Goal: Task Accomplishment & Management: Use online tool/utility

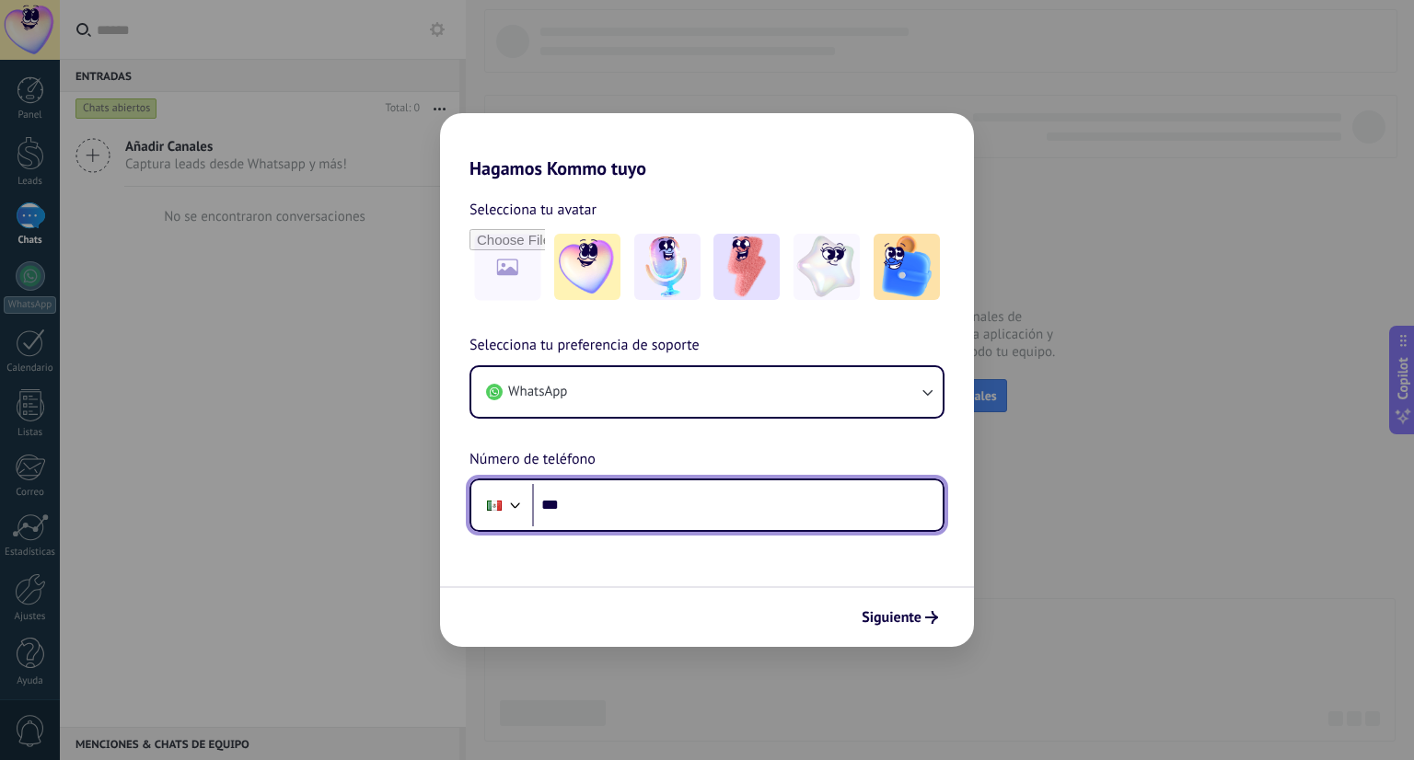
click at [635, 503] on input "***" at bounding box center [737, 505] width 411 height 42
type input "**********"
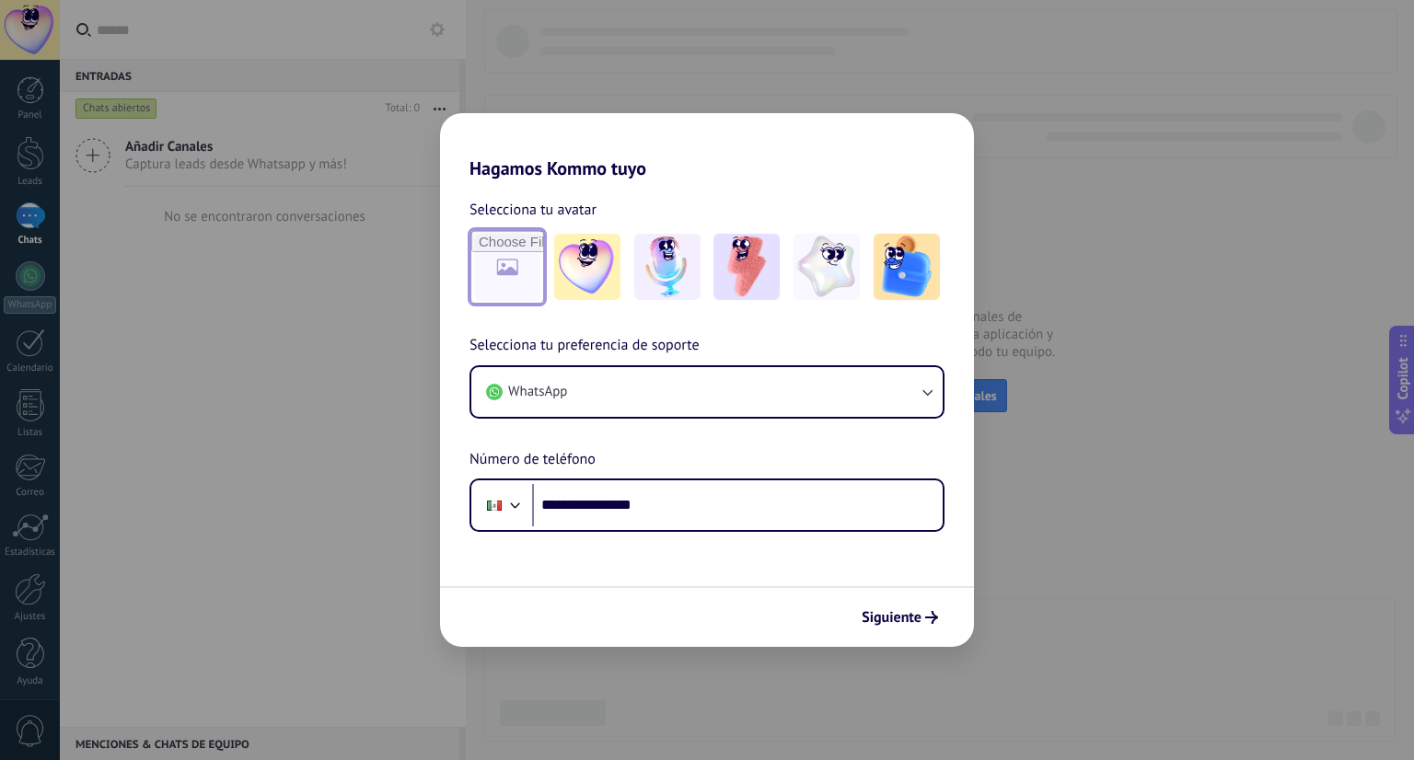
click at [509, 292] on input "file" at bounding box center [507, 267] width 72 height 72
type input "**********"
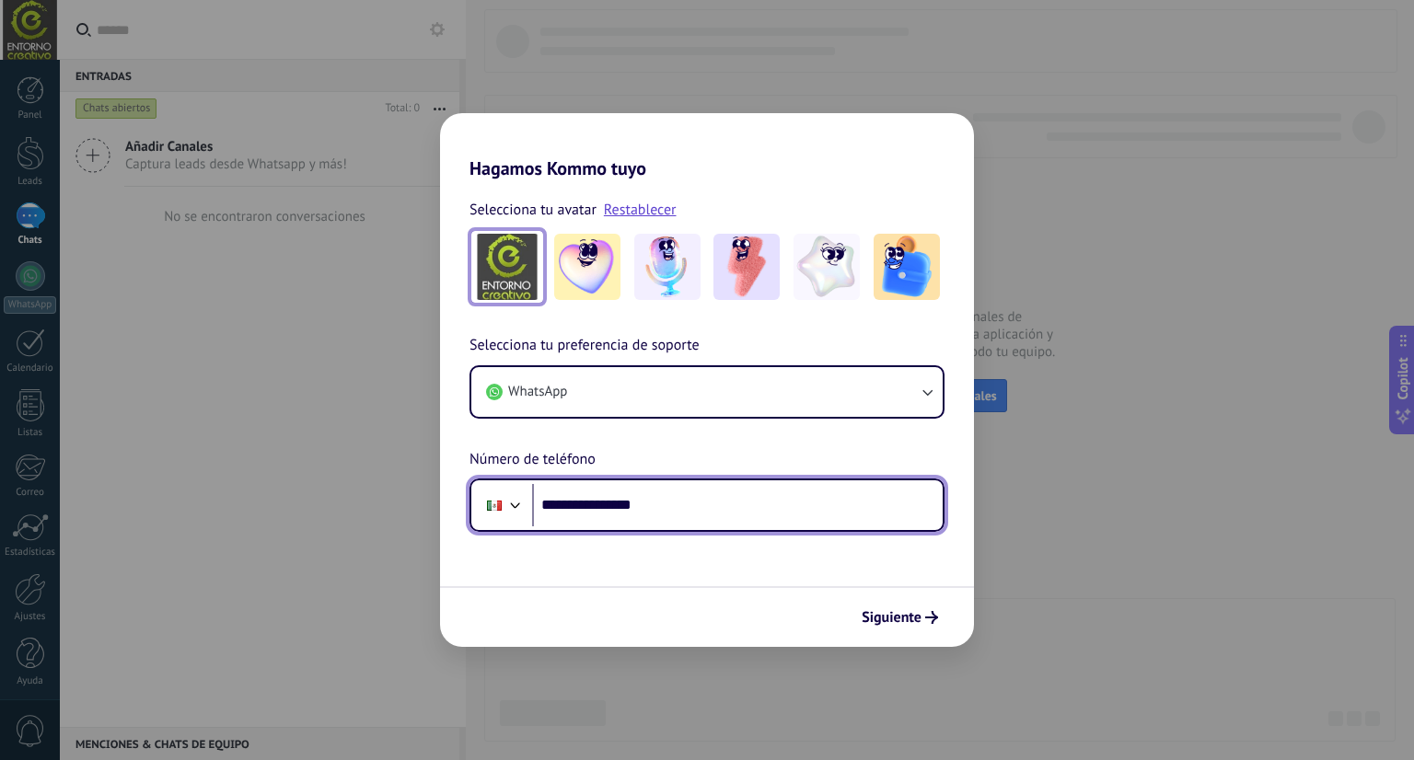
click at [700, 509] on input "**********" at bounding box center [737, 505] width 411 height 42
drag, startPoint x: 700, startPoint y: 509, endPoint x: 577, endPoint y: 490, distance: 124.0
click at [575, 488] on input "**********" at bounding box center [737, 505] width 411 height 42
click at [589, 504] on input "**********" at bounding box center [737, 505] width 411 height 42
click at [669, 491] on input "**********" at bounding box center [737, 505] width 411 height 42
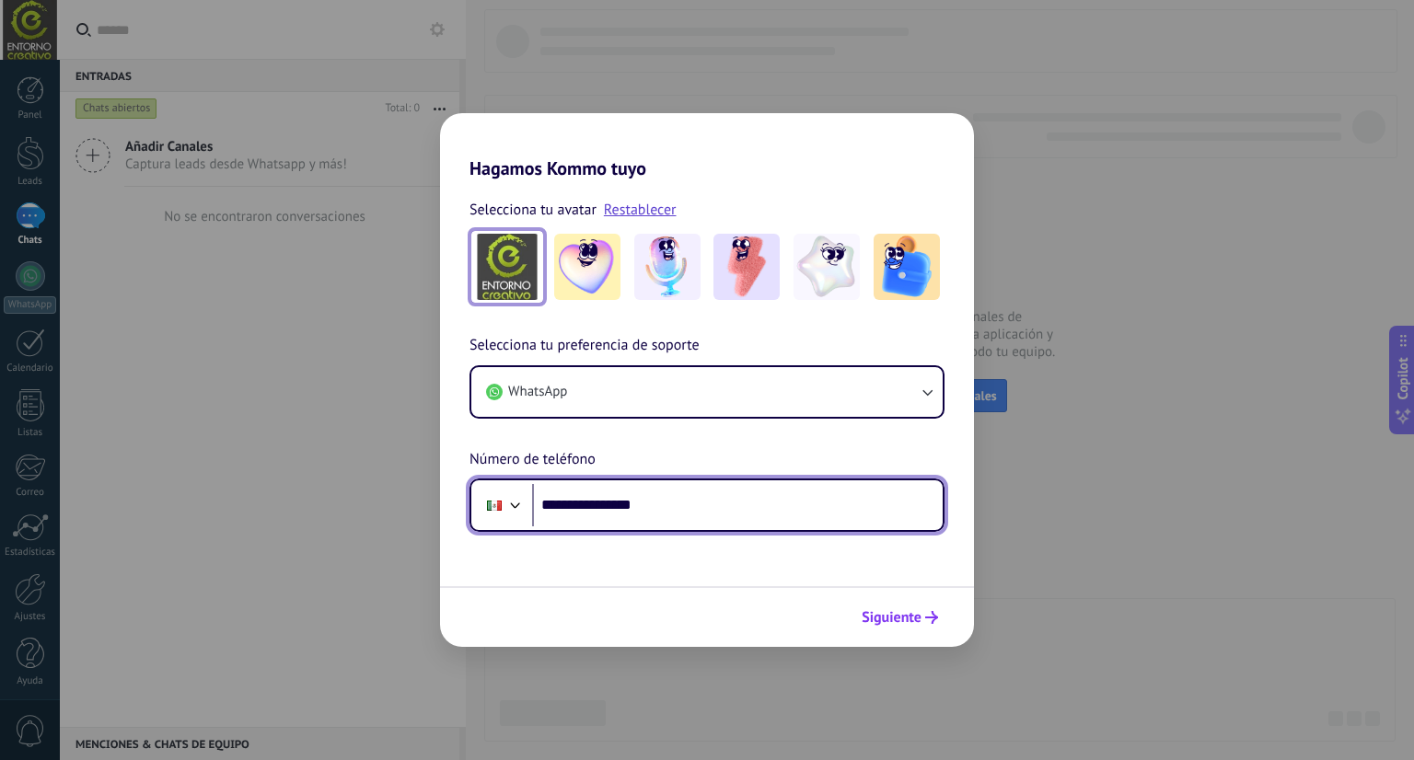
type input "**********"
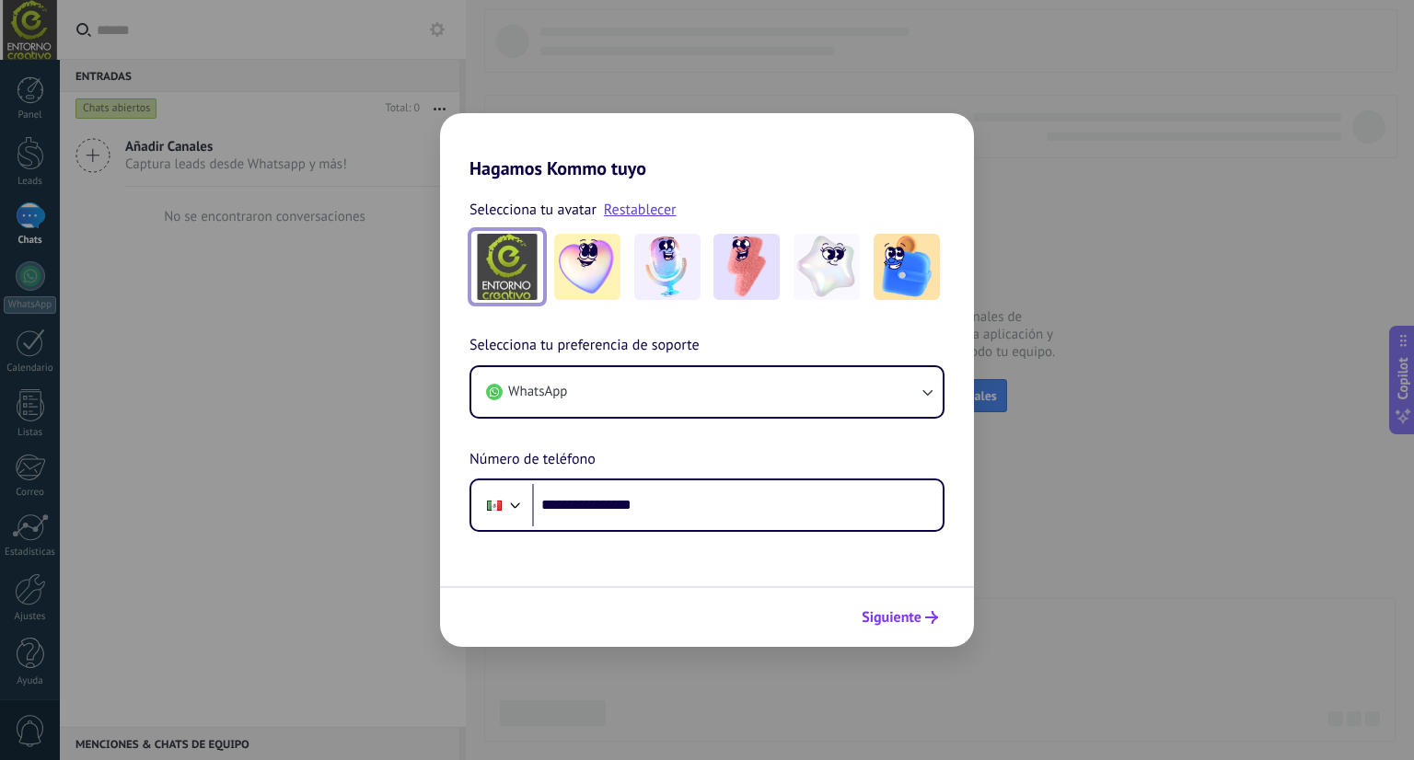
click at [881, 612] on span "Siguiente" at bounding box center [892, 617] width 60 height 13
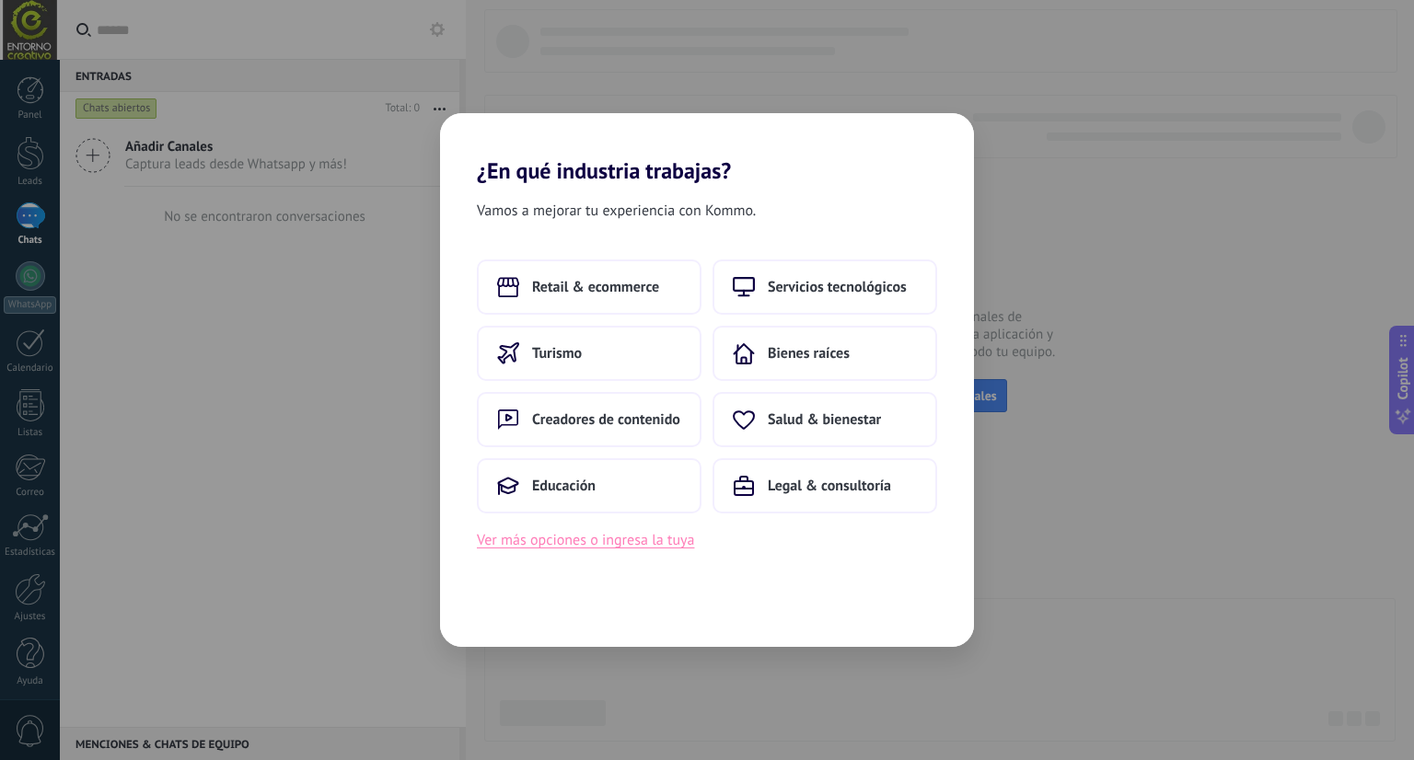
click at [651, 546] on button "Ver más opciones o ingresa la tuya" at bounding box center [585, 540] width 217 height 24
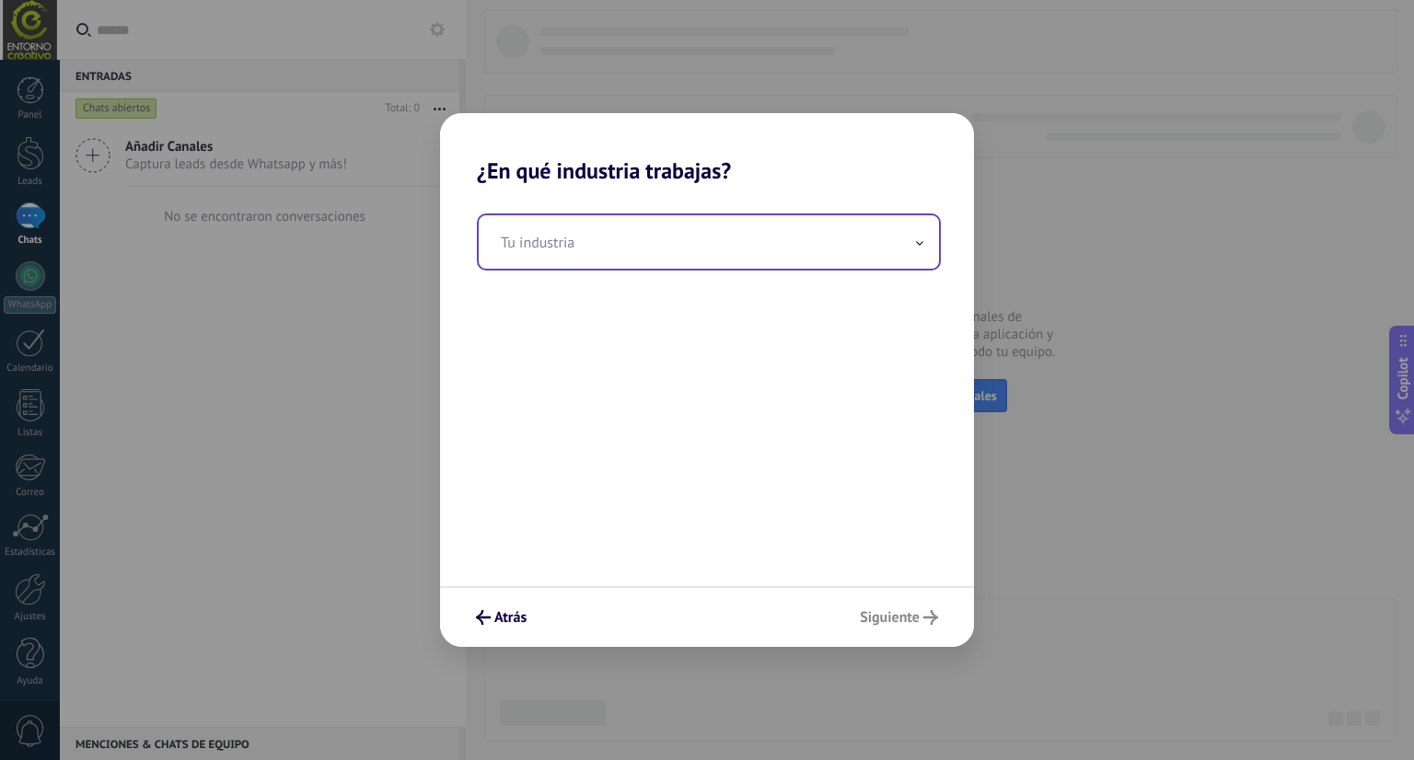
click at [665, 238] on input "text" at bounding box center [709, 241] width 460 height 53
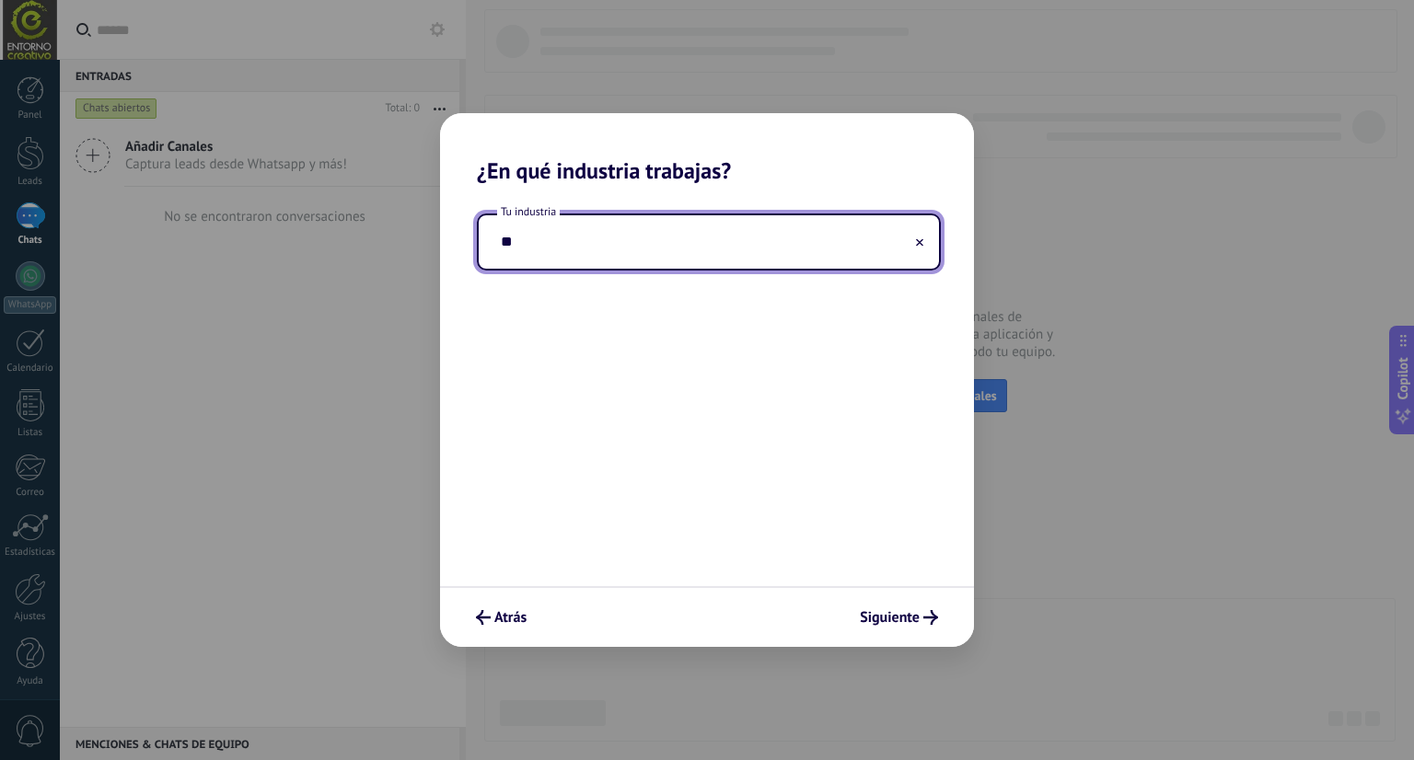
type input "*"
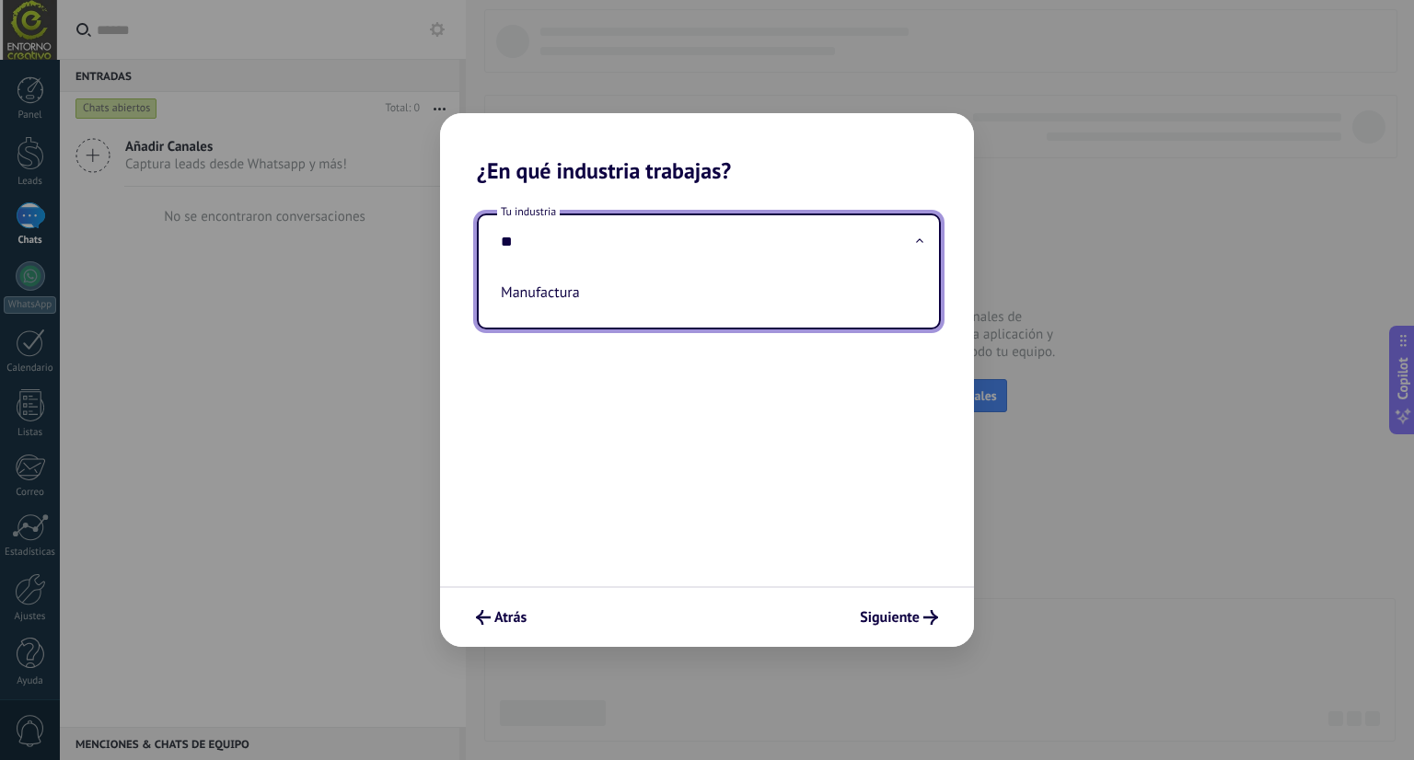
type input "*"
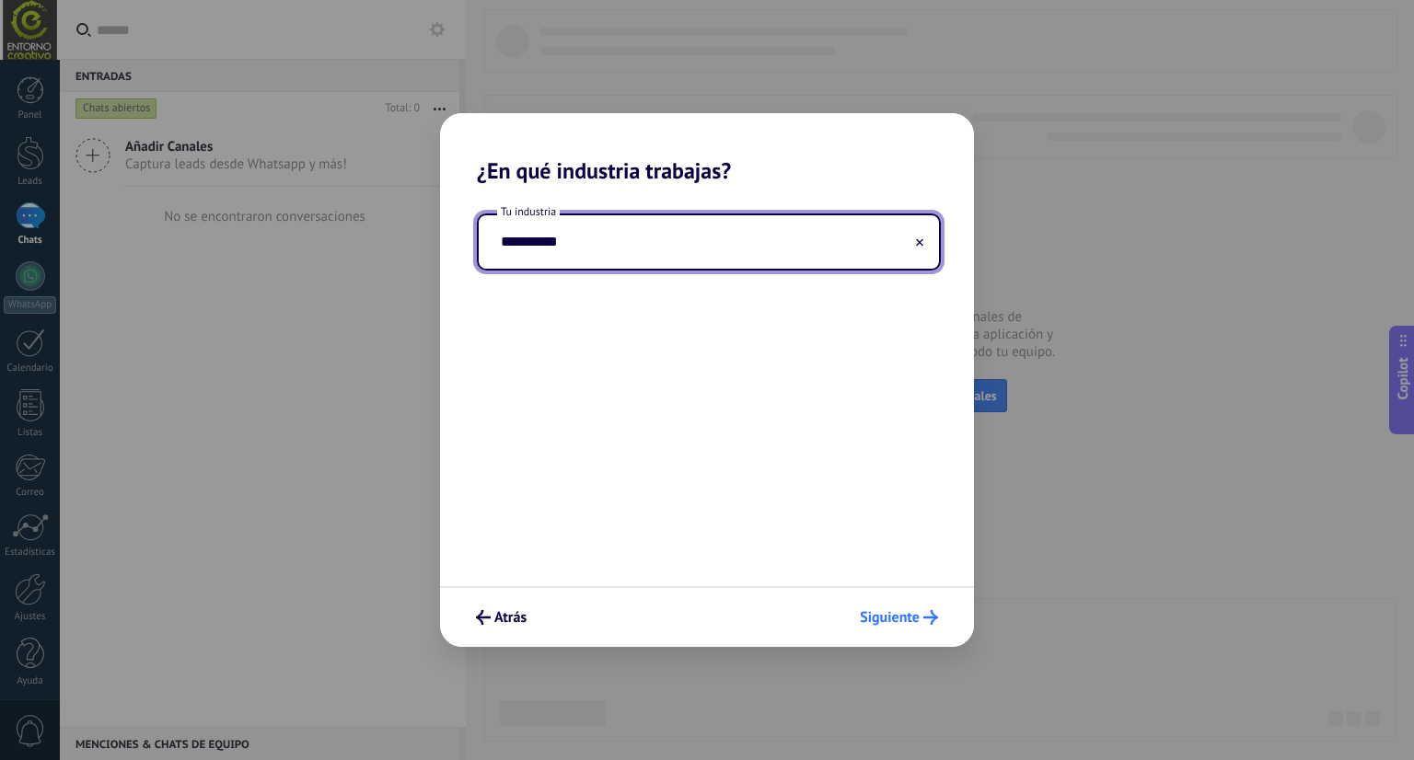
type input "**********"
click at [885, 621] on span "Siguiente" at bounding box center [890, 617] width 60 height 13
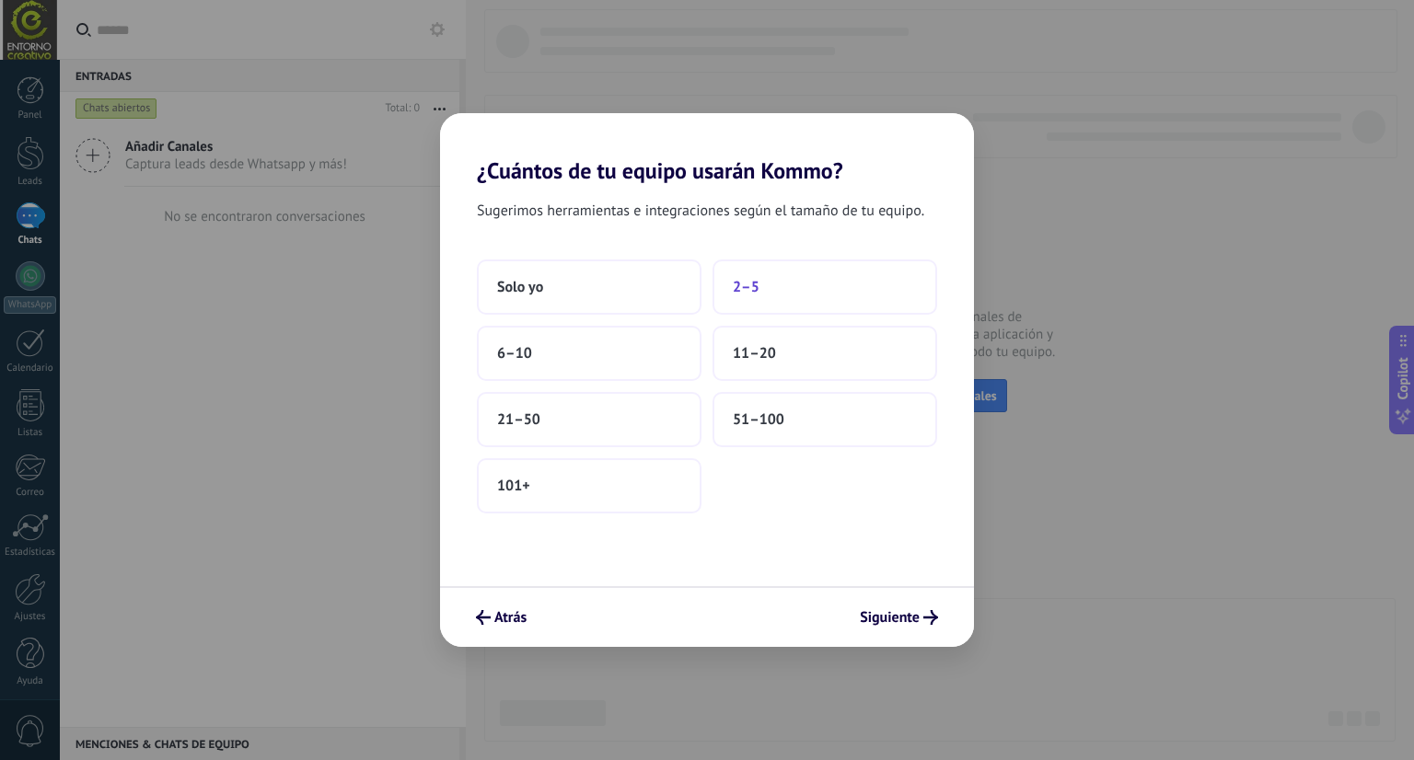
click at [743, 293] on span "2–5" at bounding box center [746, 287] width 27 height 18
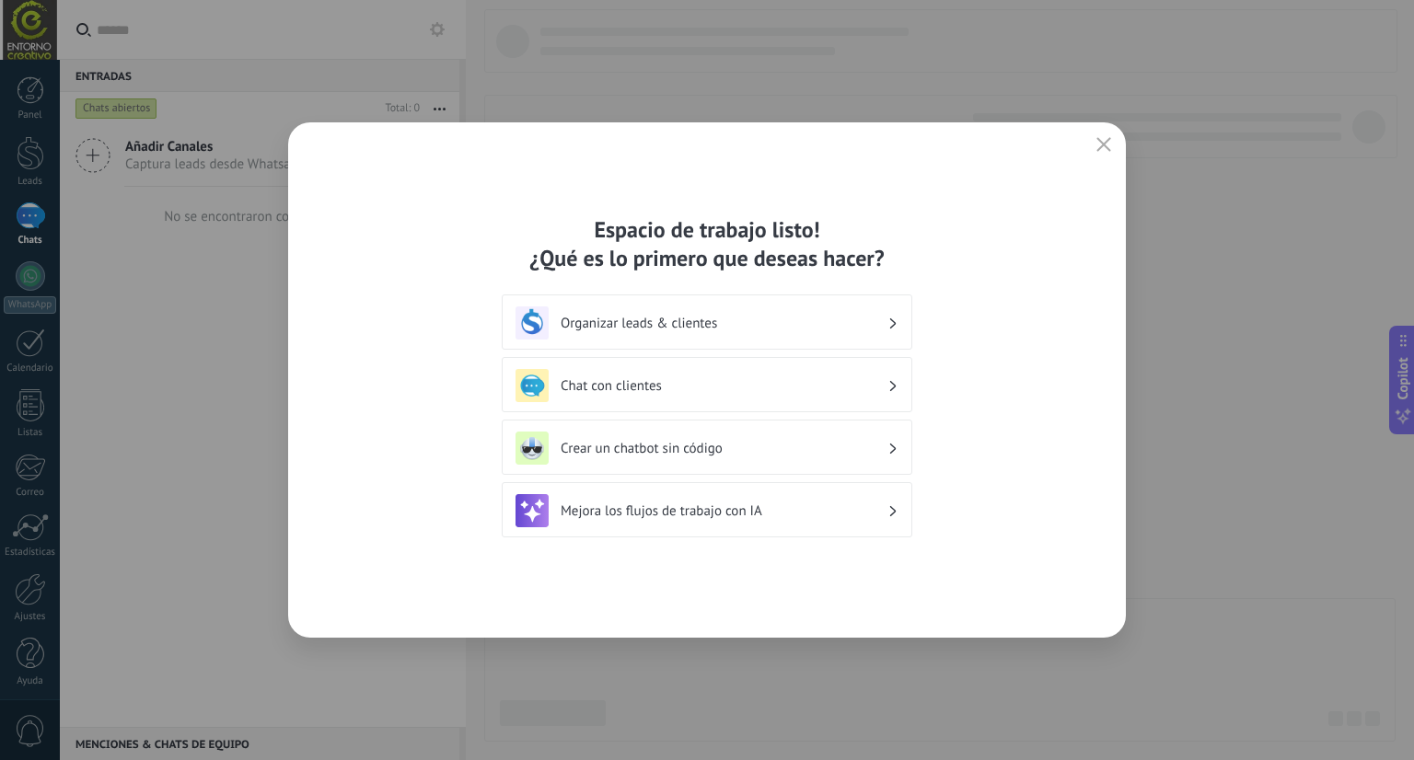
click at [740, 515] on h3 "Mejora los flujos de trabajo con IA" at bounding box center [724, 511] width 327 height 17
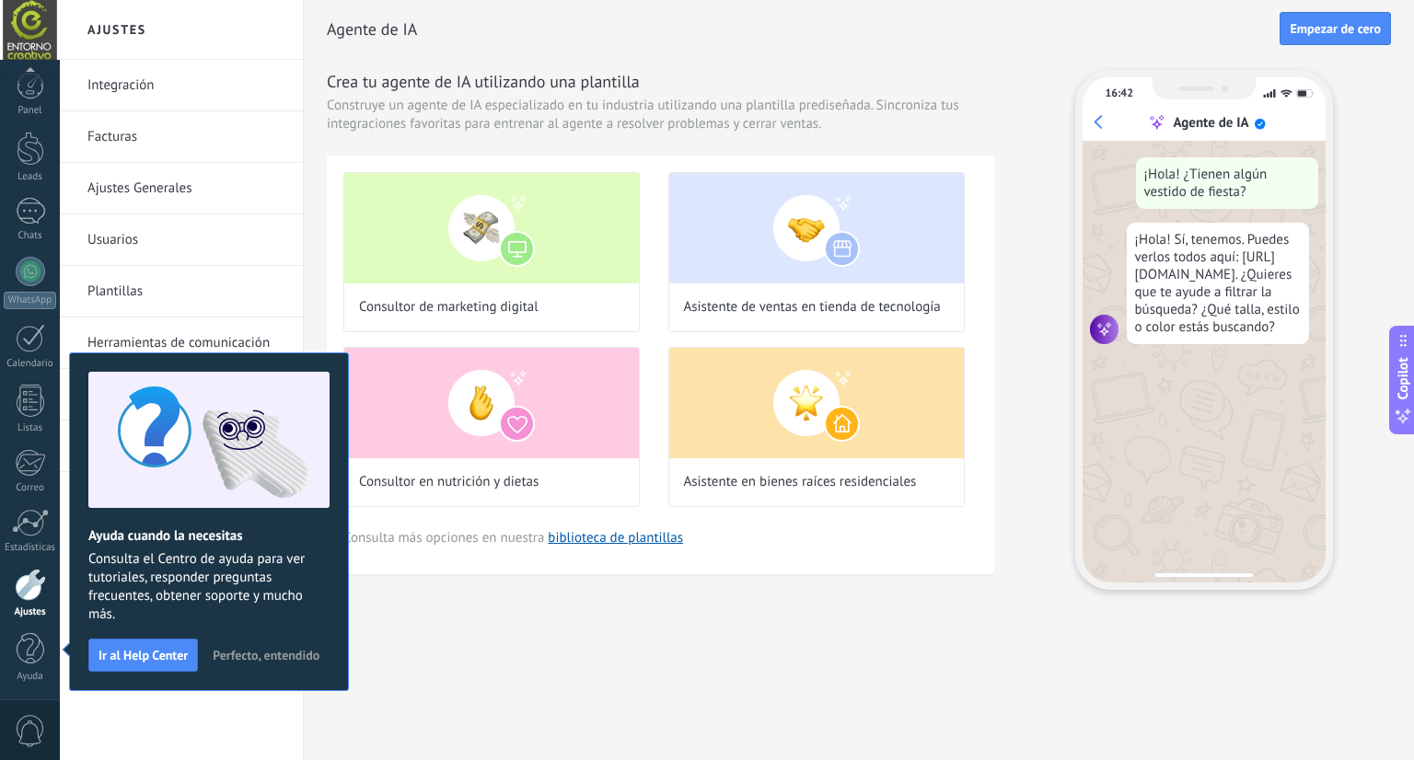
click at [285, 653] on span "Perfecto, entendido" at bounding box center [266, 655] width 107 height 13
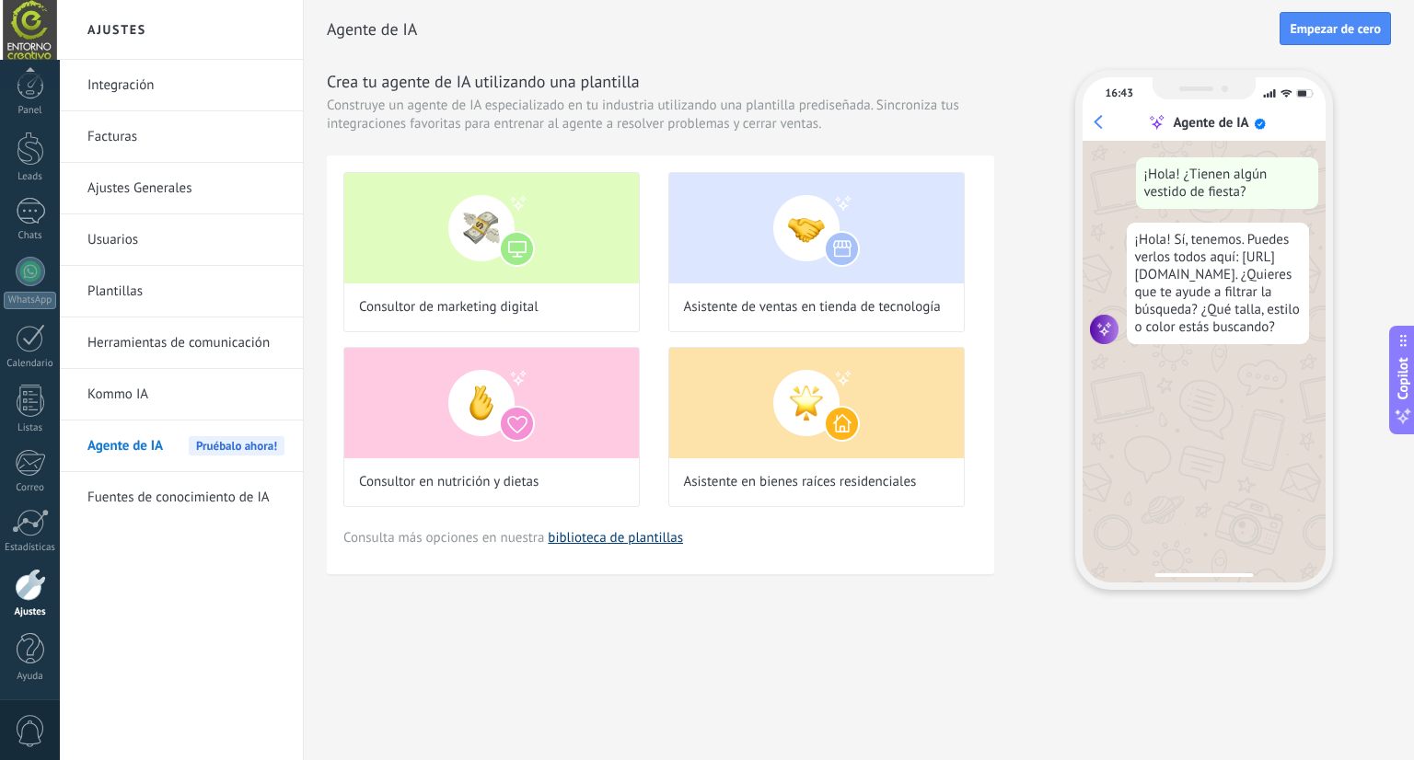
click at [582, 536] on link "biblioteca de plantillas" at bounding box center [615, 537] width 135 height 17
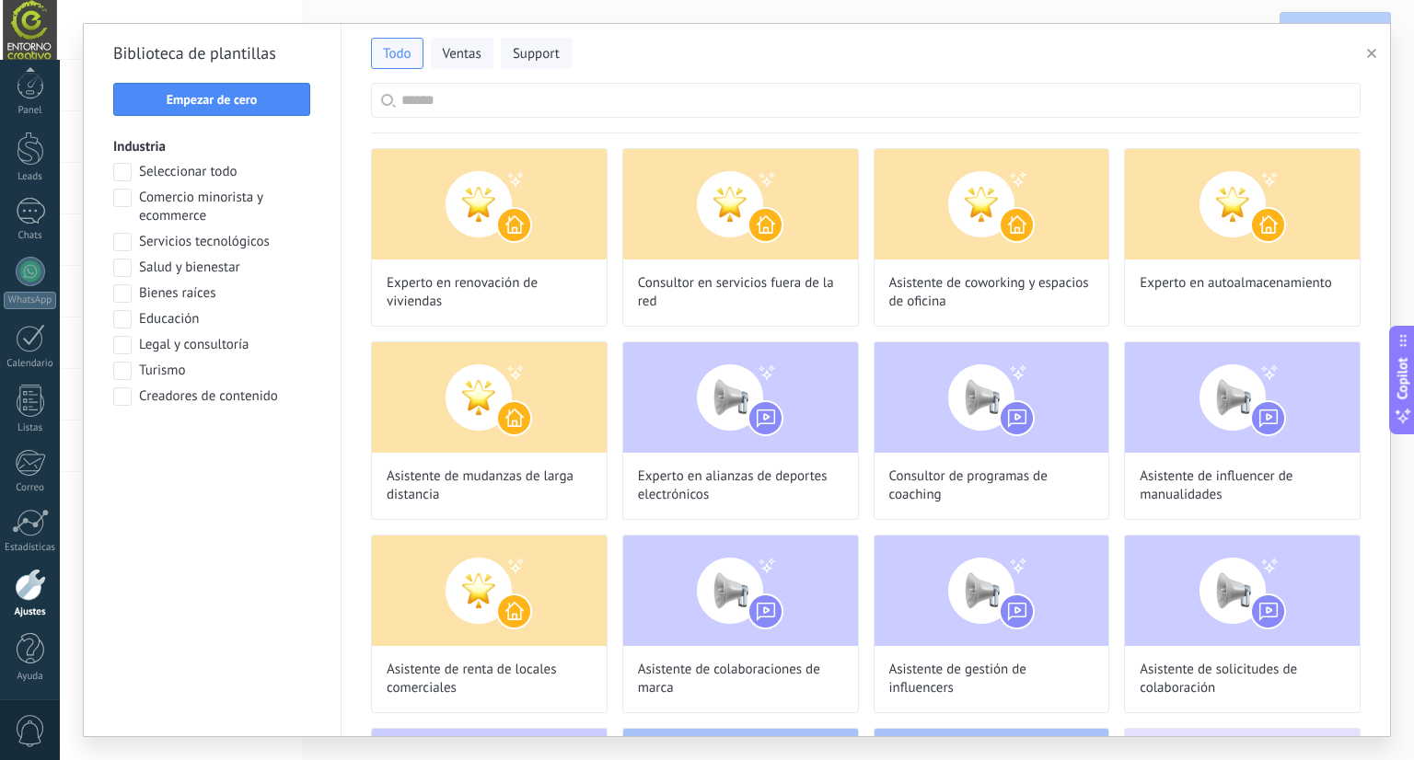
click at [534, 103] on input "text" at bounding box center [875, 100] width 949 height 33
type input "*"
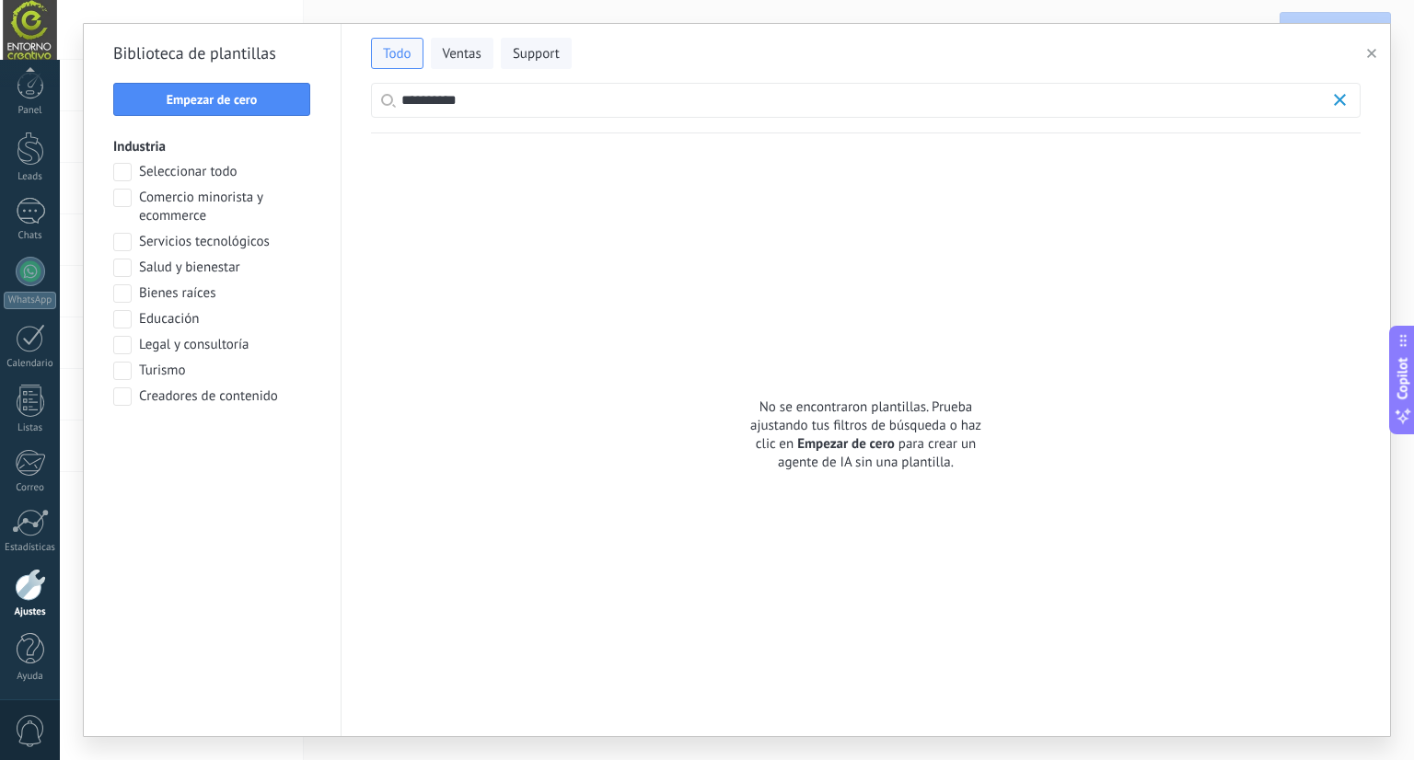
scroll to position [191, 0]
type input "*"
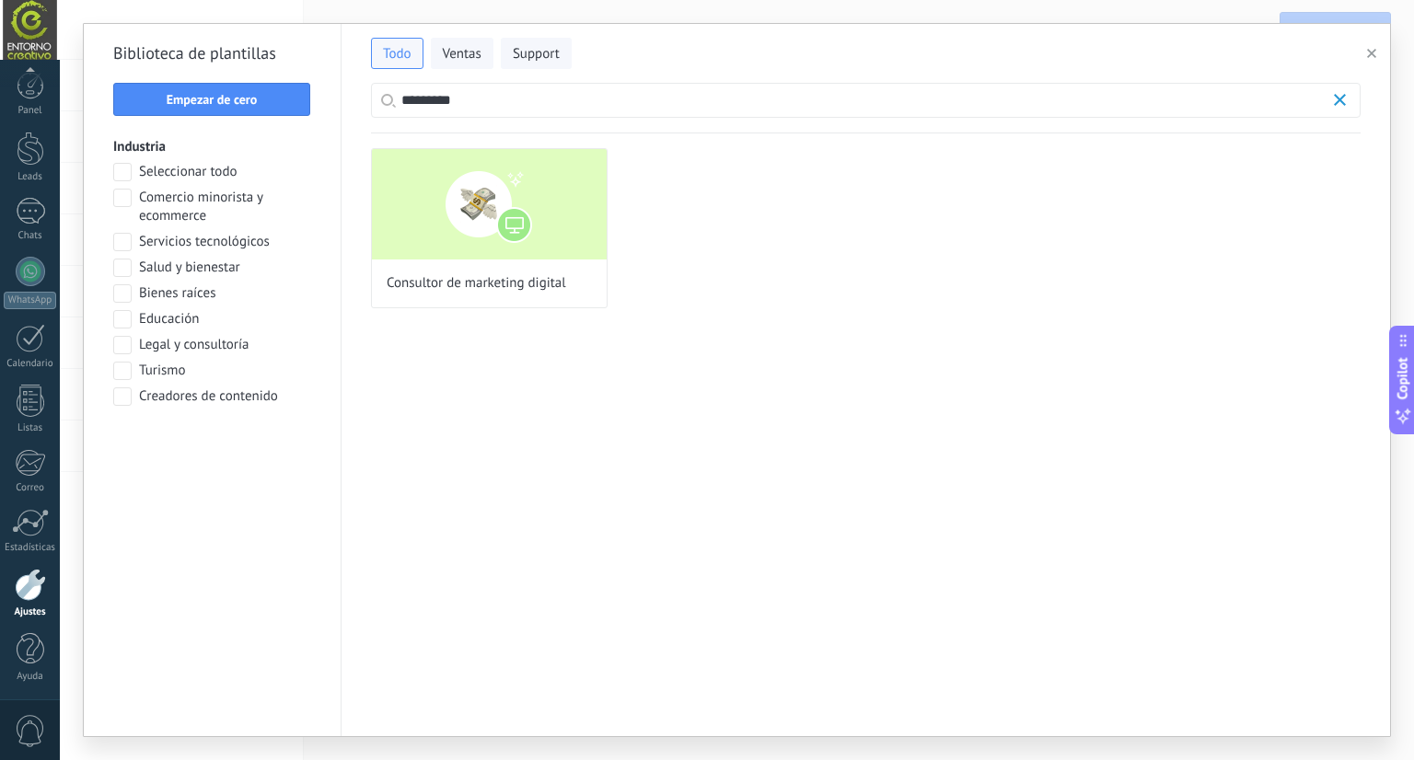
scroll to position [428, 0]
type input "*********"
click at [122, 201] on span at bounding box center [122, 198] width 18 height 18
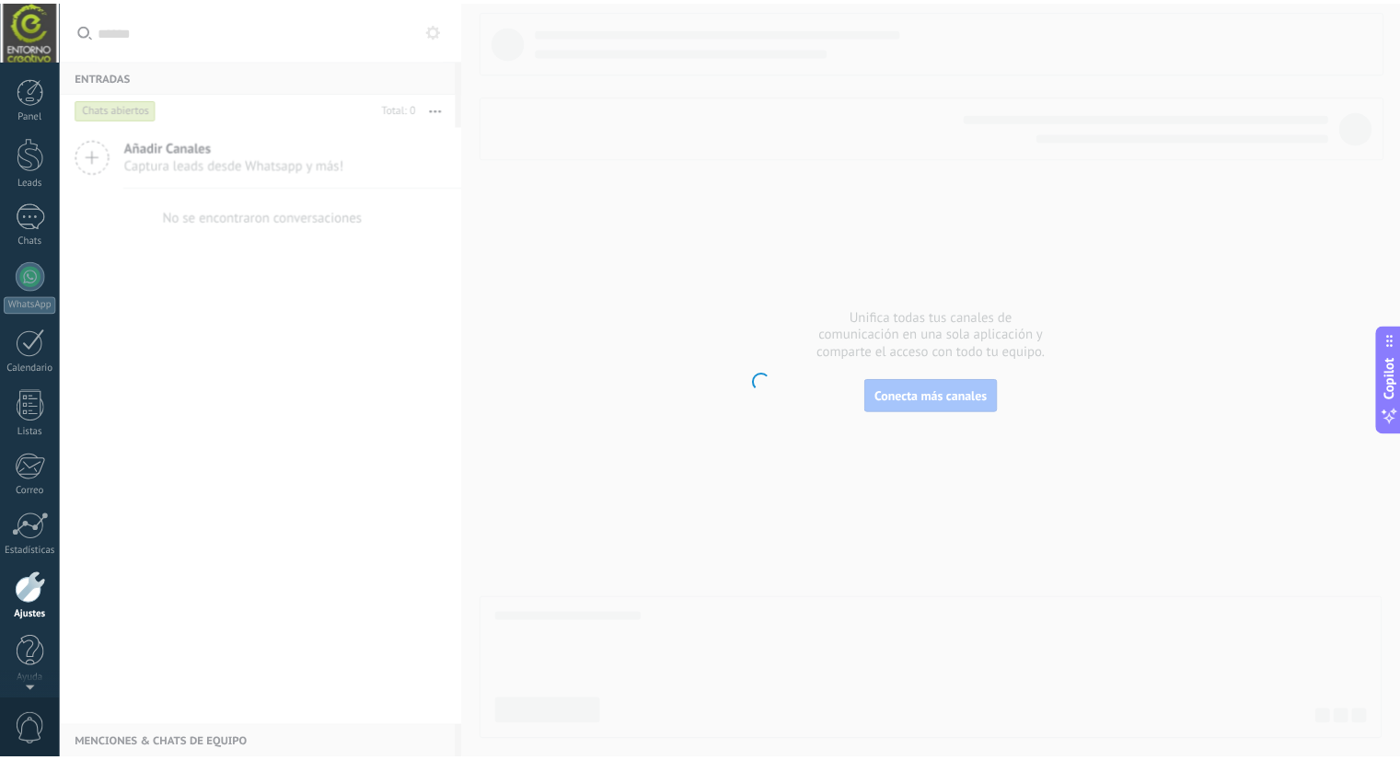
scroll to position [5, 0]
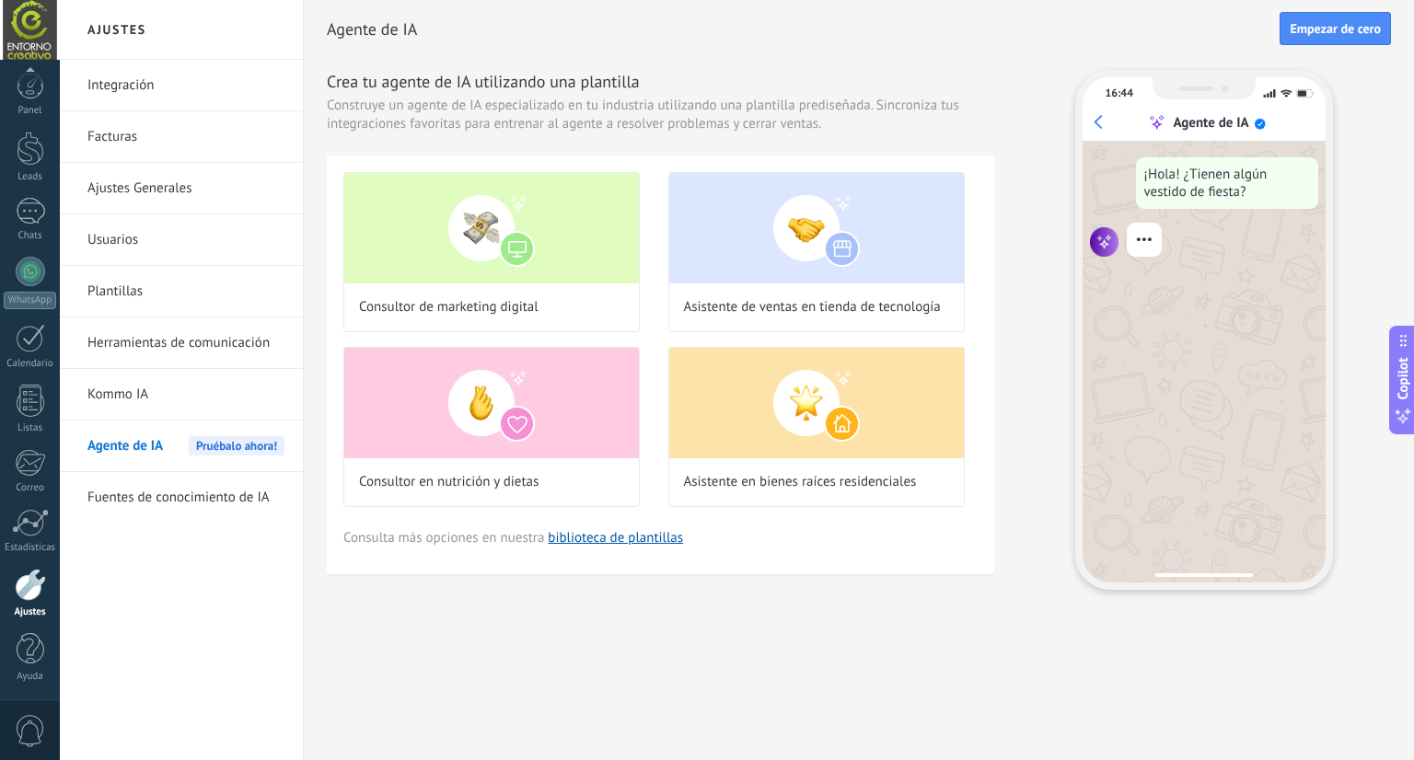
click at [194, 90] on link "Integración" at bounding box center [185, 86] width 197 height 52
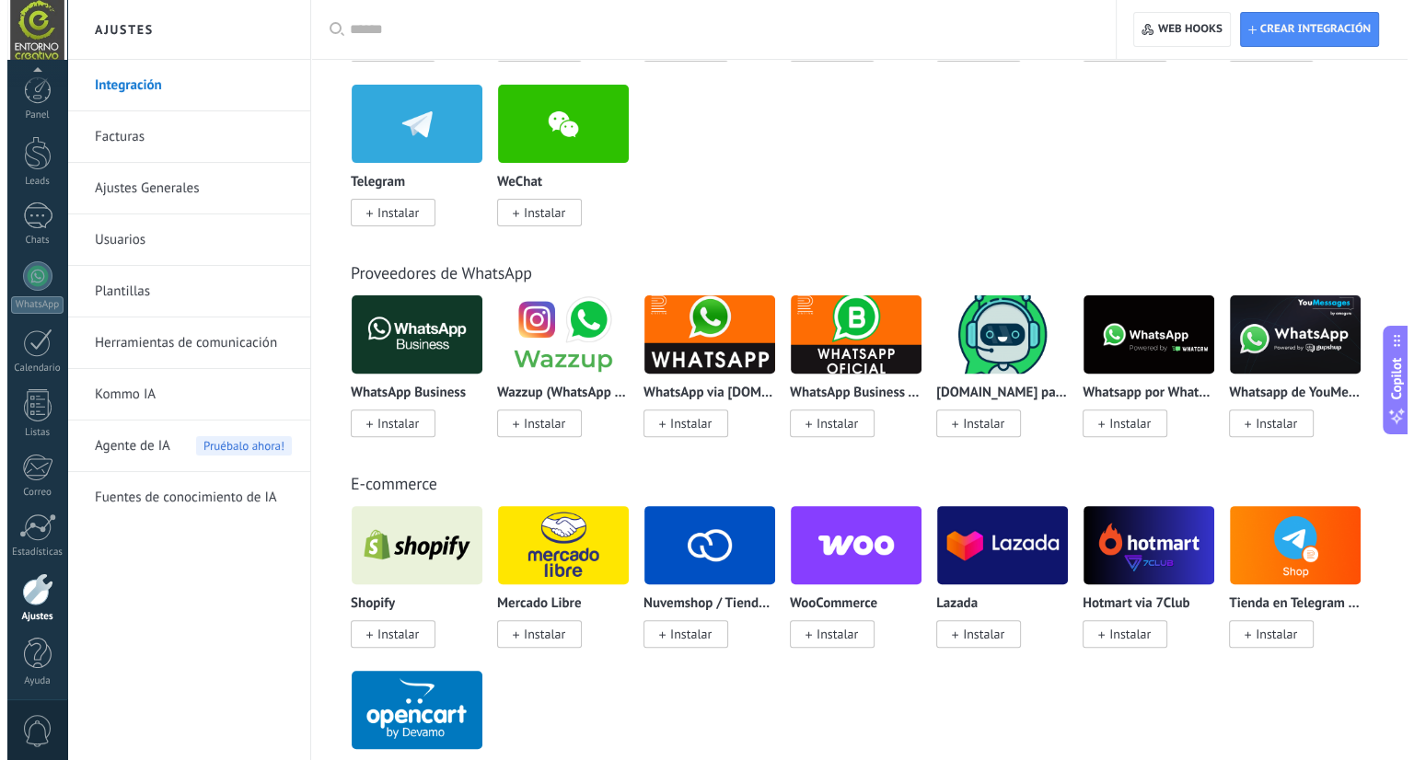
scroll to position [5, 0]
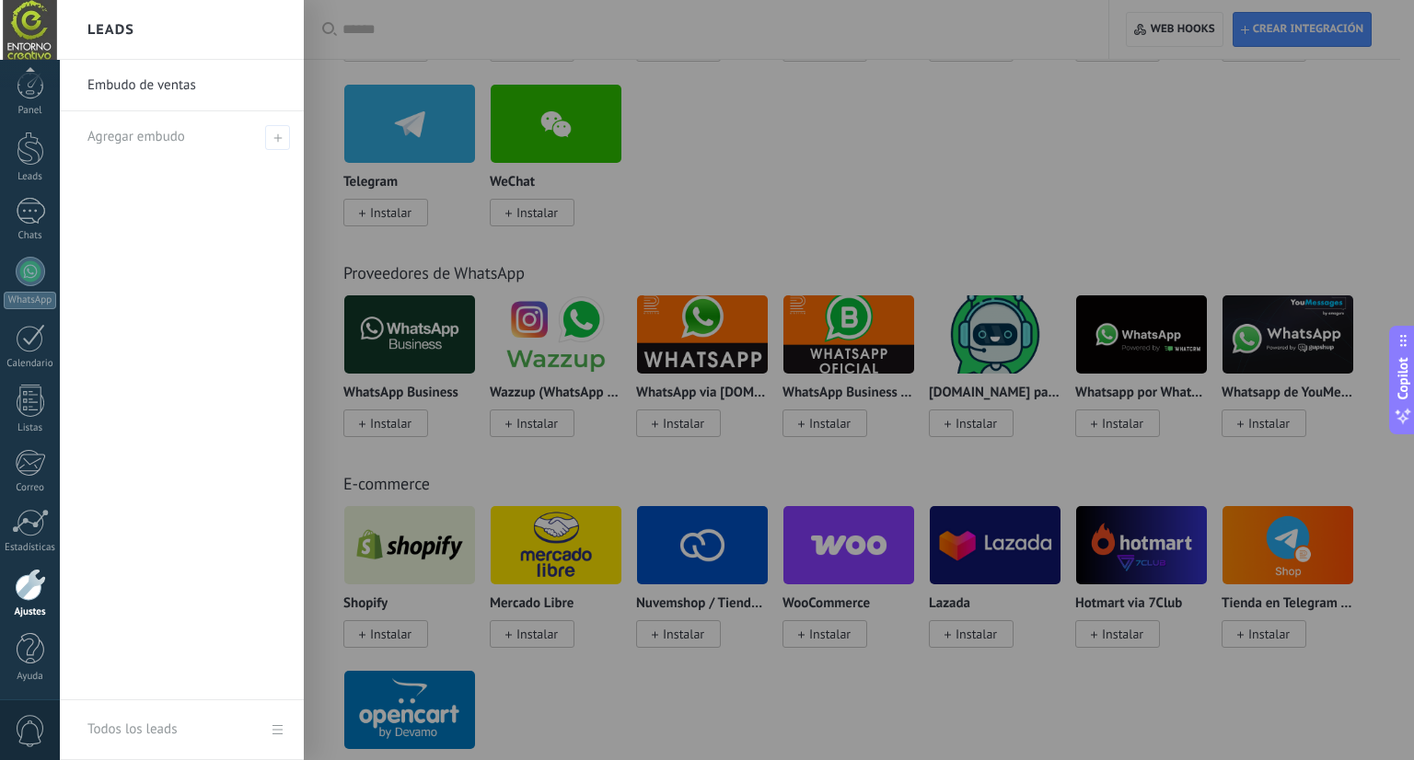
click at [1015, 172] on div at bounding box center [767, 380] width 1414 height 760
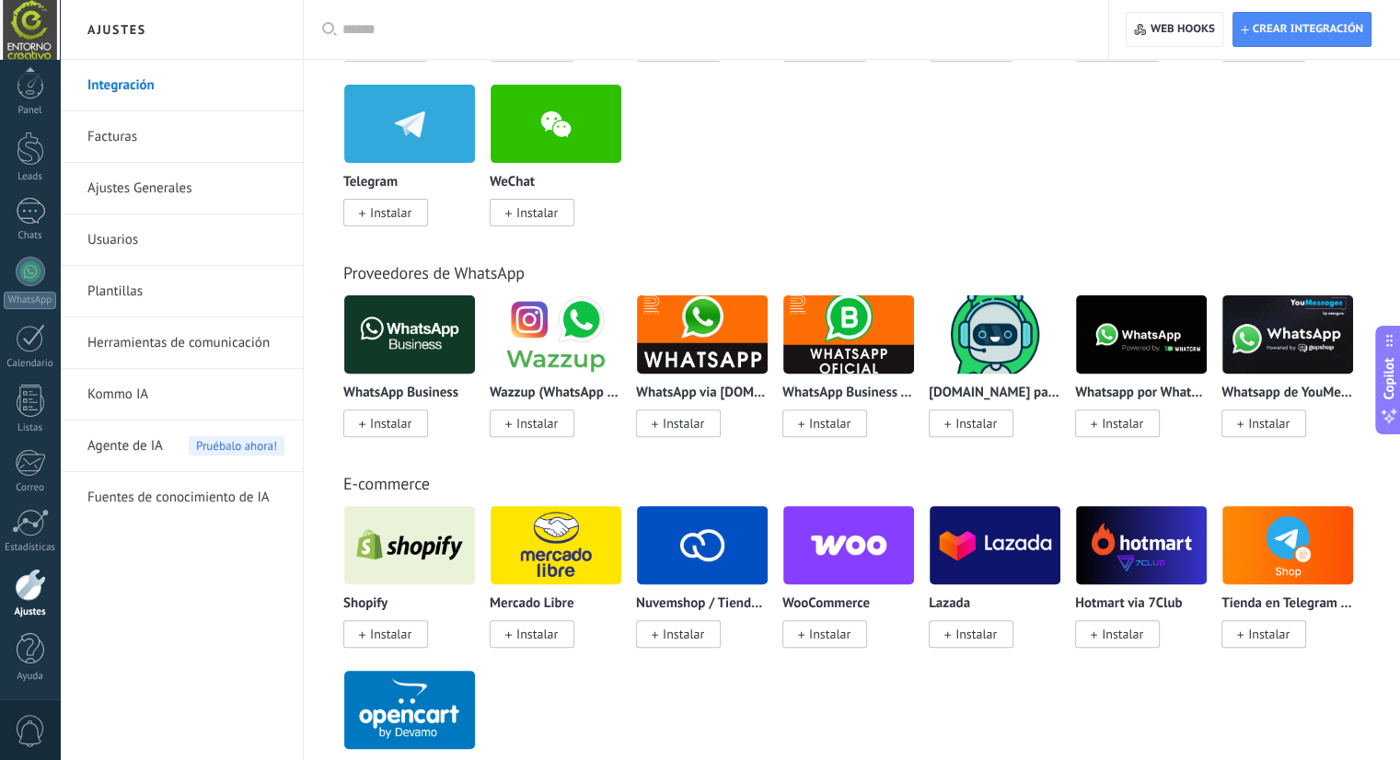
click at [454, 349] on img at bounding box center [409, 334] width 131 height 89
click at [379, 424] on span "Instalar" at bounding box center [390, 423] width 41 height 17
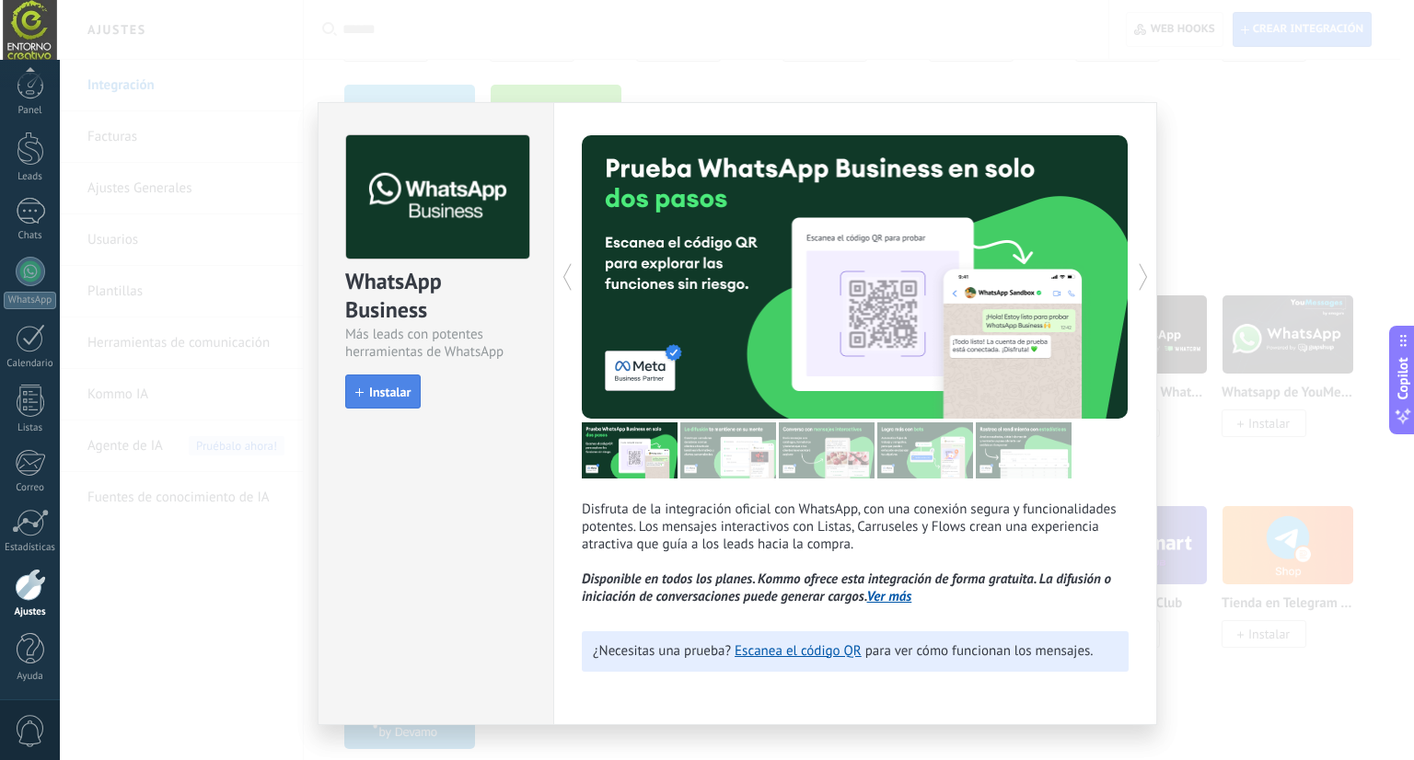
click at [366, 395] on span "Instalar" at bounding box center [382, 392] width 55 height 13
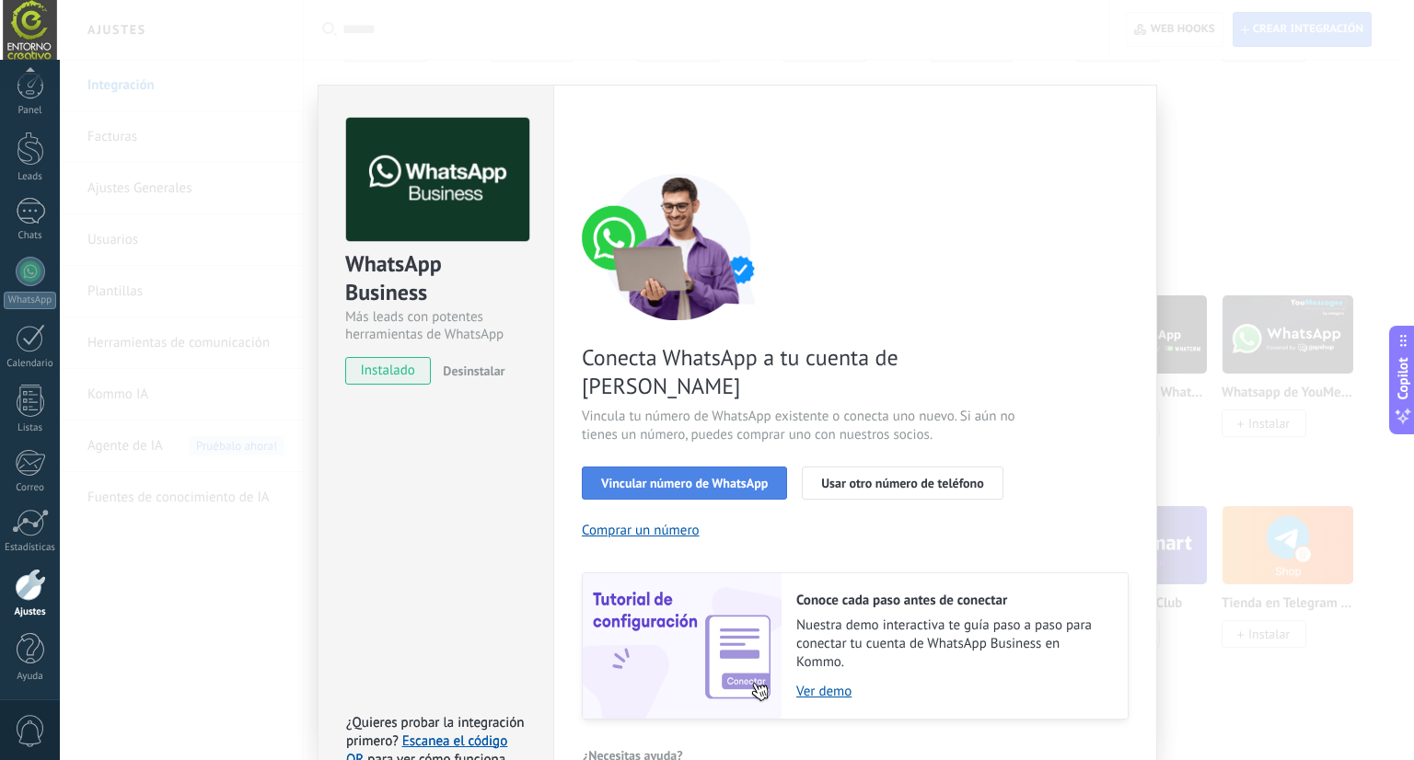
scroll to position [35, 0]
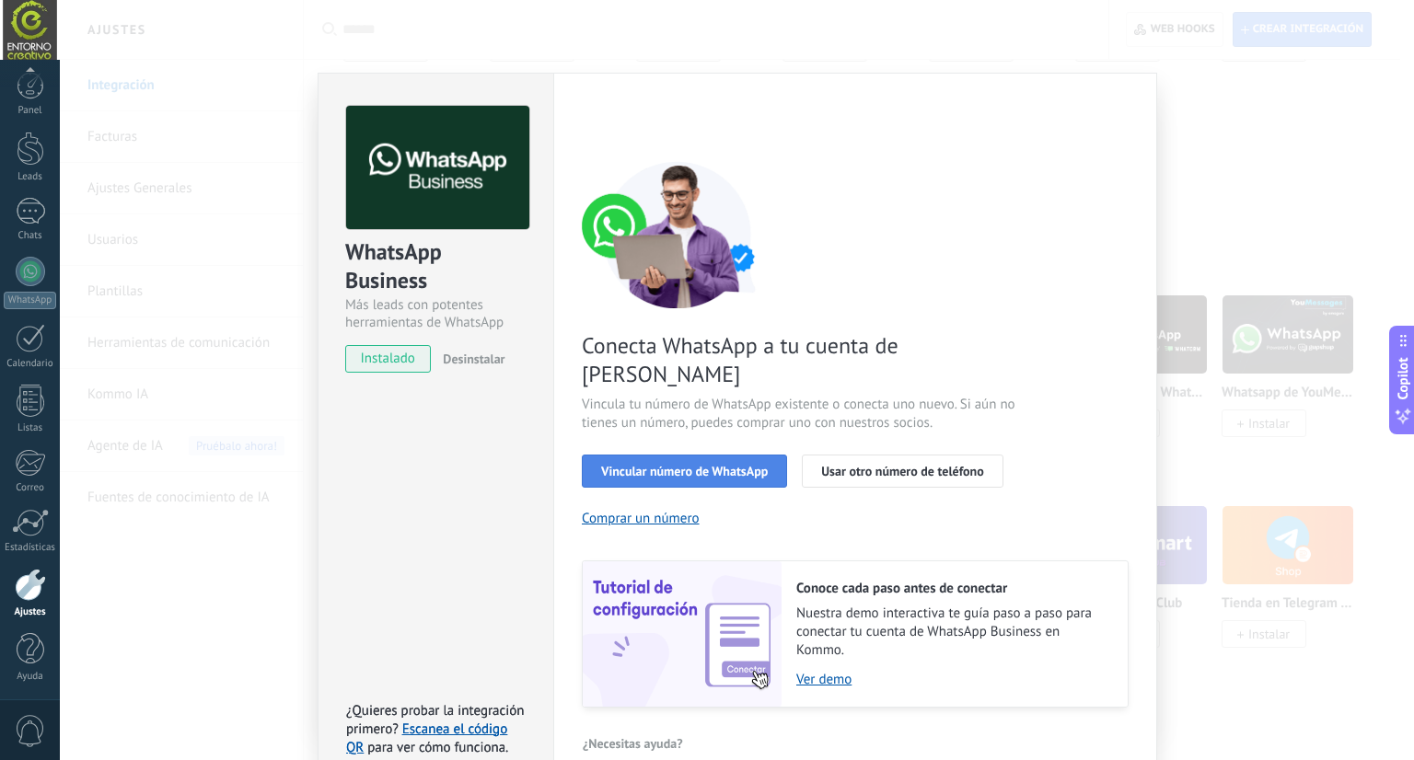
click at [725, 465] on span "Vincular número de WhatsApp" at bounding box center [684, 471] width 167 height 13
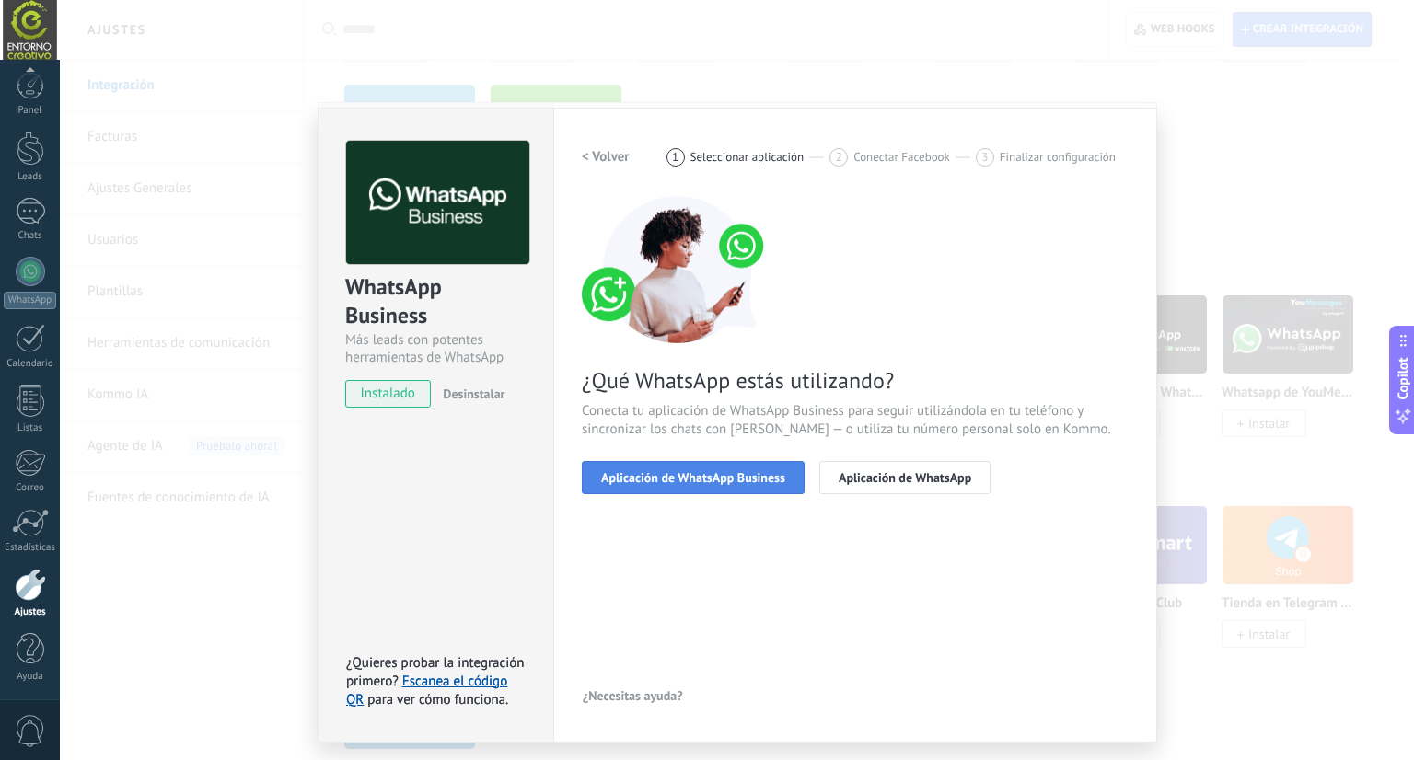
click at [700, 467] on button "Aplicación de WhatsApp Business" at bounding box center [693, 477] width 223 height 33
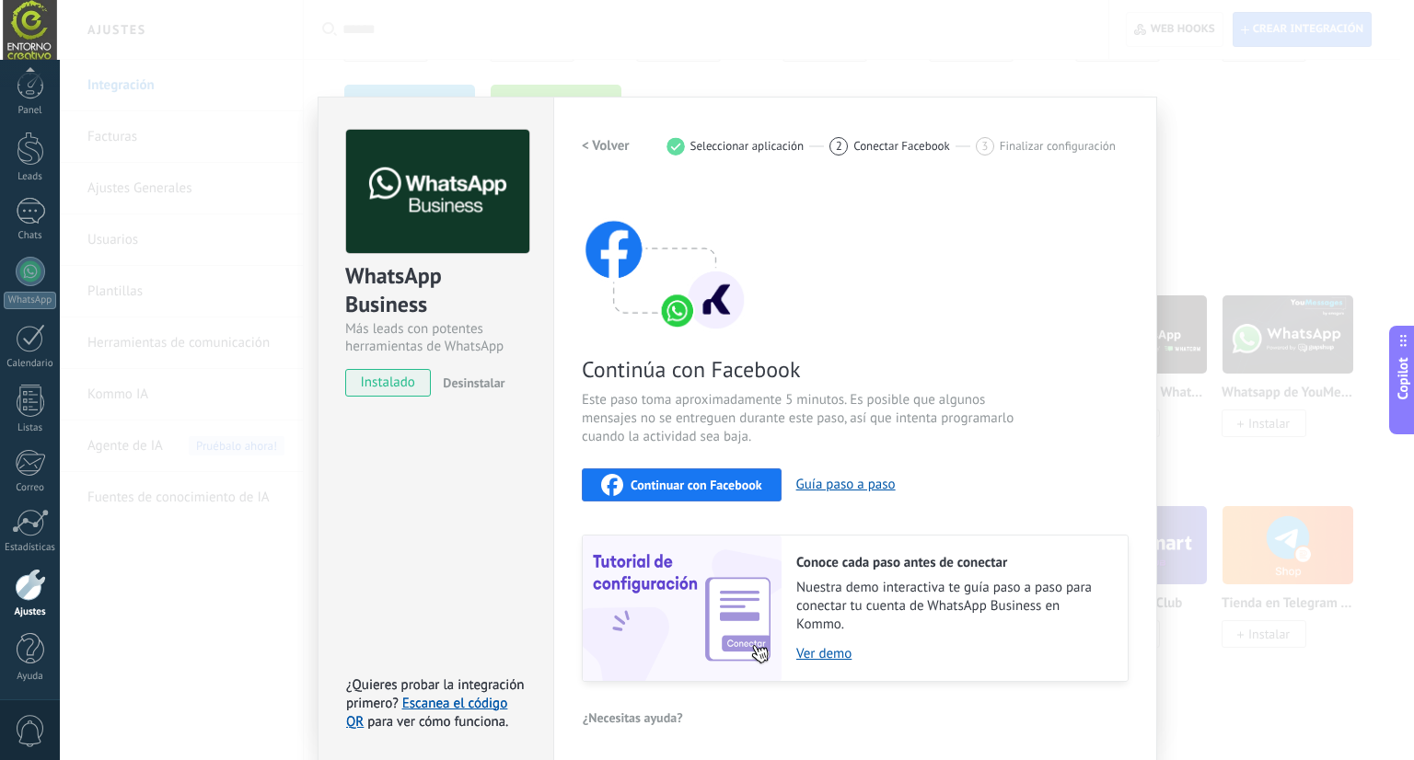
scroll to position [14, 0]
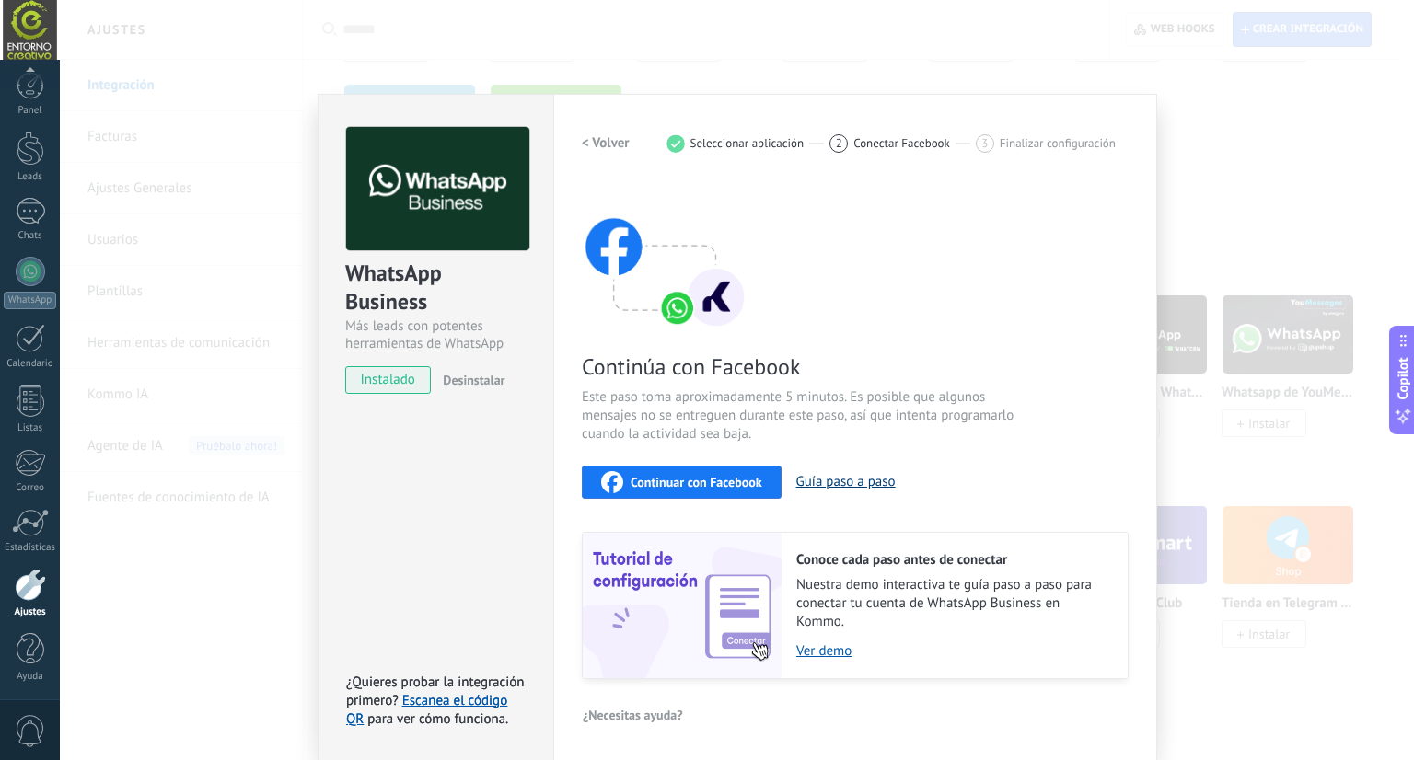
click at [799, 483] on button "Guía paso a paso" at bounding box center [845, 481] width 99 height 17
click at [681, 480] on span "Continuar con Facebook" at bounding box center [697, 482] width 132 height 13
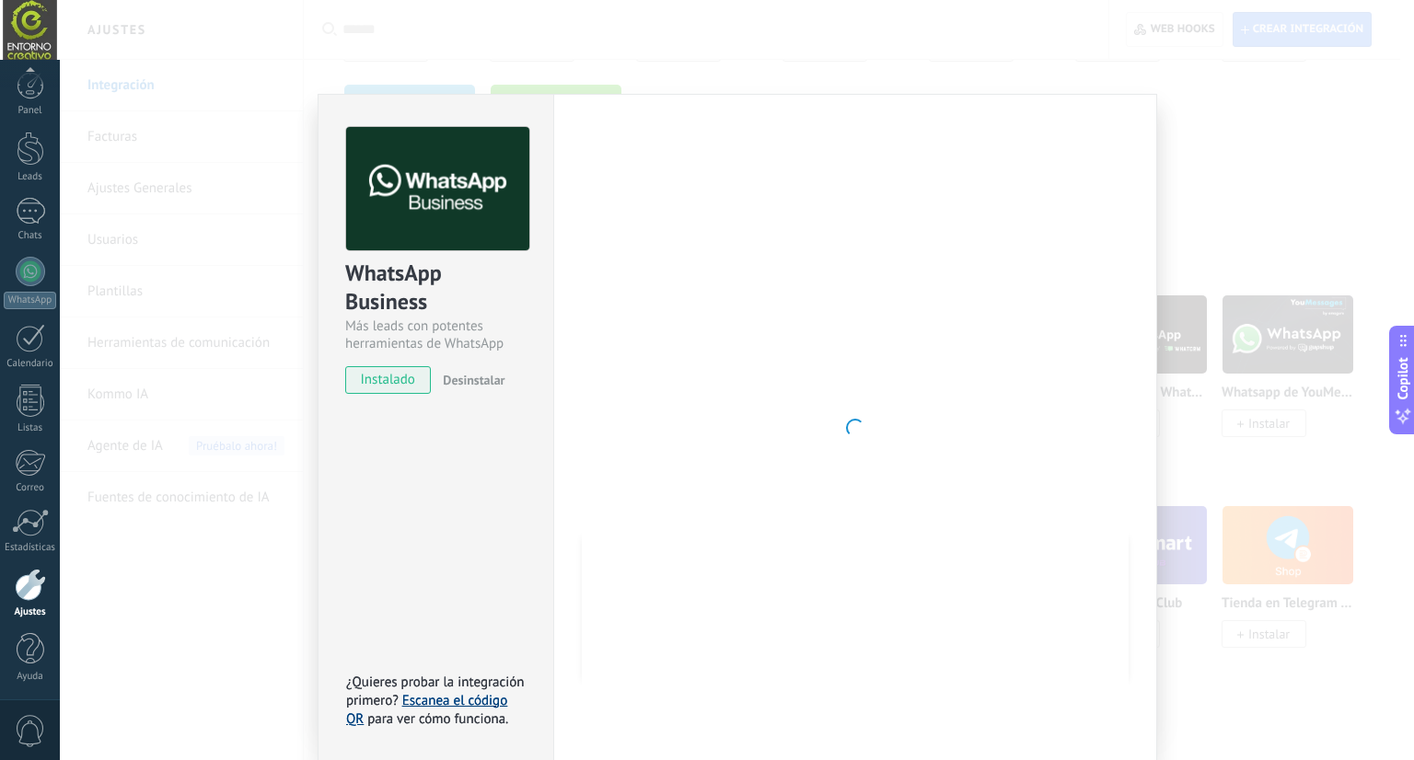
click at [466, 693] on link "Escanea el código QR" at bounding box center [426, 710] width 161 height 36
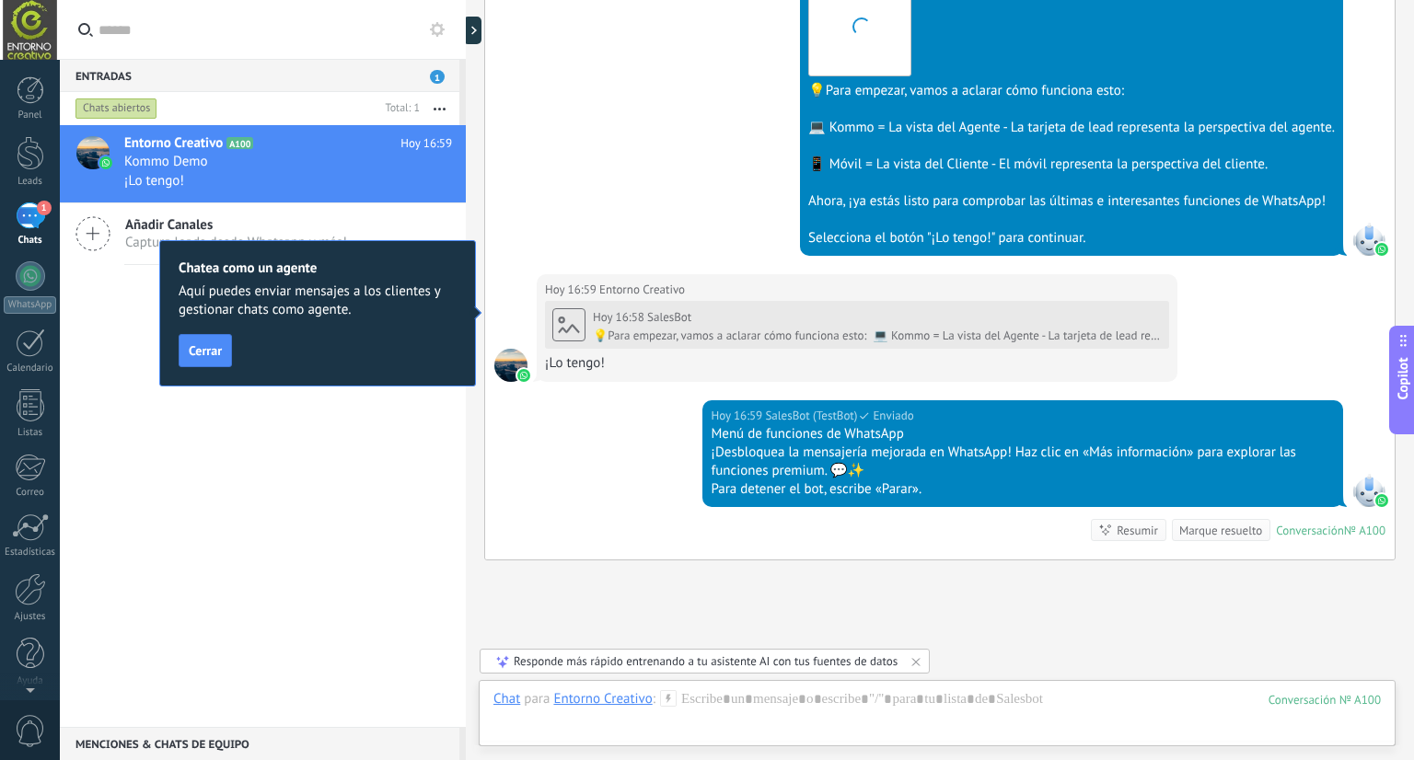
scroll to position [708, 0]
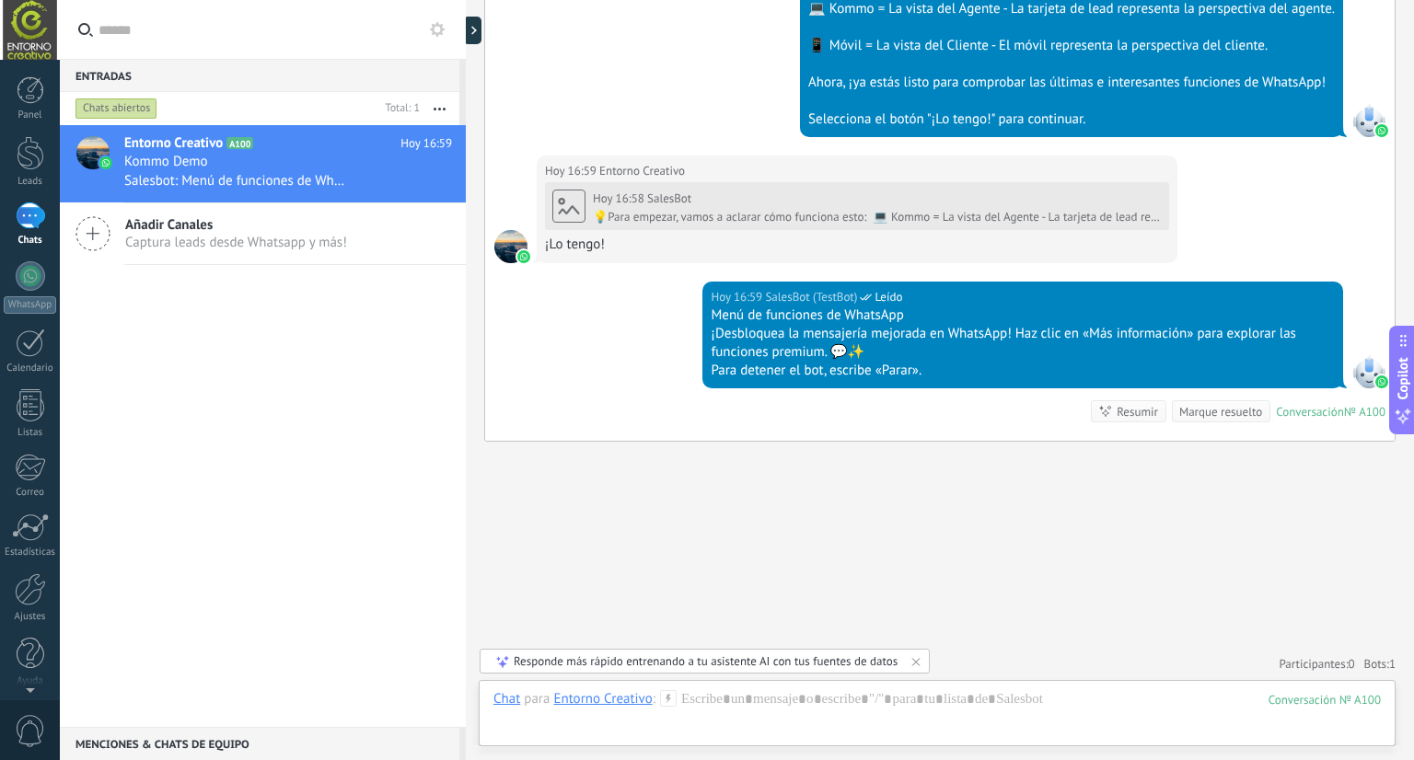
click at [784, 655] on div "Responde más rápido entrenando a tu asistente AI con tus fuentes de datos" at bounding box center [706, 662] width 384 height 16
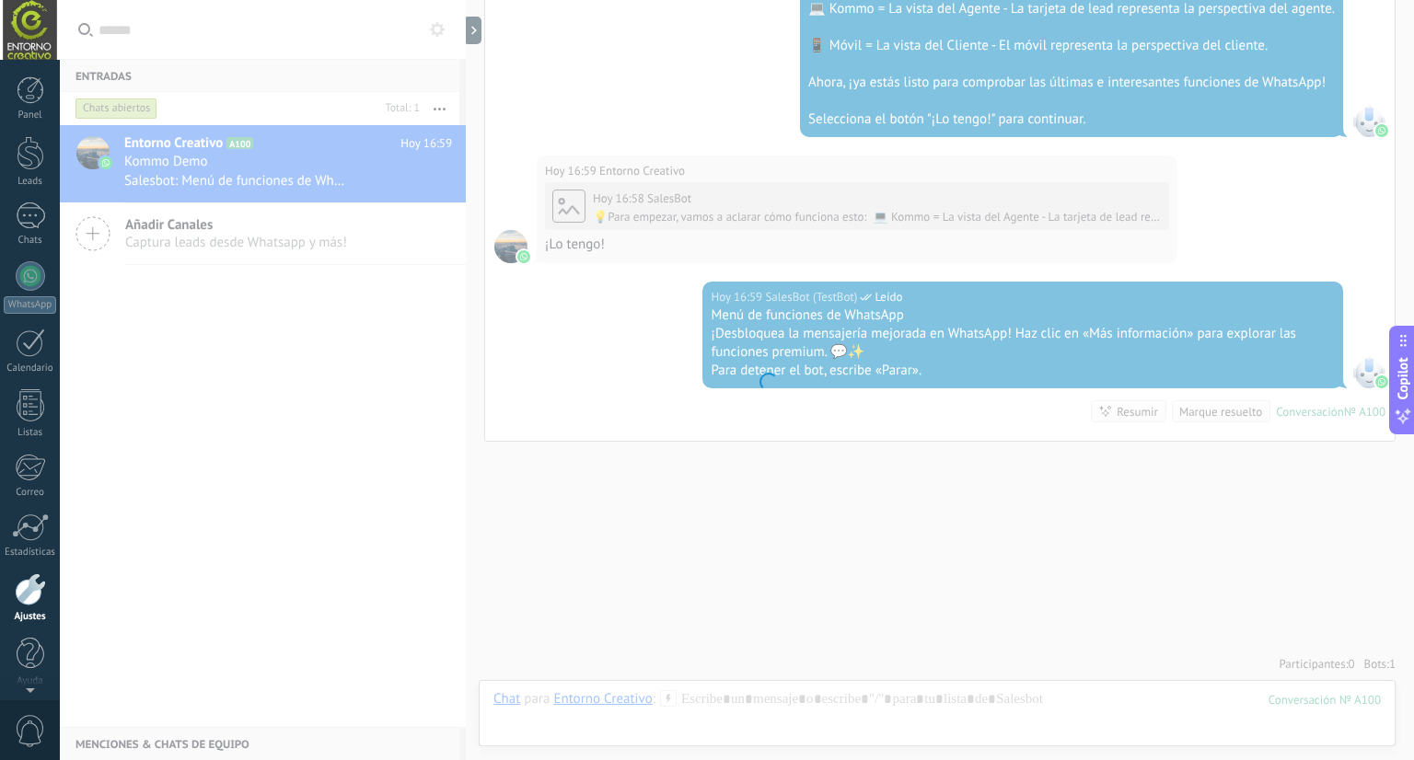
scroll to position [5, 0]
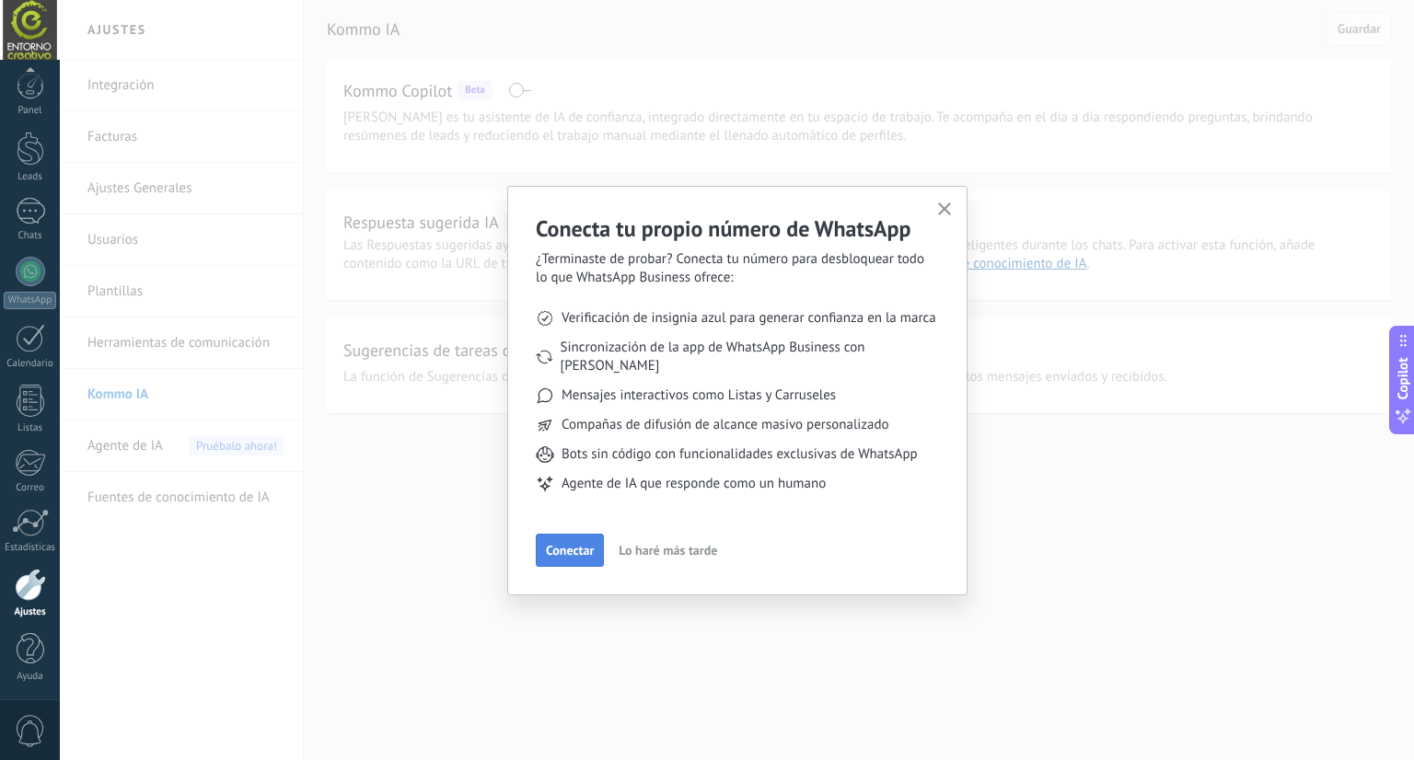
click at [578, 544] on span "Conectar" at bounding box center [570, 550] width 48 height 13
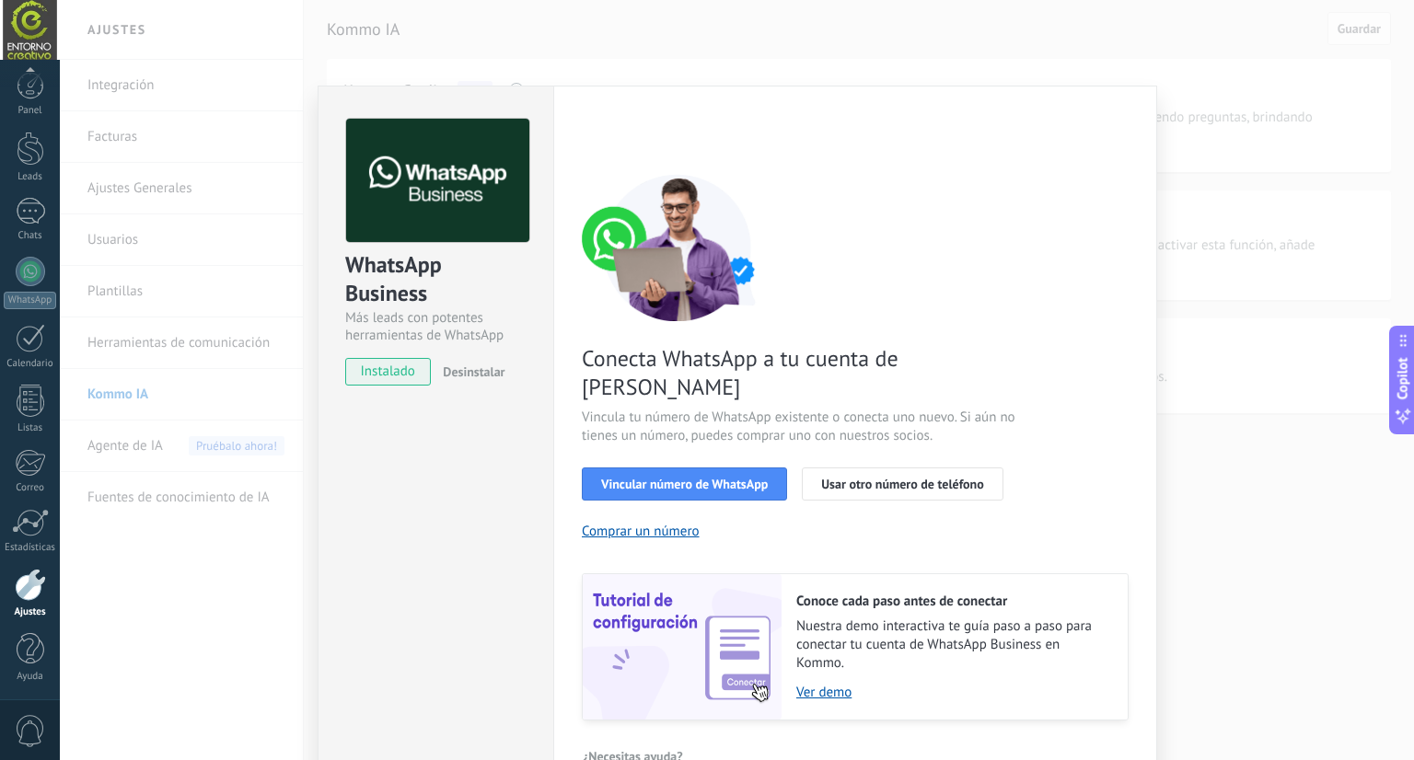
scroll to position [35, 0]
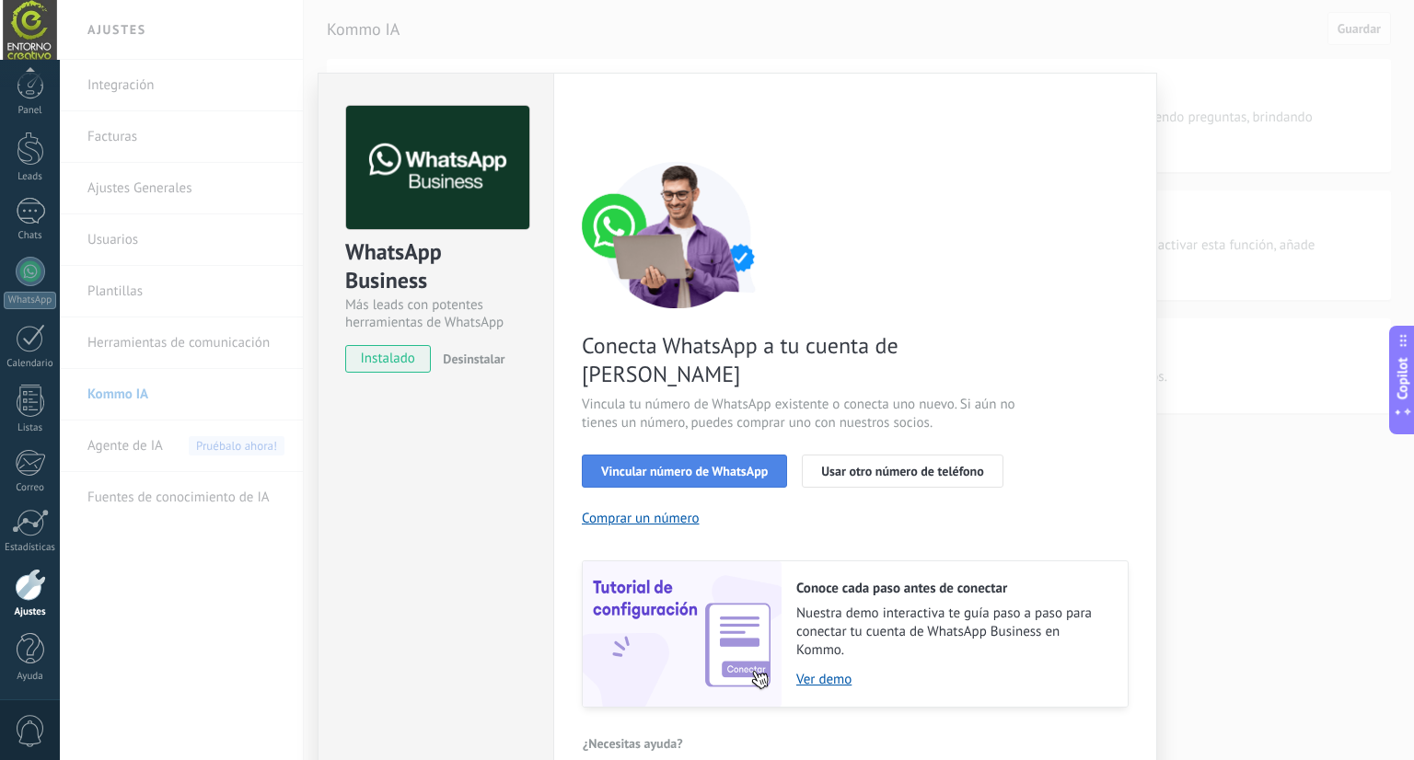
click at [701, 465] on span "Vincular número de WhatsApp" at bounding box center [684, 471] width 167 height 13
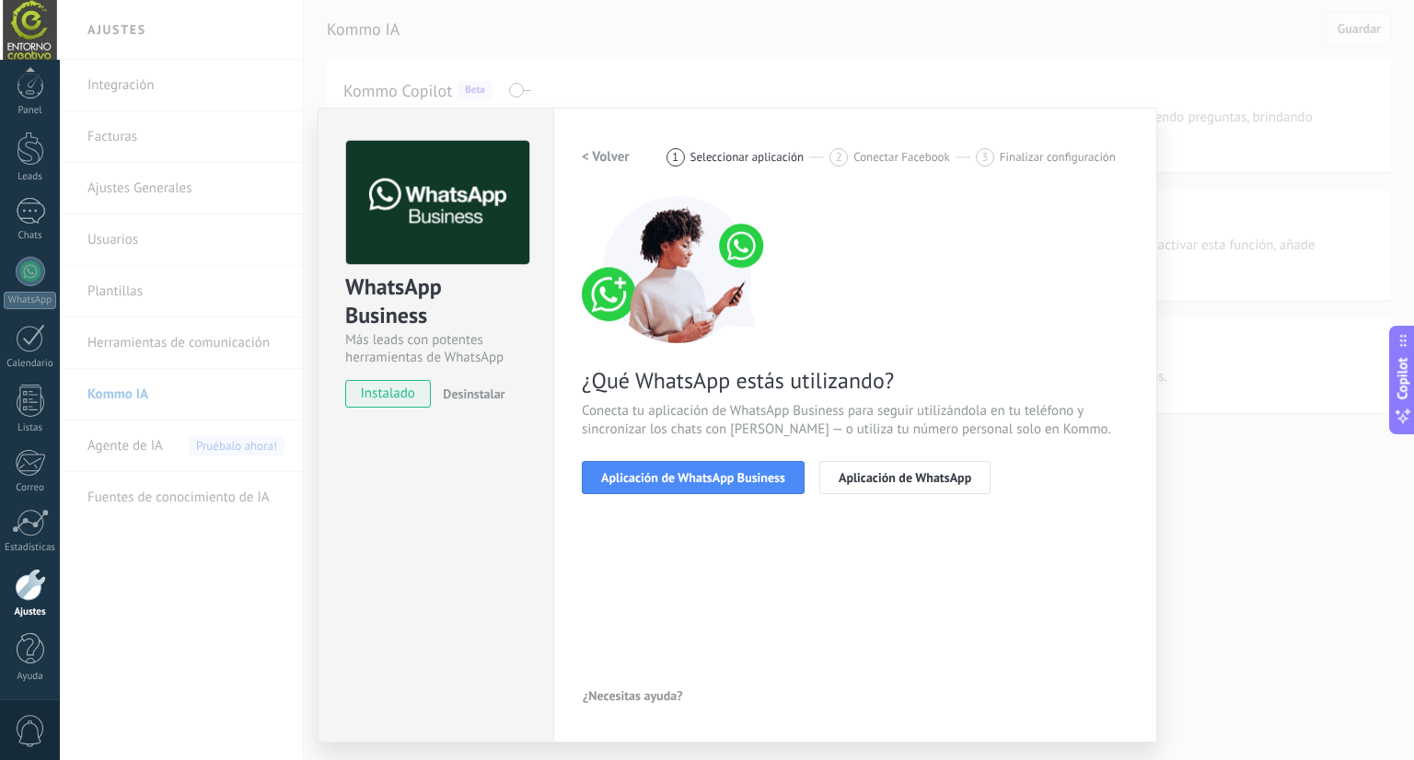
scroll to position [0, 0]
click at [715, 472] on span "Aplicación de WhatsApp Business" at bounding box center [693, 477] width 184 height 13
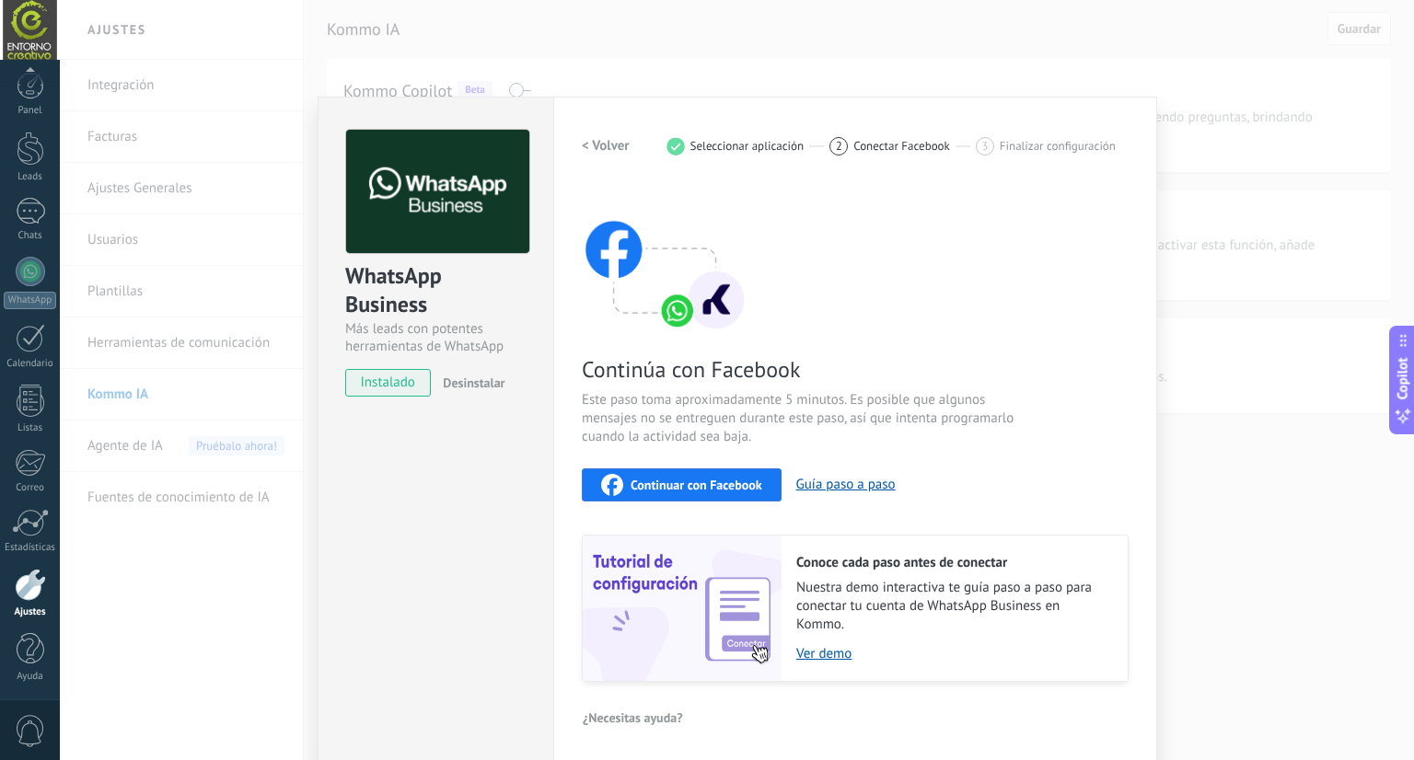
scroll to position [14, 0]
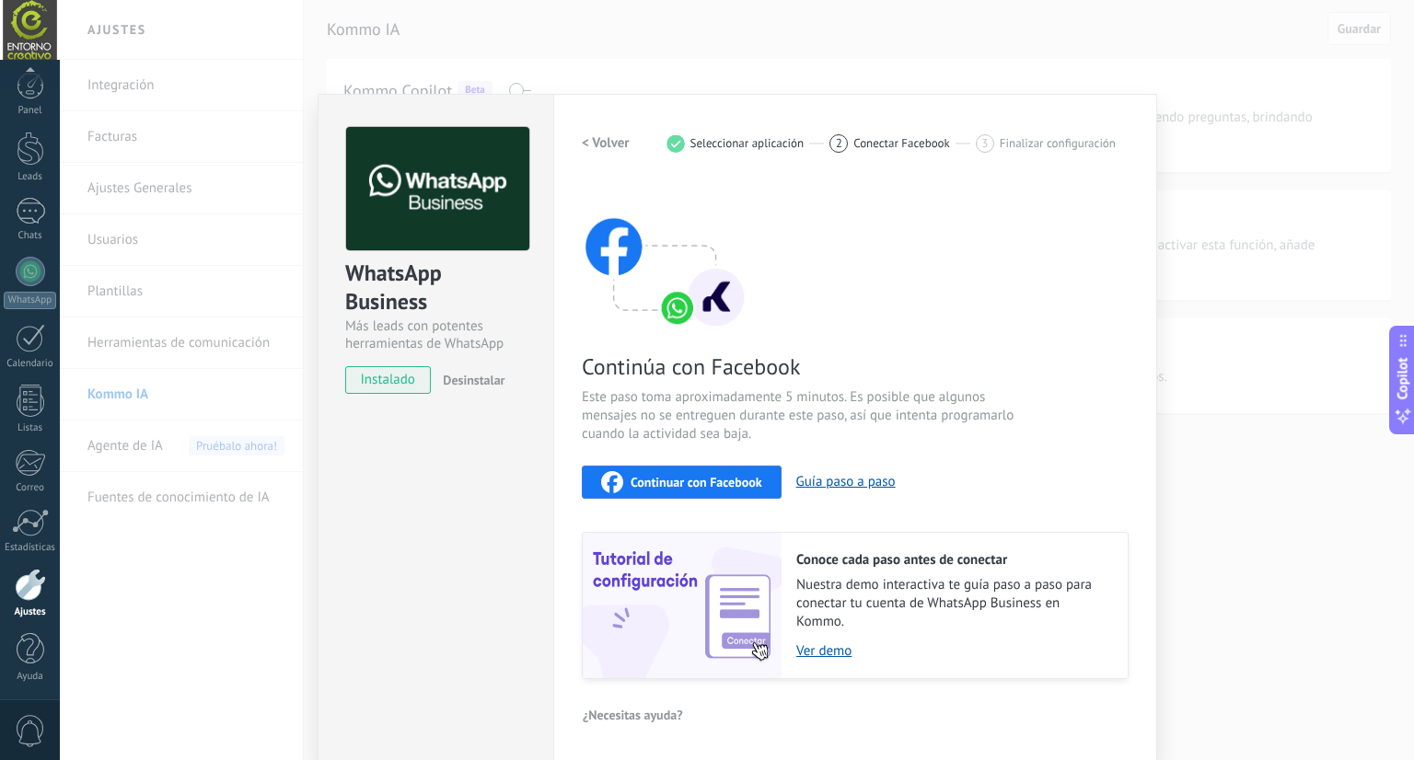
click at [718, 482] on span "Continuar con Facebook" at bounding box center [697, 482] width 132 height 13
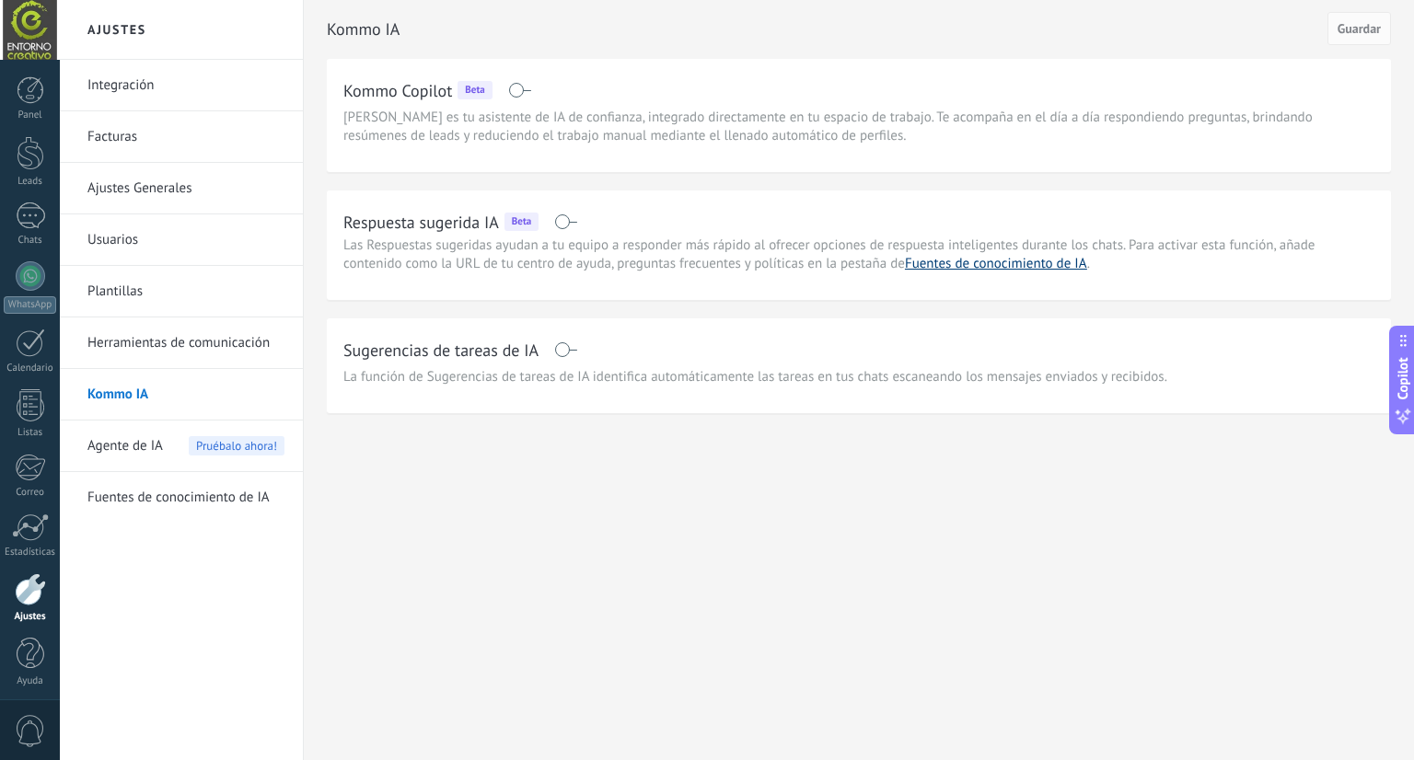
click at [995, 267] on link "Fuentes de conocimiento de IA" at bounding box center [996, 263] width 182 height 17
click at [113, 494] on link "Fuentes de conocimiento de IA" at bounding box center [185, 498] width 197 height 52
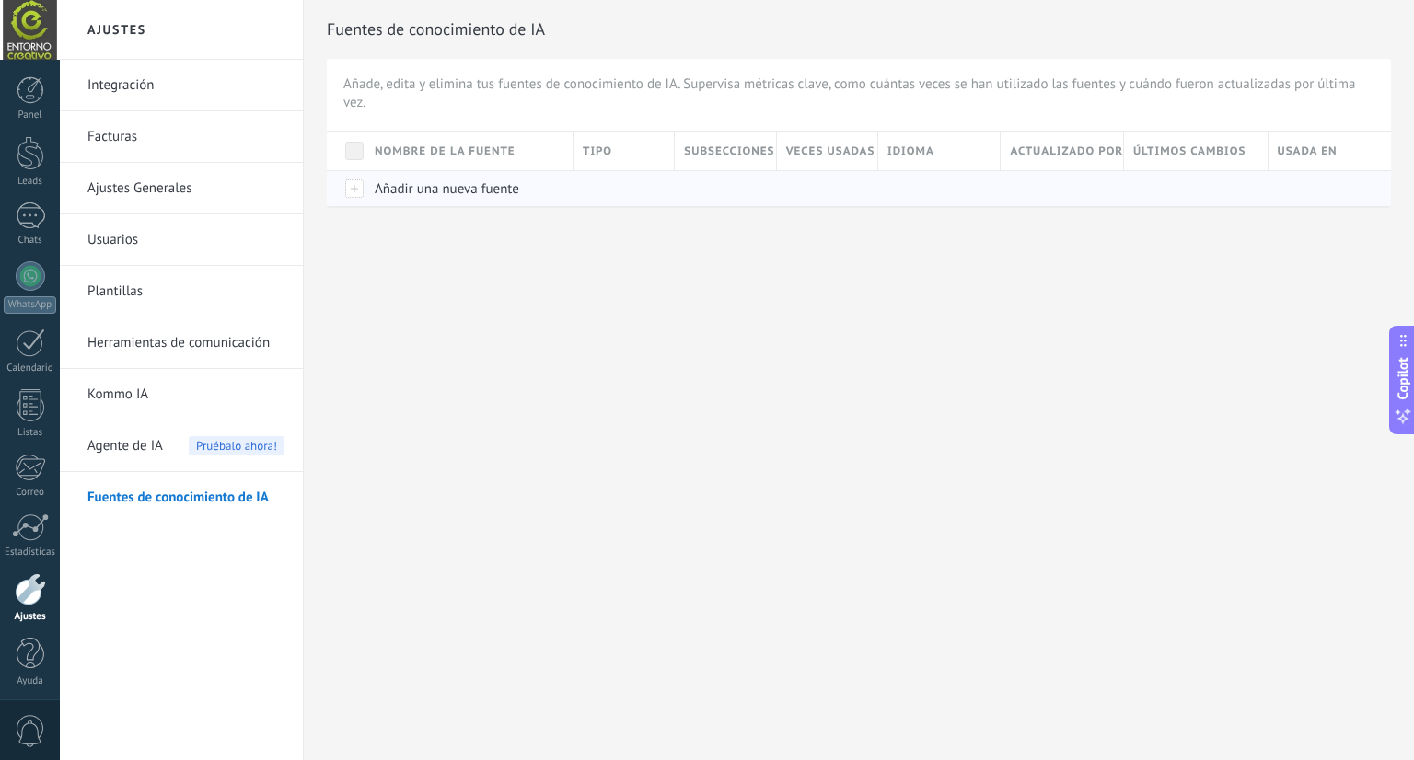
click at [497, 195] on span "Añadir una nueva fuente" at bounding box center [447, 188] width 145 height 17
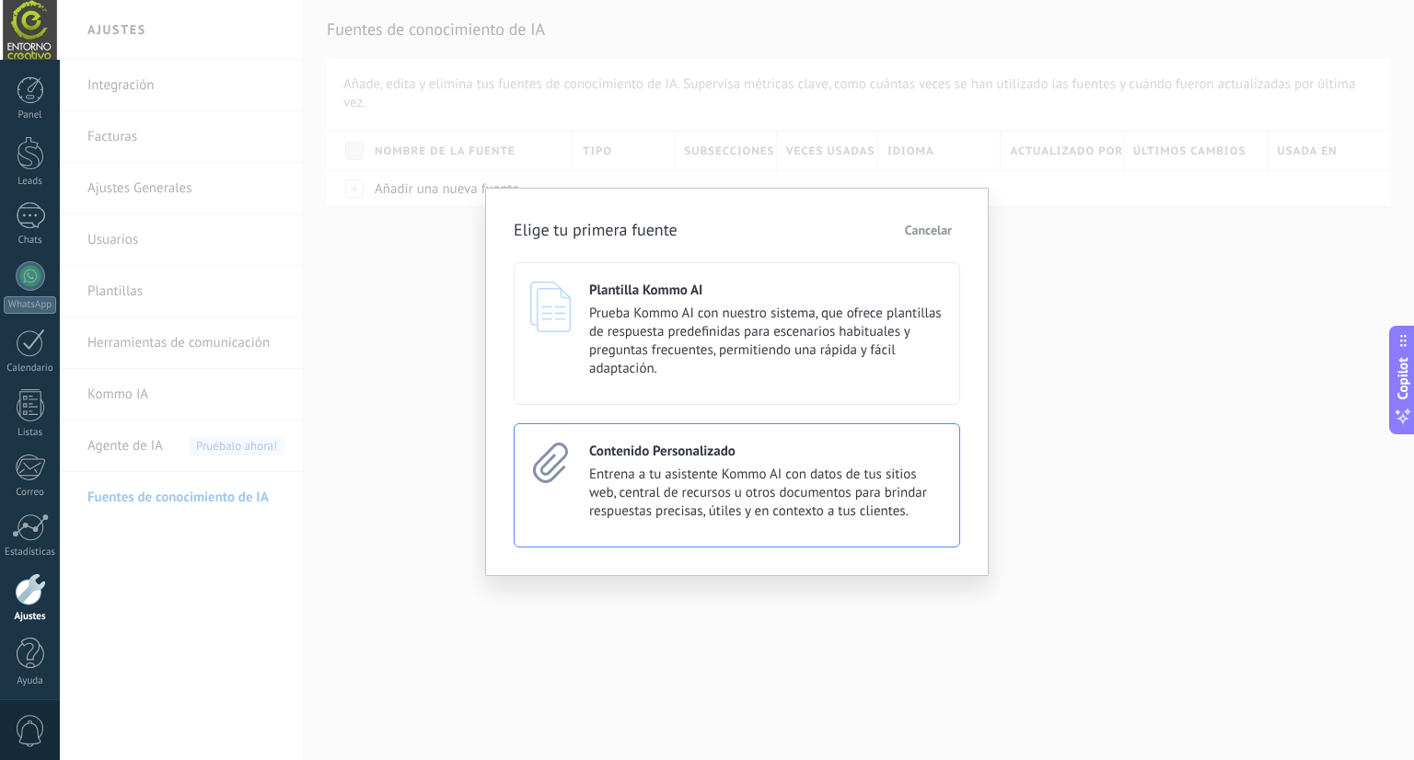
click at [850, 512] on span "Entrena a tu asistente Kommo AI con datos de tus sitios web, central de recurso…" at bounding box center [766, 493] width 354 height 55
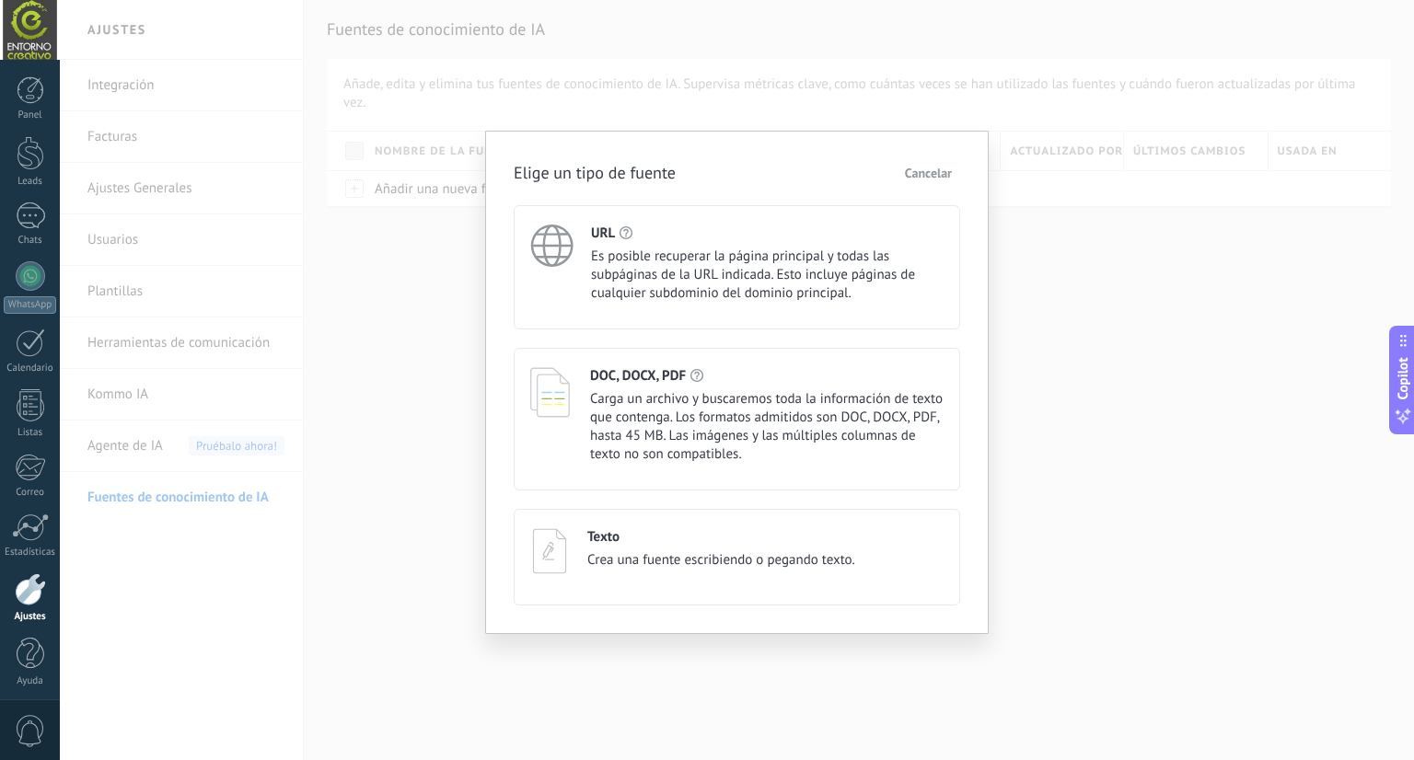
click at [763, 253] on span "Es posible recuperar la página principal y todas las subpáginas de la URL indic…" at bounding box center [767, 275] width 353 height 55
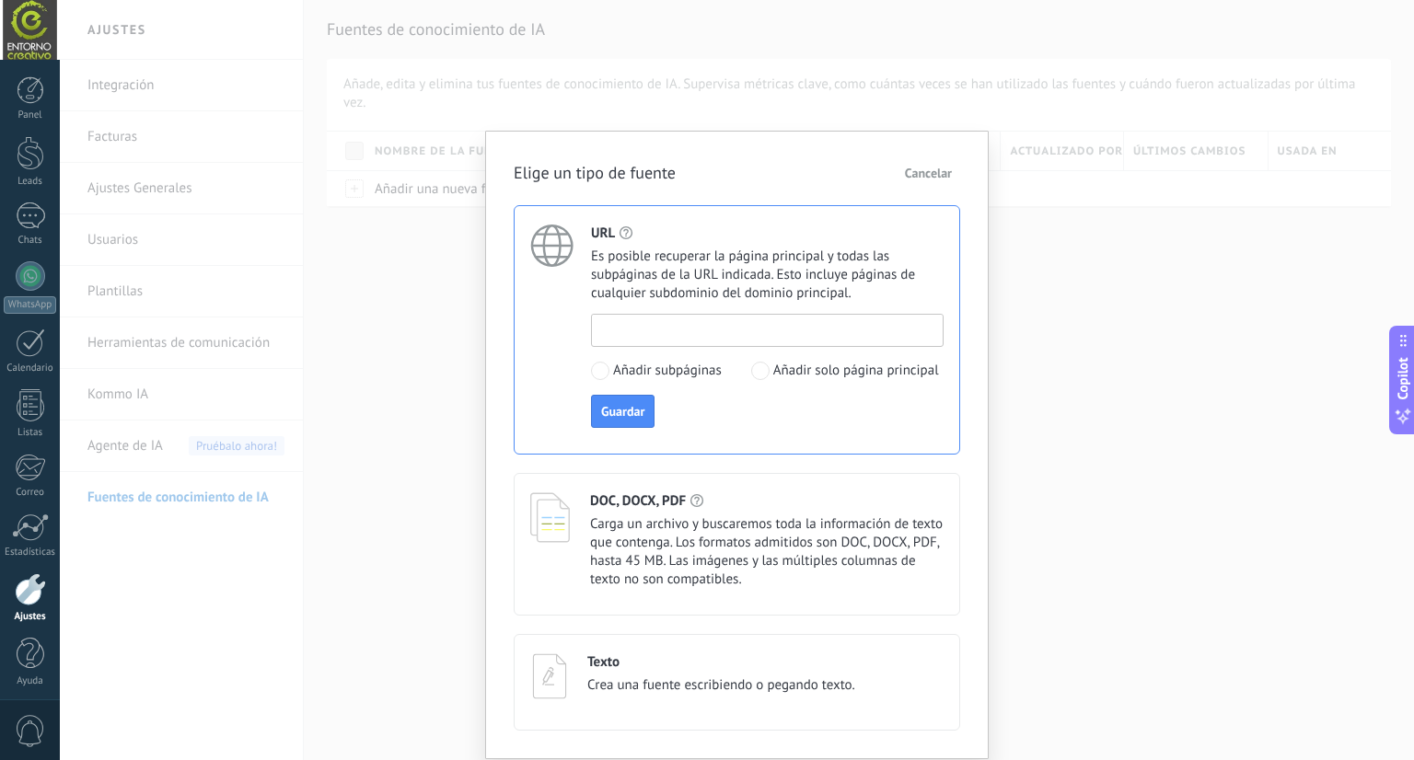
click at [780, 335] on input at bounding box center [767, 329] width 351 height 29
paste input "**********"
type input "**********"
click at [792, 423] on div "**********" at bounding box center [767, 371] width 353 height 114
click at [617, 418] on button "Guardar" at bounding box center [623, 411] width 64 height 33
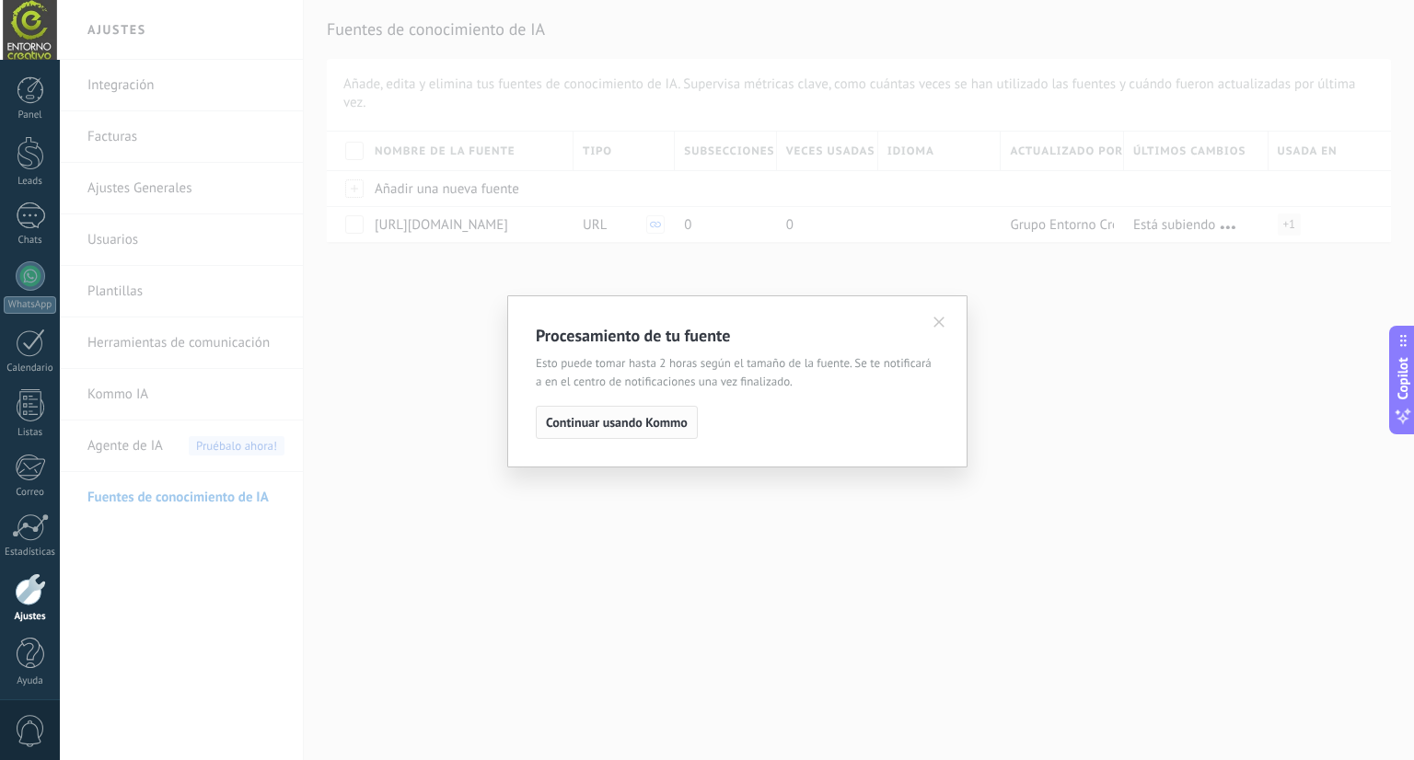
click at [644, 422] on span "Continuar usando Kommo" at bounding box center [617, 422] width 142 height 13
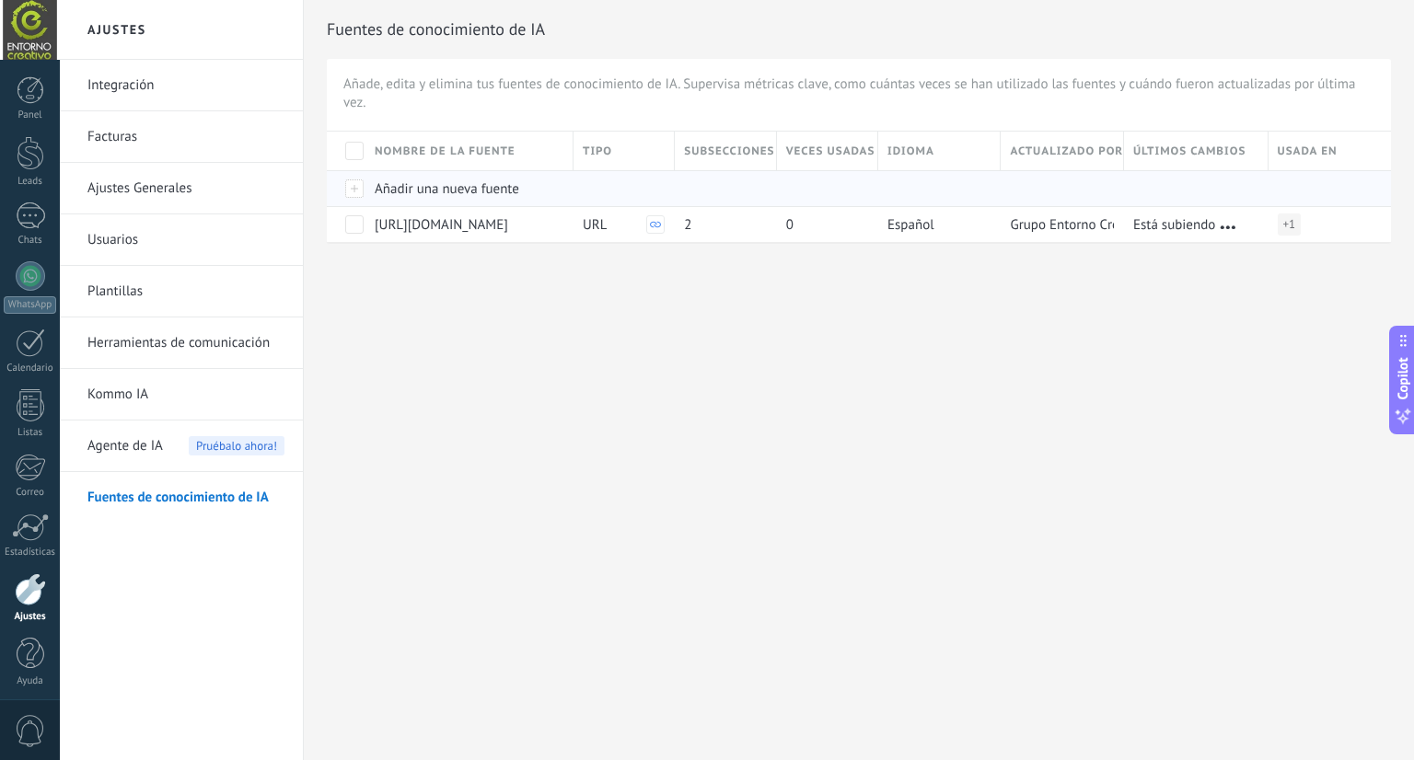
click at [420, 191] on span "Añadir una nueva fuente" at bounding box center [447, 188] width 145 height 17
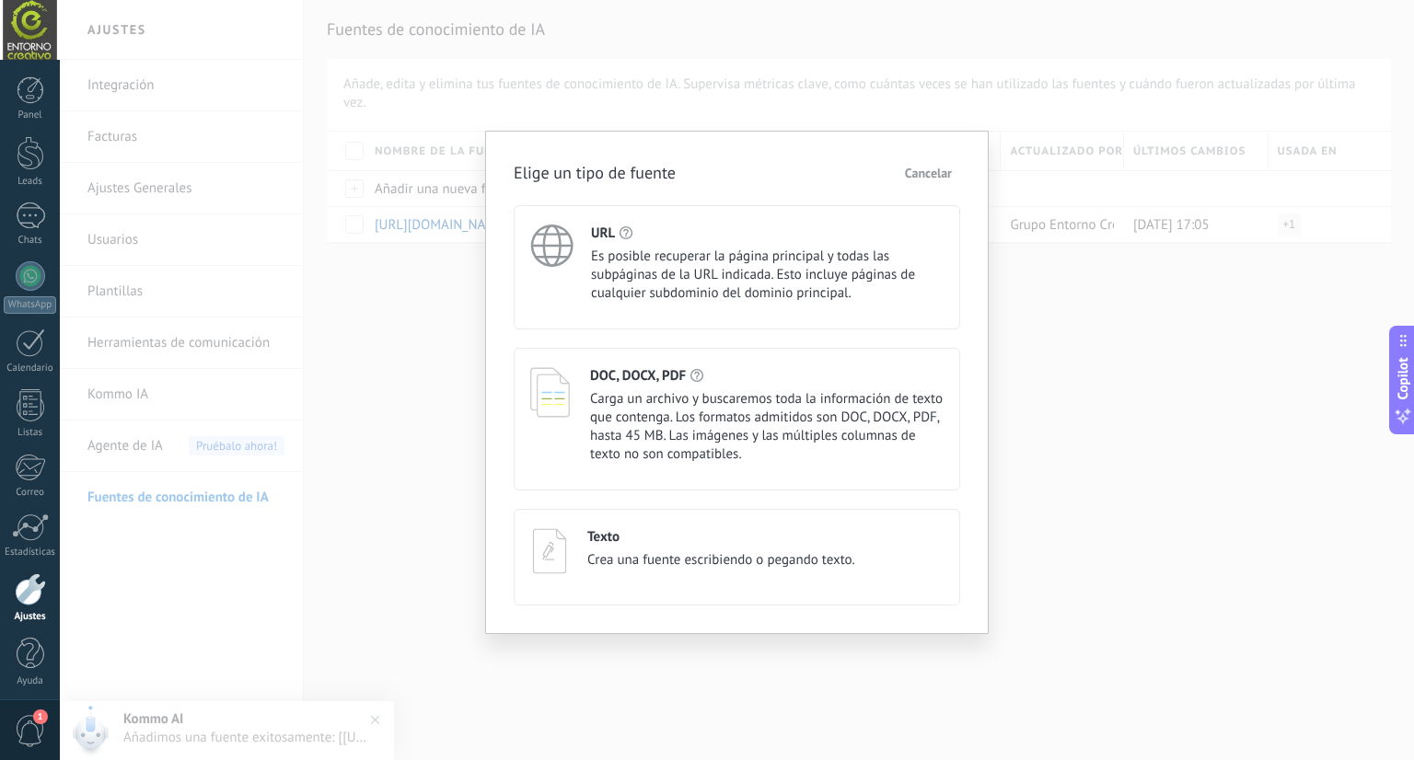
click at [717, 542] on div "Texto" at bounding box center [721, 536] width 268 height 17
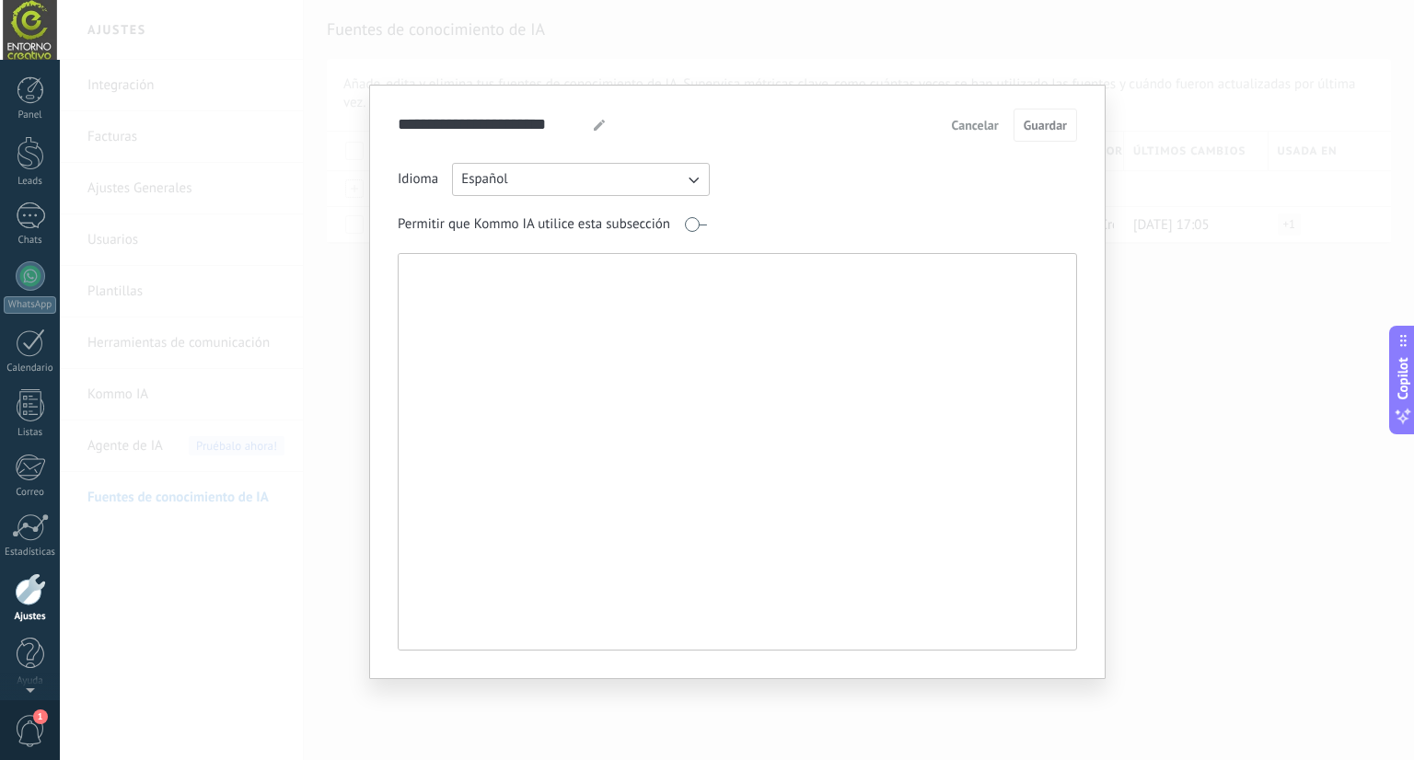
scroll to position [5, 0]
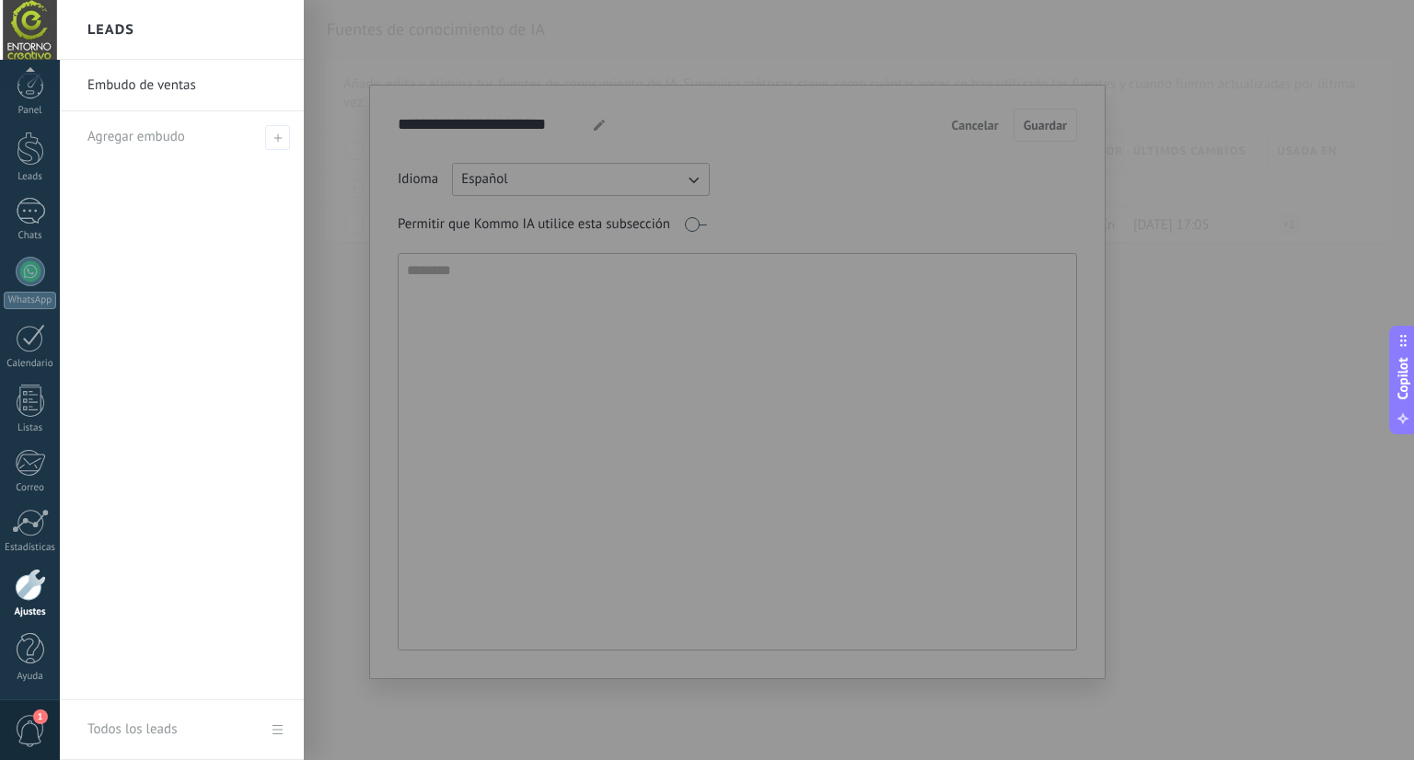
click at [644, 383] on div at bounding box center [767, 380] width 1414 height 760
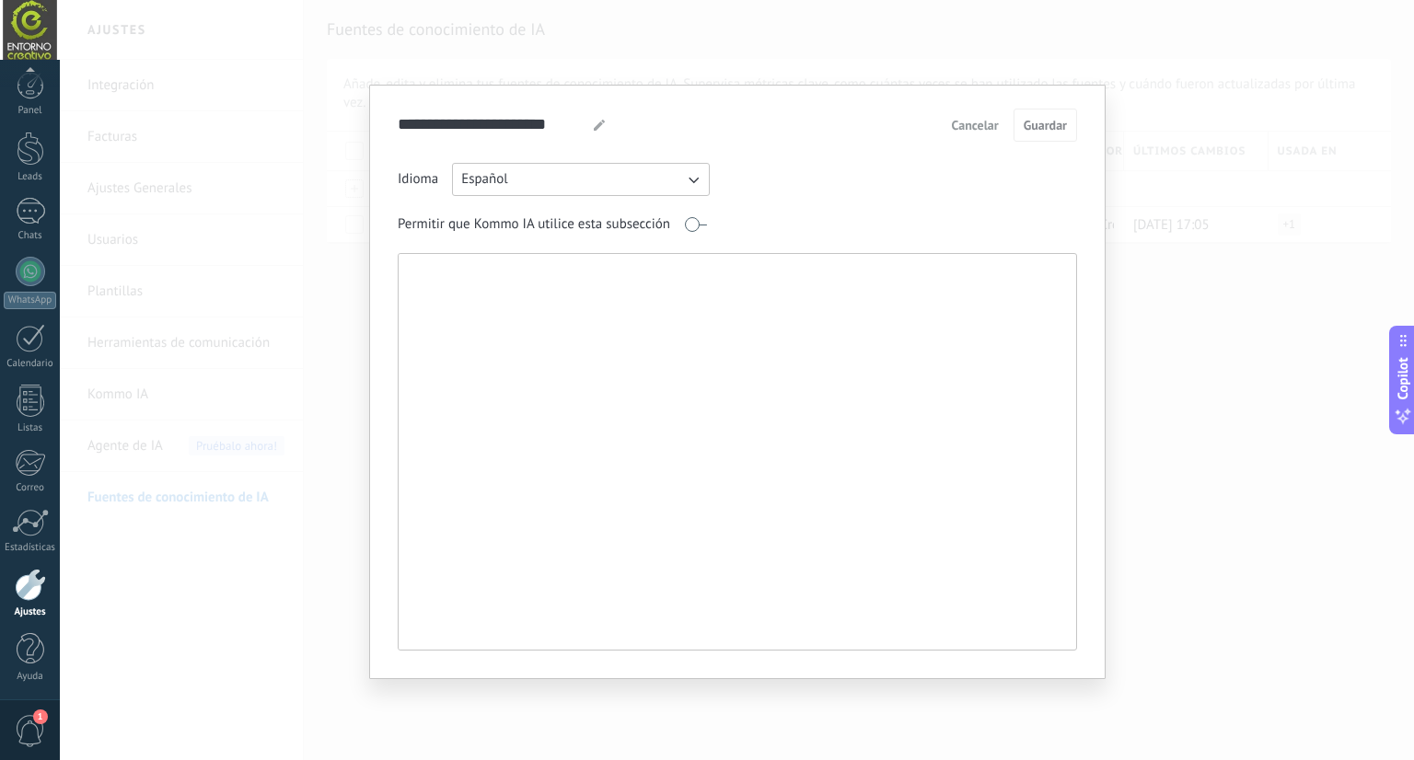
click at [644, 384] on textarea at bounding box center [736, 452] width 674 height 396
click at [555, 378] on textarea at bounding box center [736, 452] width 674 height 396
click at [544, 335] on textarea at bounding box center [736, 452] width 674 height 396
paste textarea "**********"
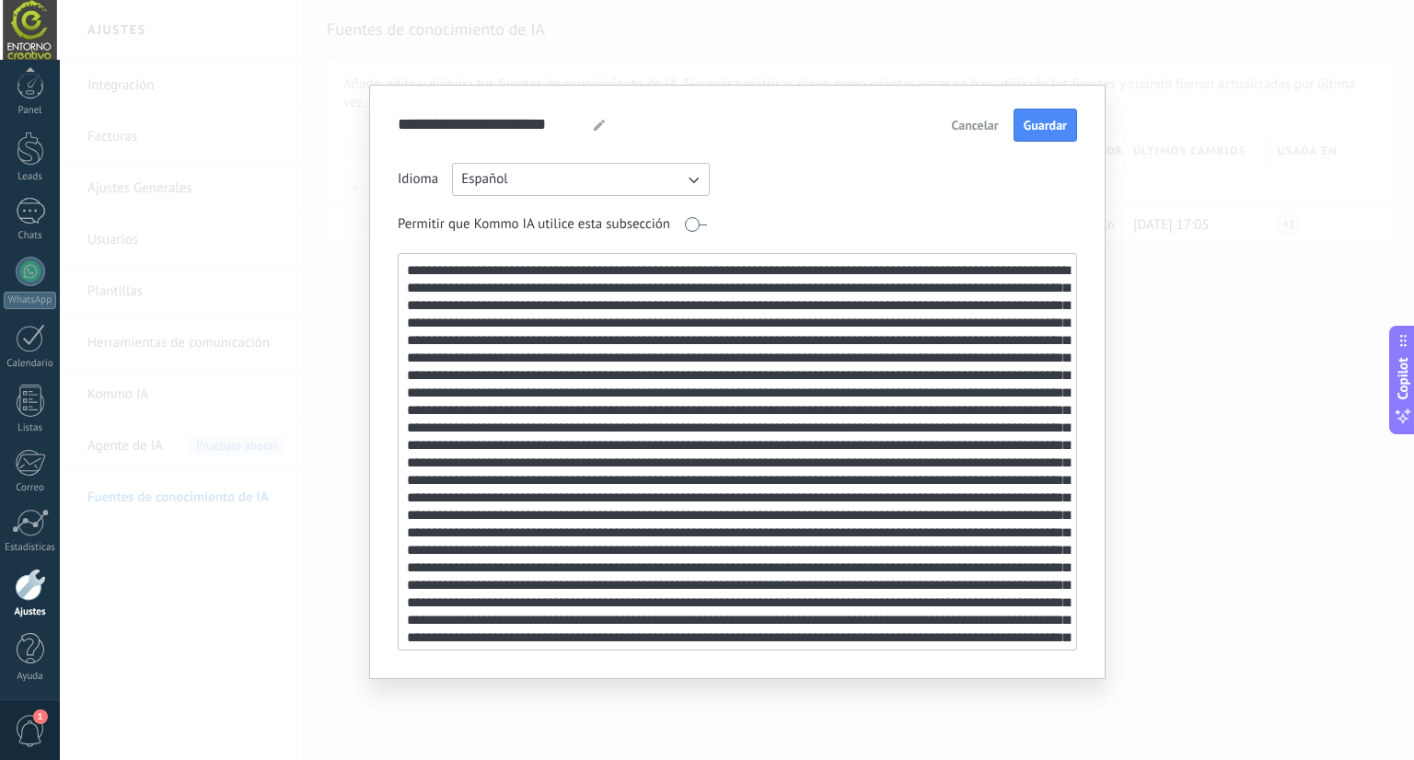
scroll to position [142, 0]
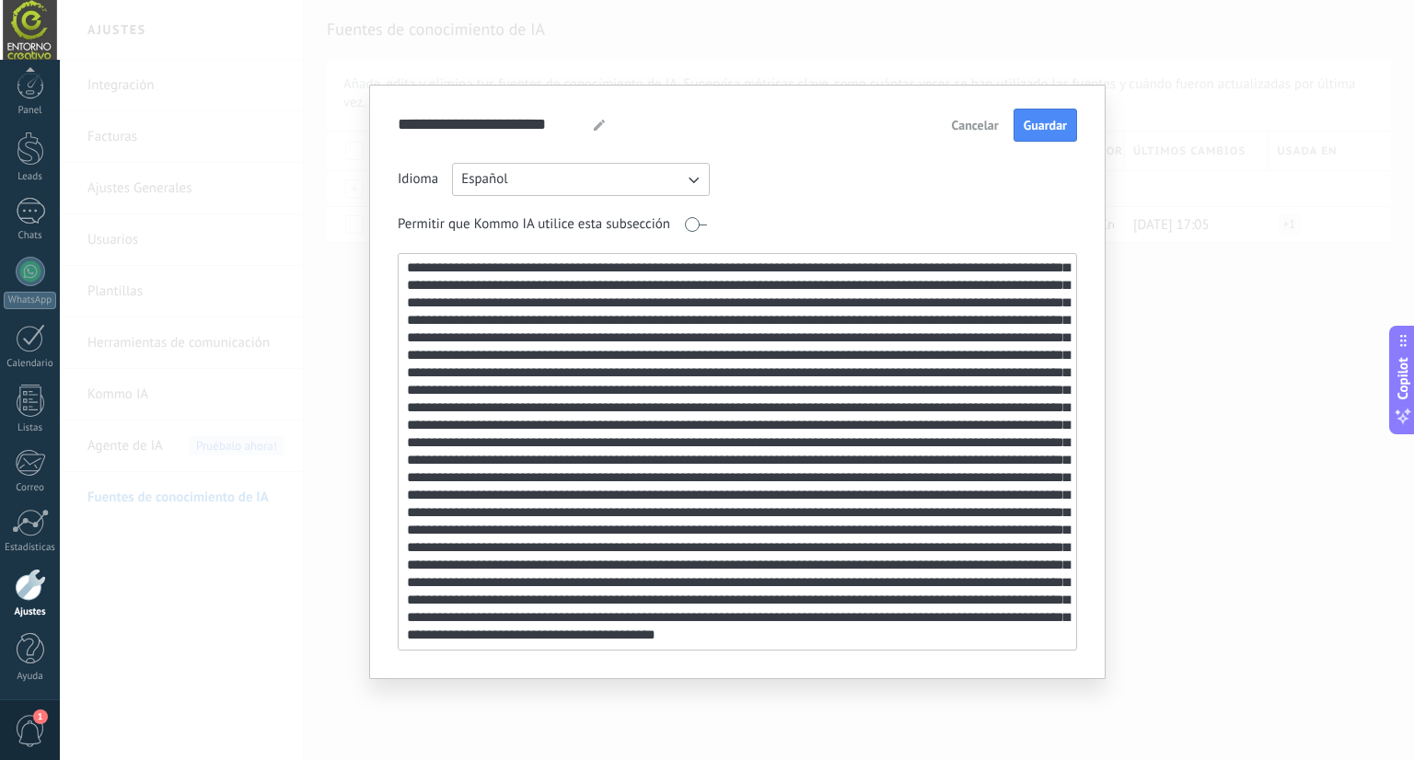
click at [660, 326] on textarea at bounding box center [736, 452] width 675 height 396
drag, startPoint x: 589, startPoint y: 318, endPoint x: 996, endPoint y: 389, distance: 413.2
click at [996, 389] on textarea at bounding box center [736, 452] width 675 height 396
click at [750, 480] on textarea at bounding box center [736, 452] width 675 height 396
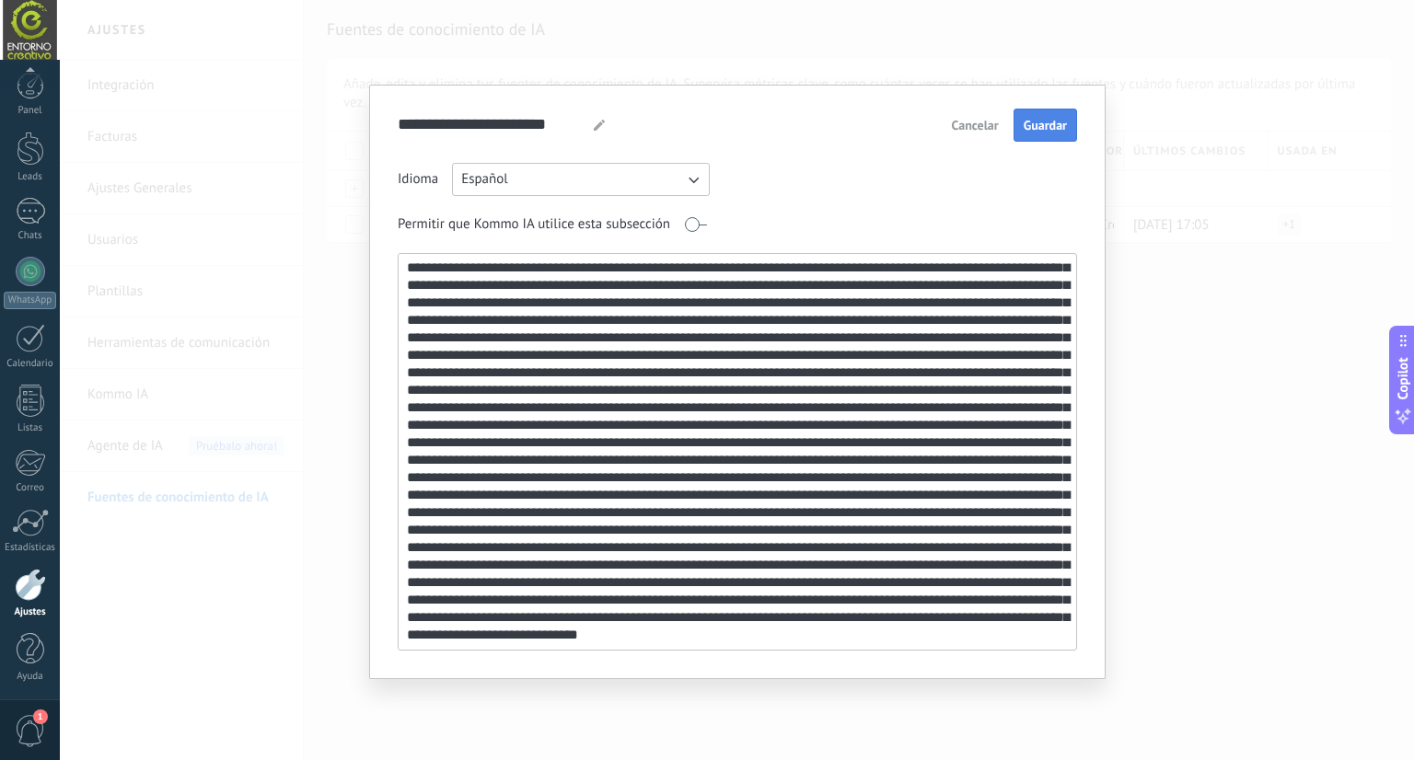
type textarea "**********"
click at [1044, 130] on span "Guardar" at bounding box center [1045, 125] width 43 height 13
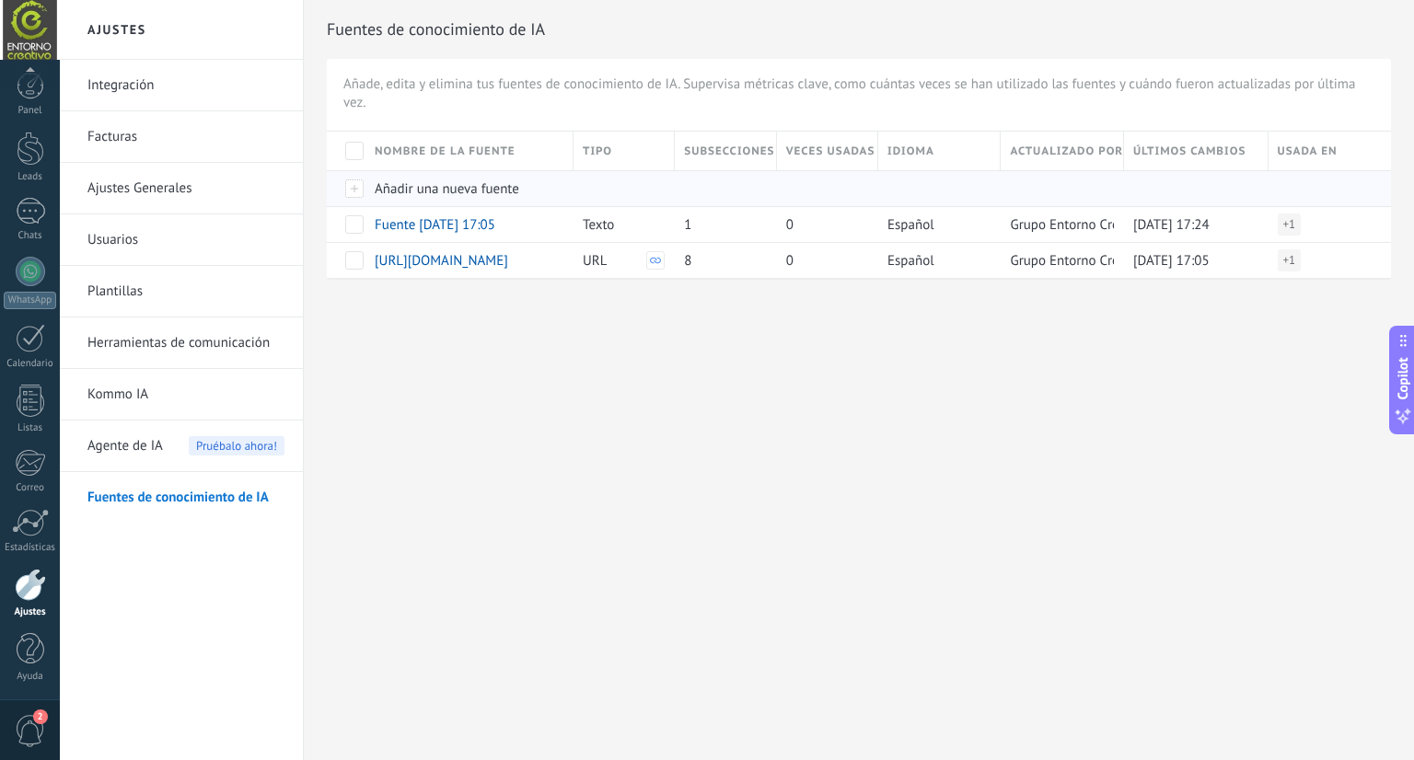
click at [362, 191] on div at bounding box center [346, 188] width 39 height 36
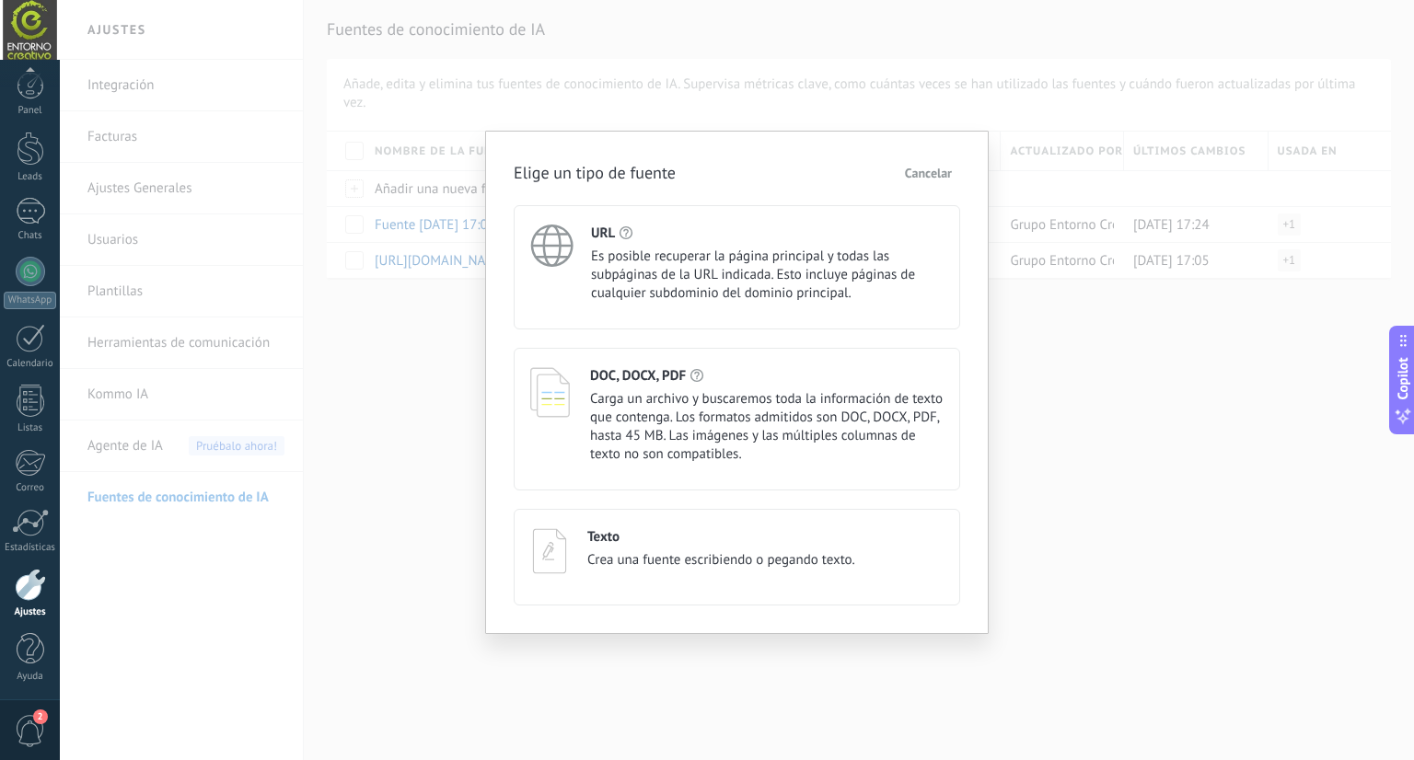
click at [713, 413] on span "Carga un archivo y buscaremos toda la información de texto que contenga. Los fo…" at bounding box center [767, 427] width 354 height 74
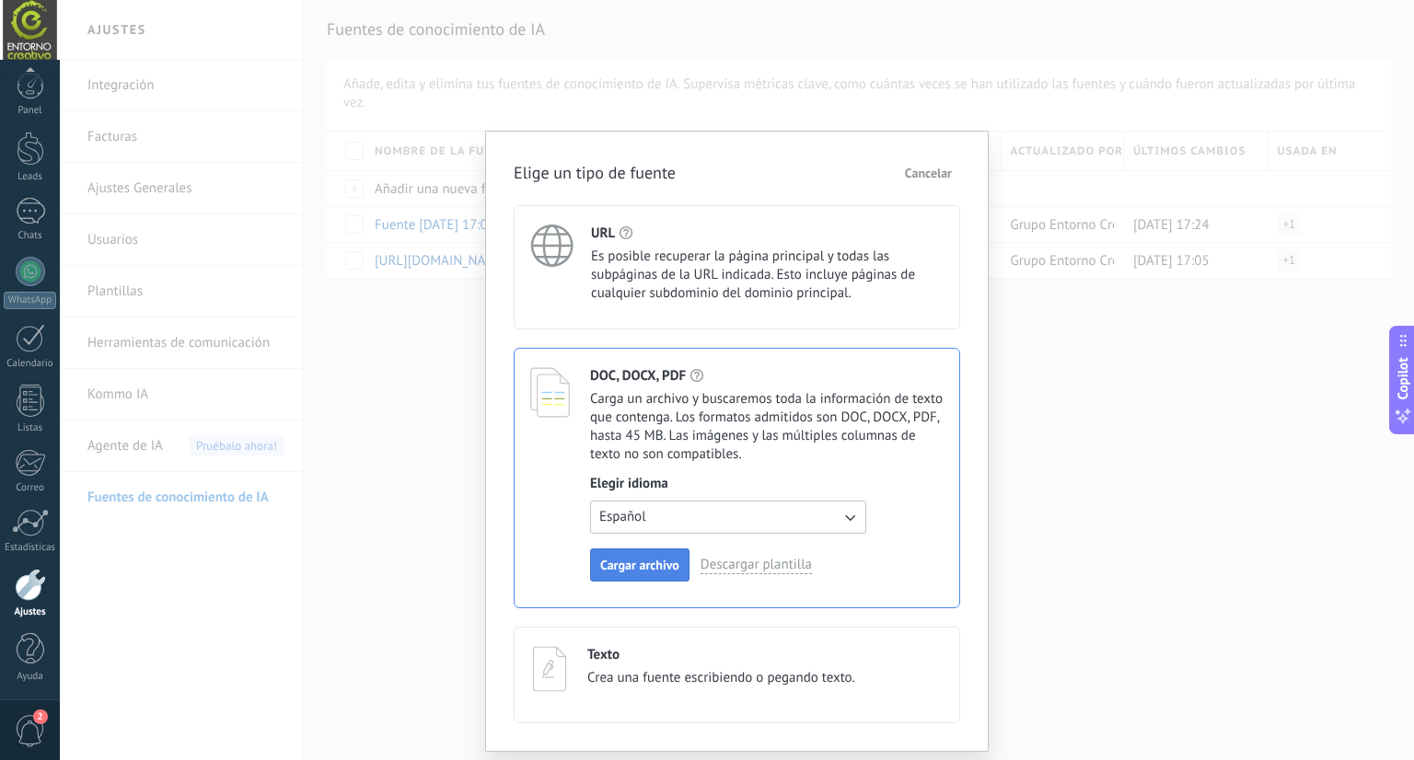
click at [648, 559] on span "Cargar archivo" at bounding box center [639, 565] width 79 height 13
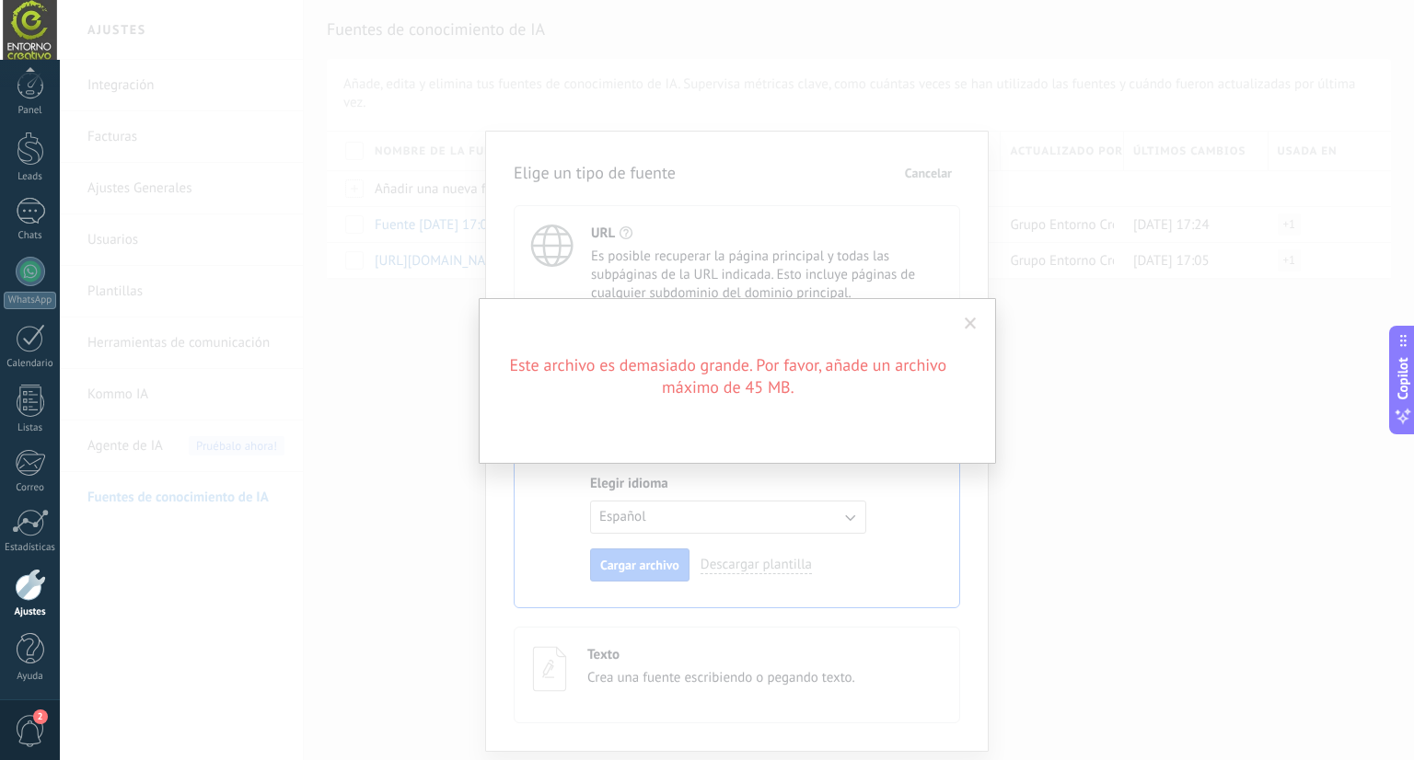
click at [977, 319] on span at bounding box center [971, 323] width 30 height 31
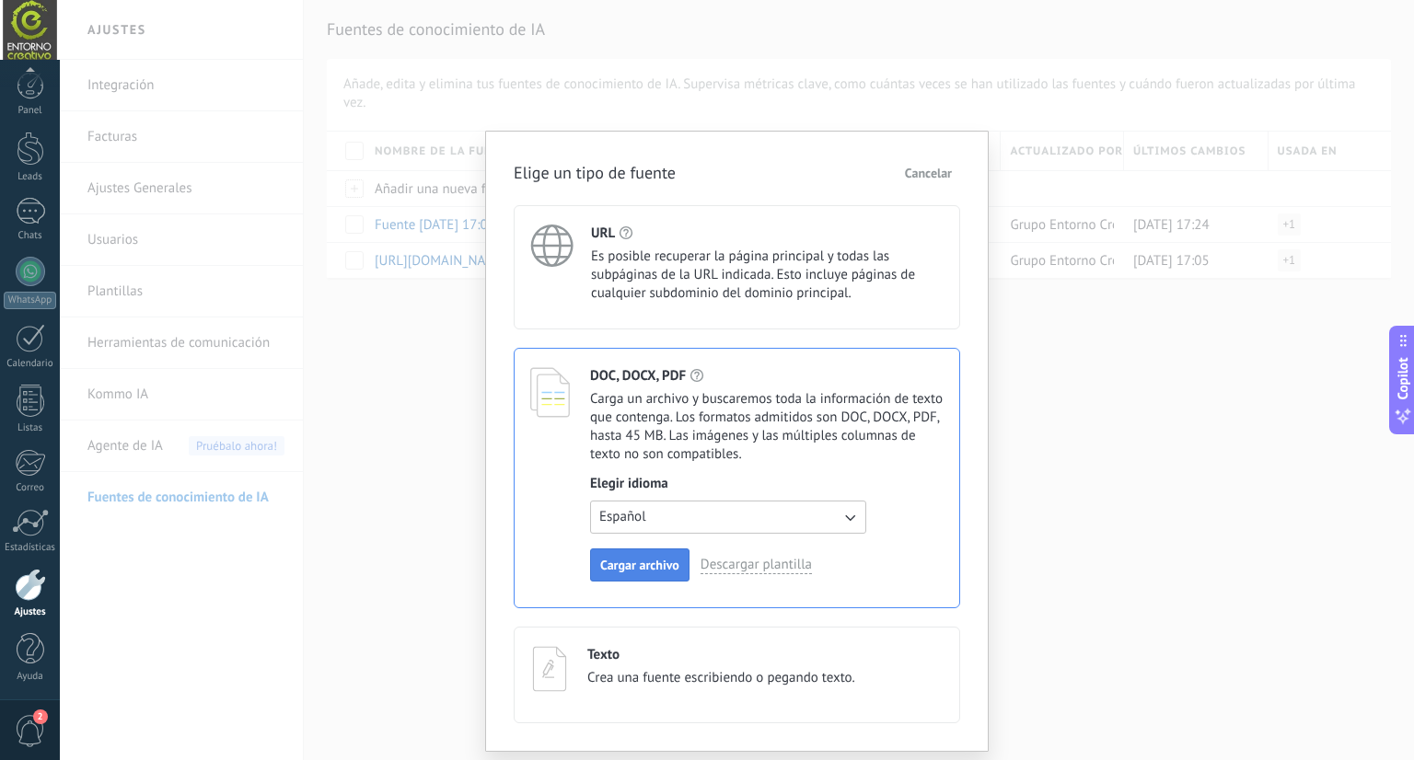
click at [622, 565] on span "Cargar archivo" at bounding box center [639, 565] width 79 height 13
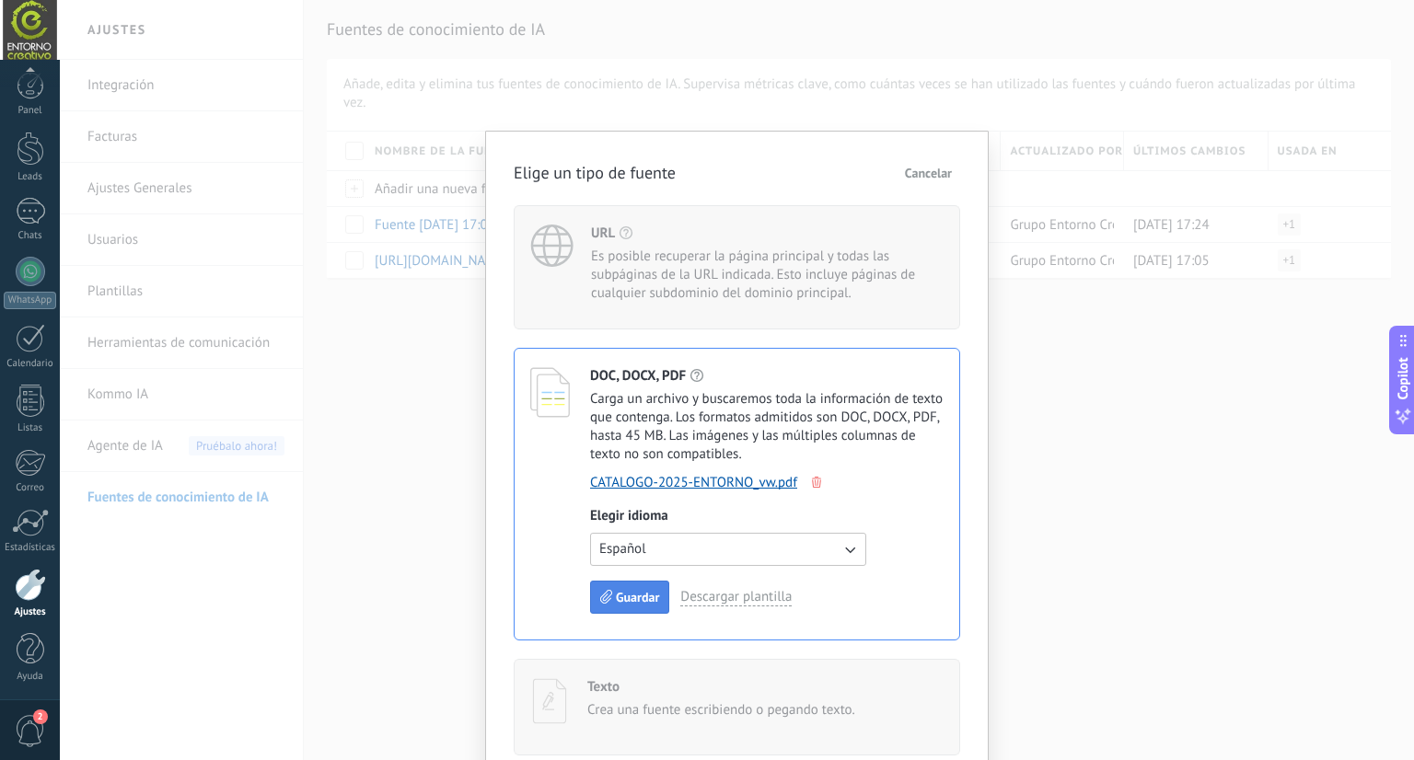
click at [639, 596] on span "Guardar" at bounding box center [637, 597] width 43 height 13
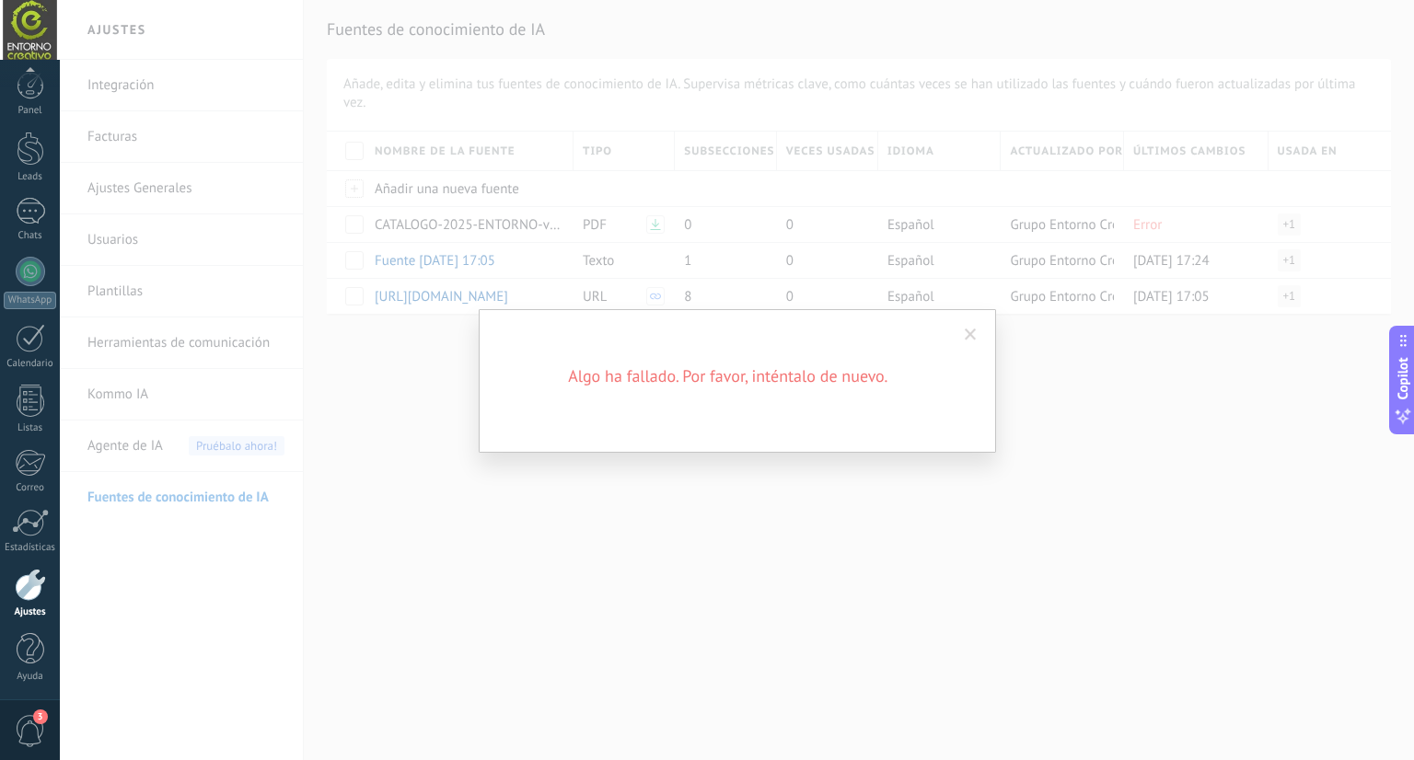
click at [973, 329] on span at bounding box center [971, 335] width 12 height 13
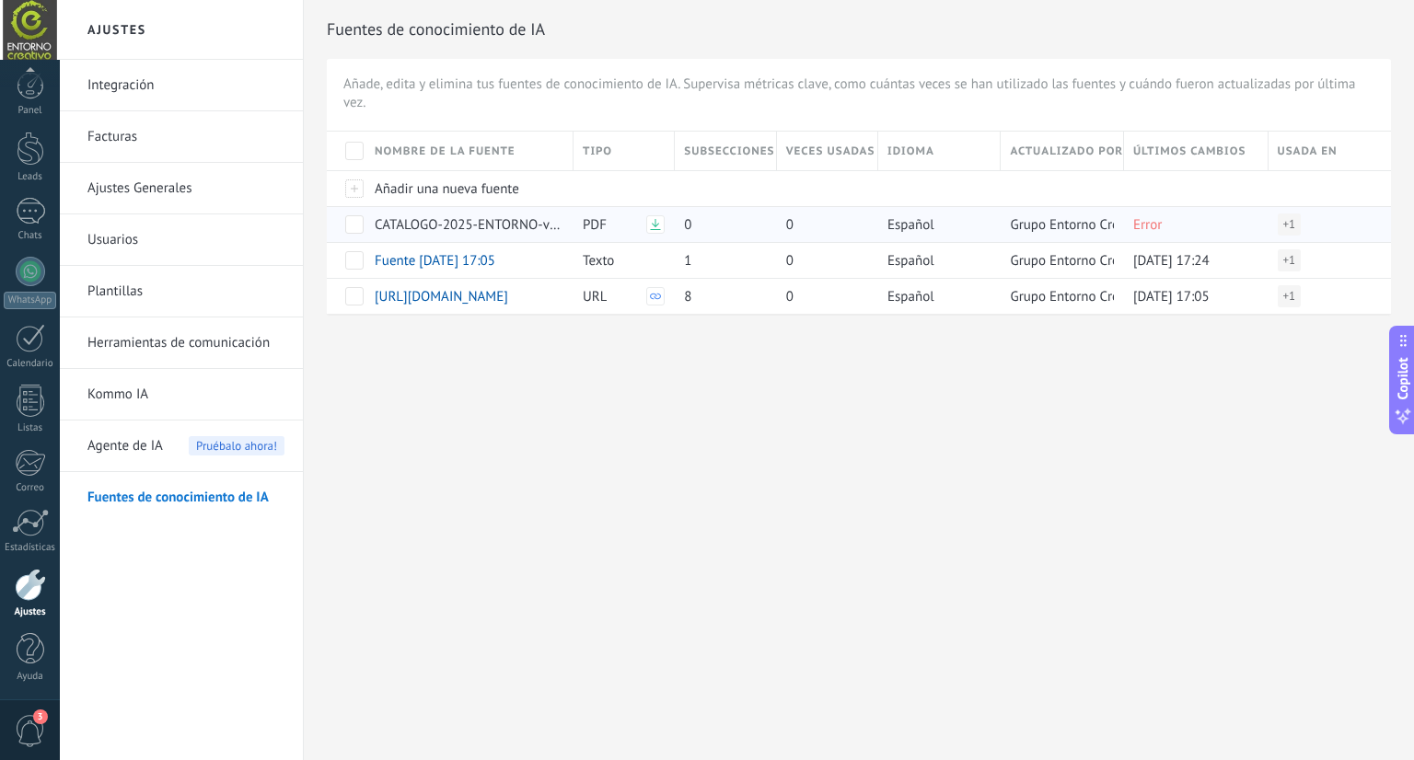
click at [659, 227] on icon at bounding box center [655, 224] width 11 height 11
click at [1165, 240] on div "Error" at bounding box center [1191, 224] width 135 height 35
click at [353, 223] on span at bounding box center [354, 224] width 18 height 18
click at [399, 227] on span "Eliminar" at bounding box center [410, 224] width 49 height 36
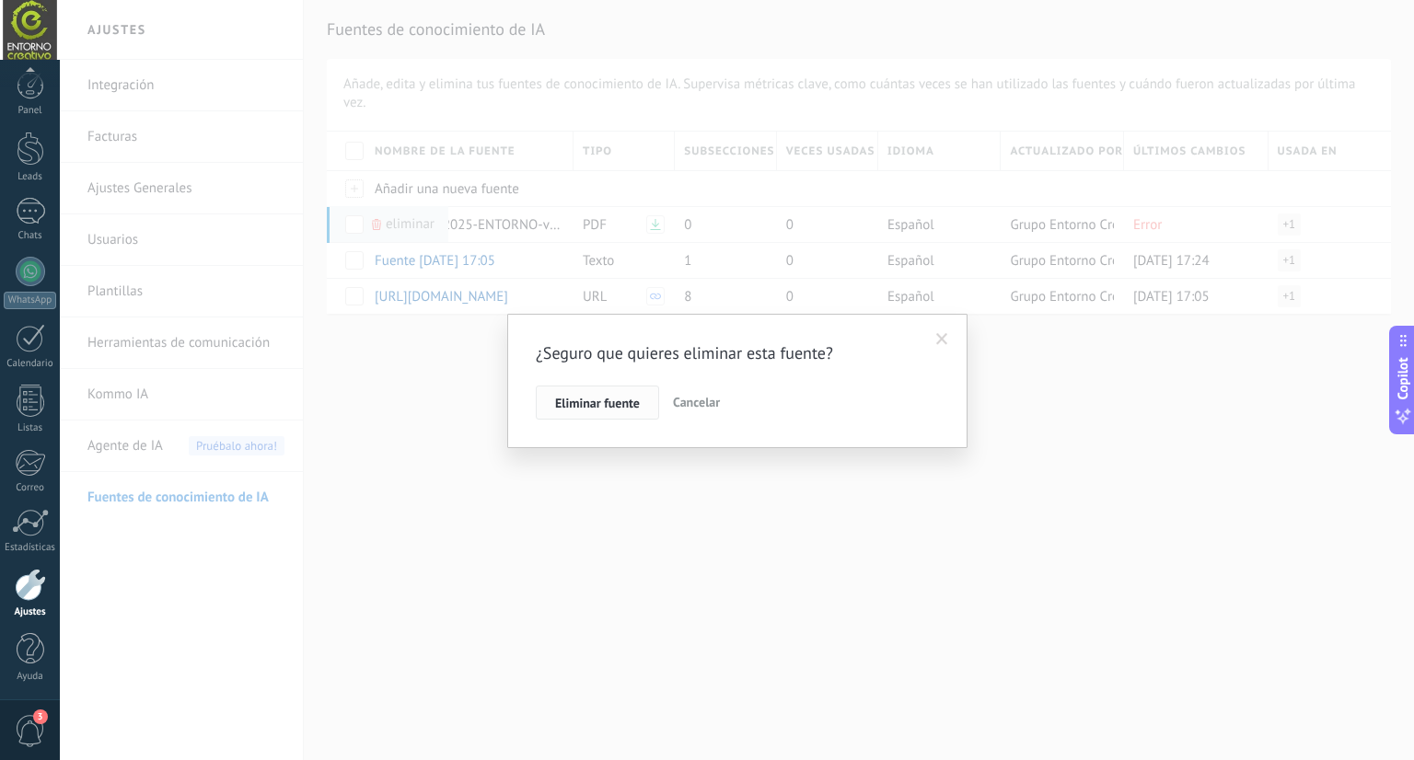
click at [626, 400] on span "Eliminar fuente" at bounding box center [597, 403] width 85 height 13
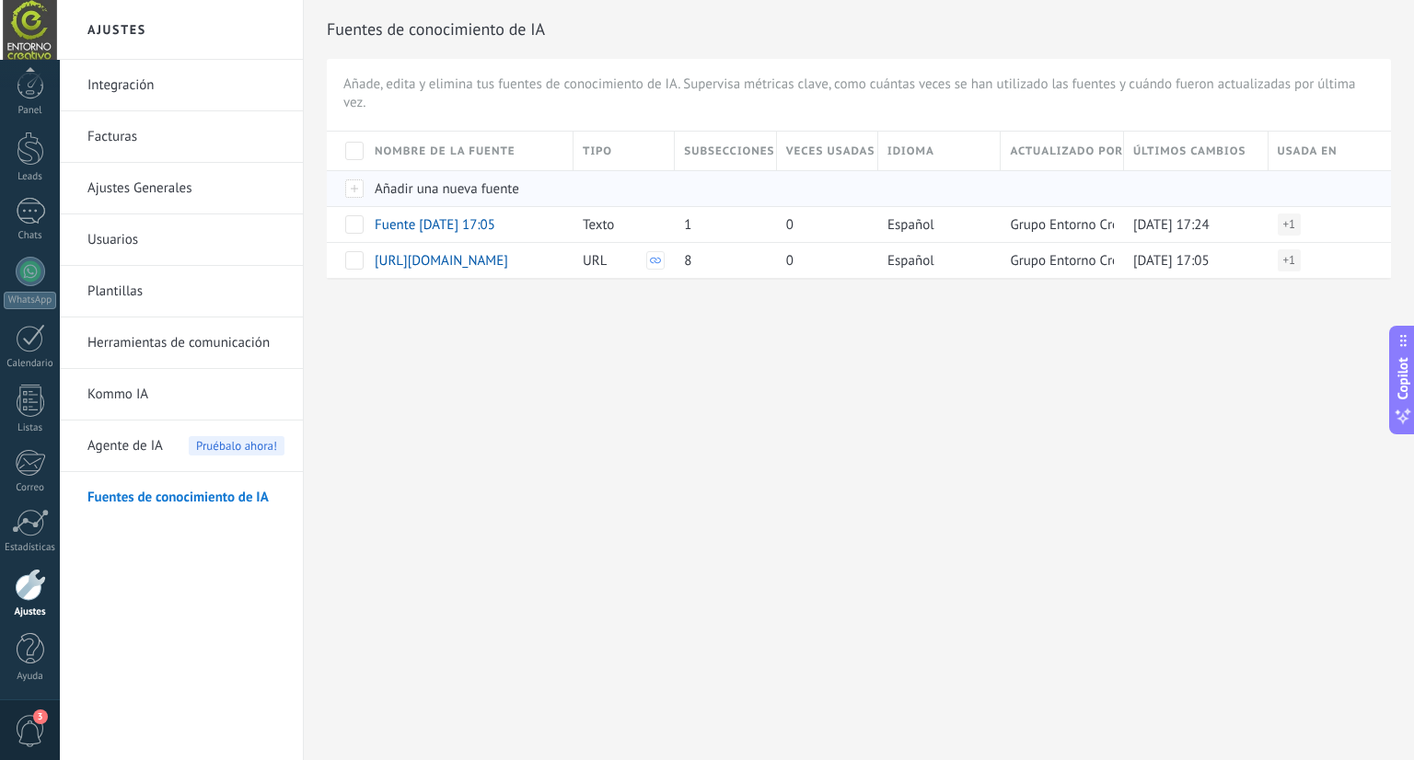
click at [459, 183] on span "Añadir una nueva fuente" at bounding box center [447, 188] width 145 height 17
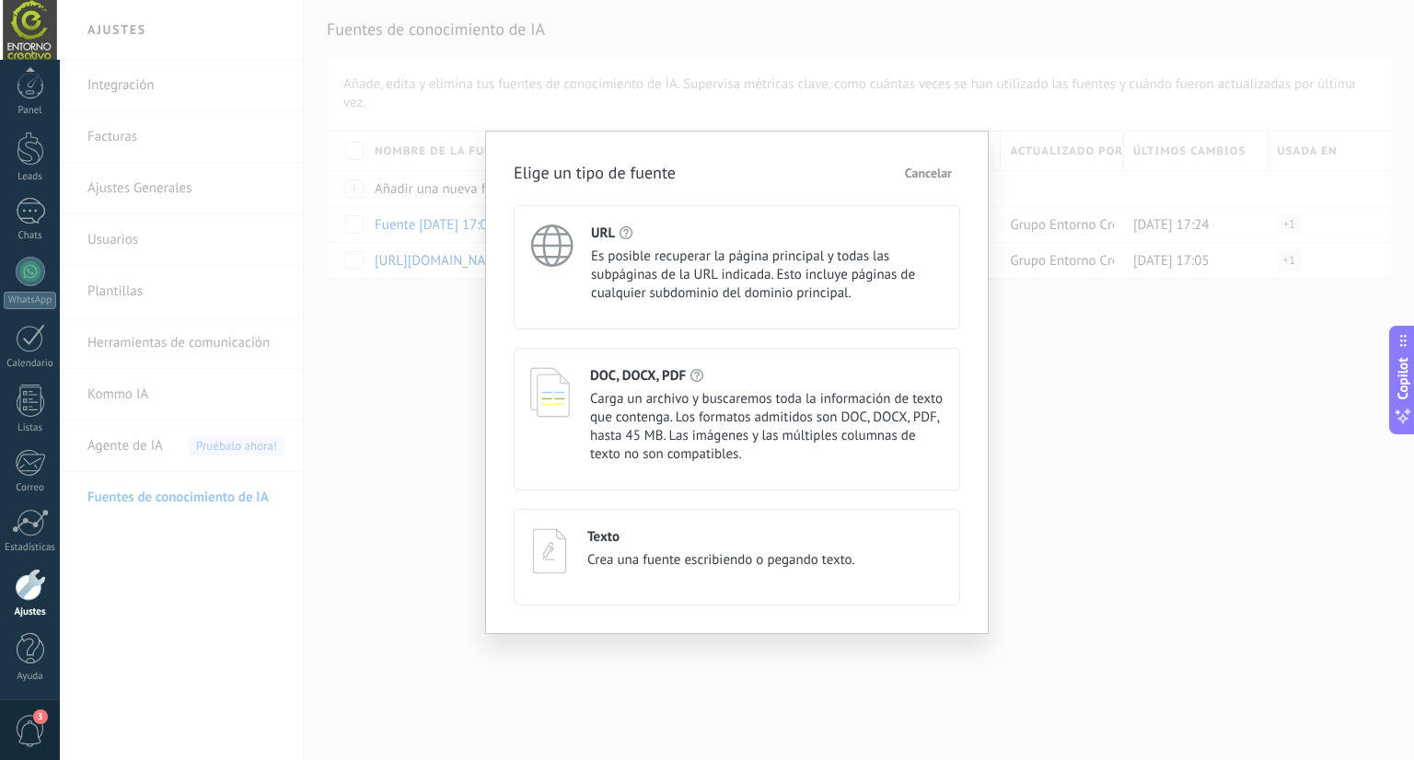
click at [748, 408] on span "Carga un archivo y buscaremos toda la información de texto que contenga. Los fo…" at bounding box center [767, 427] width 354 height 74
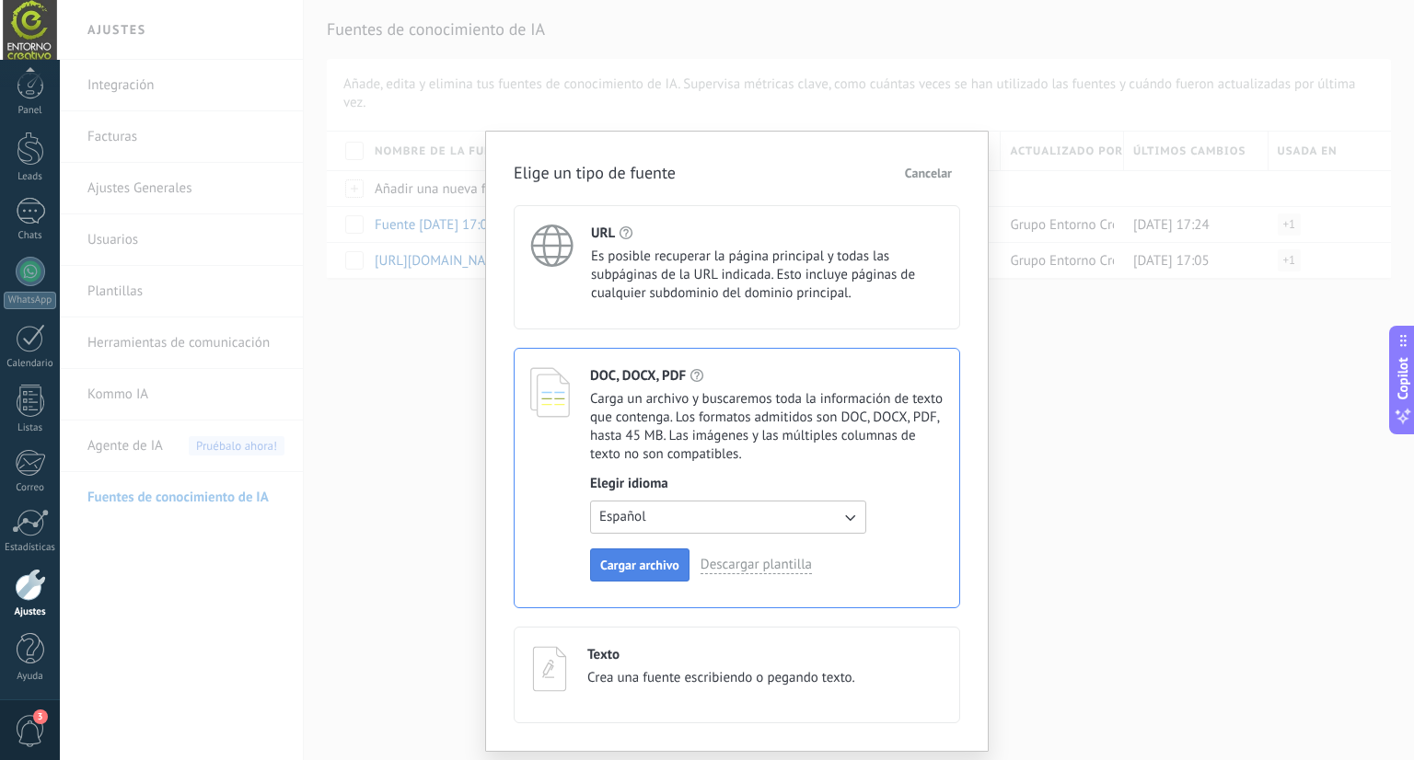
click at [669, 554] on button "Cargar archivo" at bounding box center [639, 565] width 99 height 33
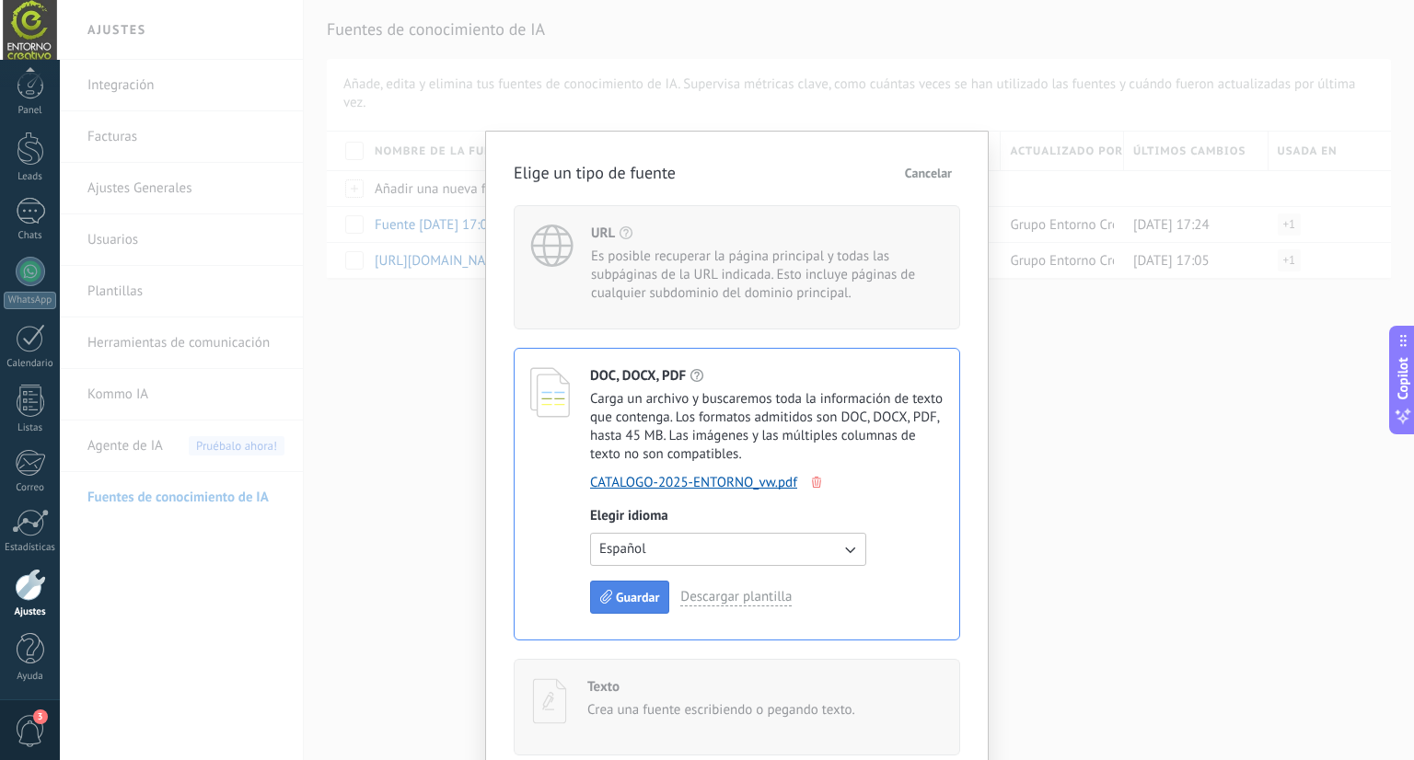
click at [616, 595] on span "Guardar" at bounding box center [637, 597] width 43 height 13
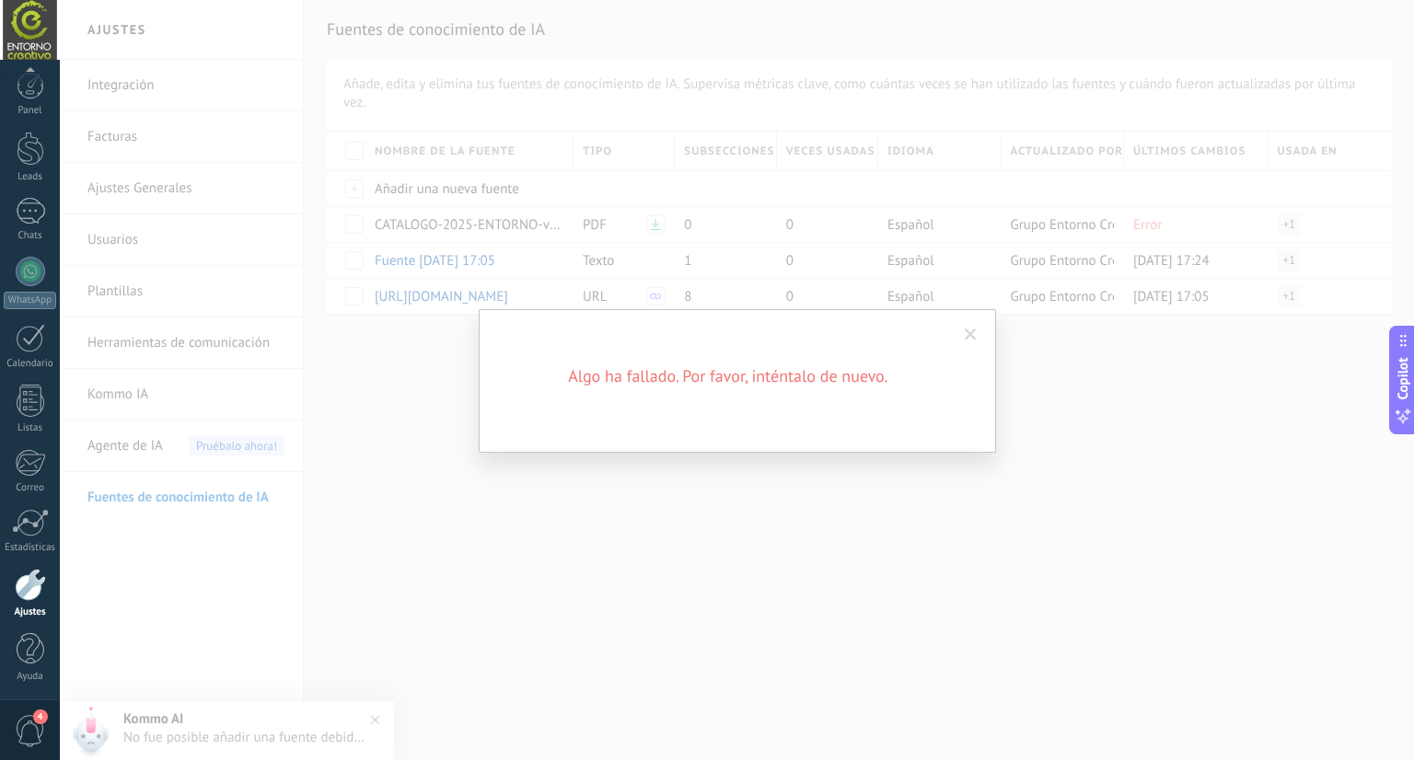
click at [980, 336] on span at bounding box center [971, 334] width 30 height 31
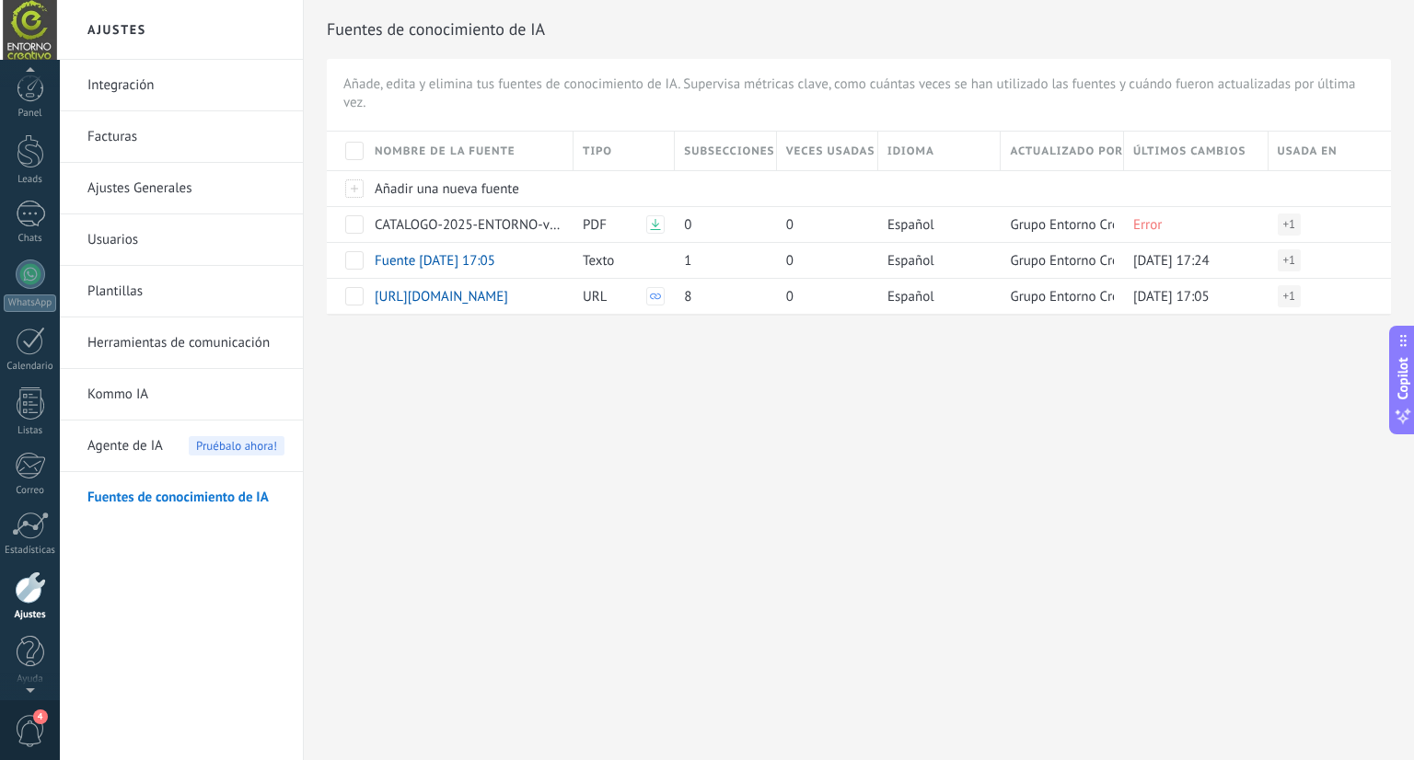
scroll to position [5, 0]
